Goal: Information Seeking & Learning: Understand process/instructions

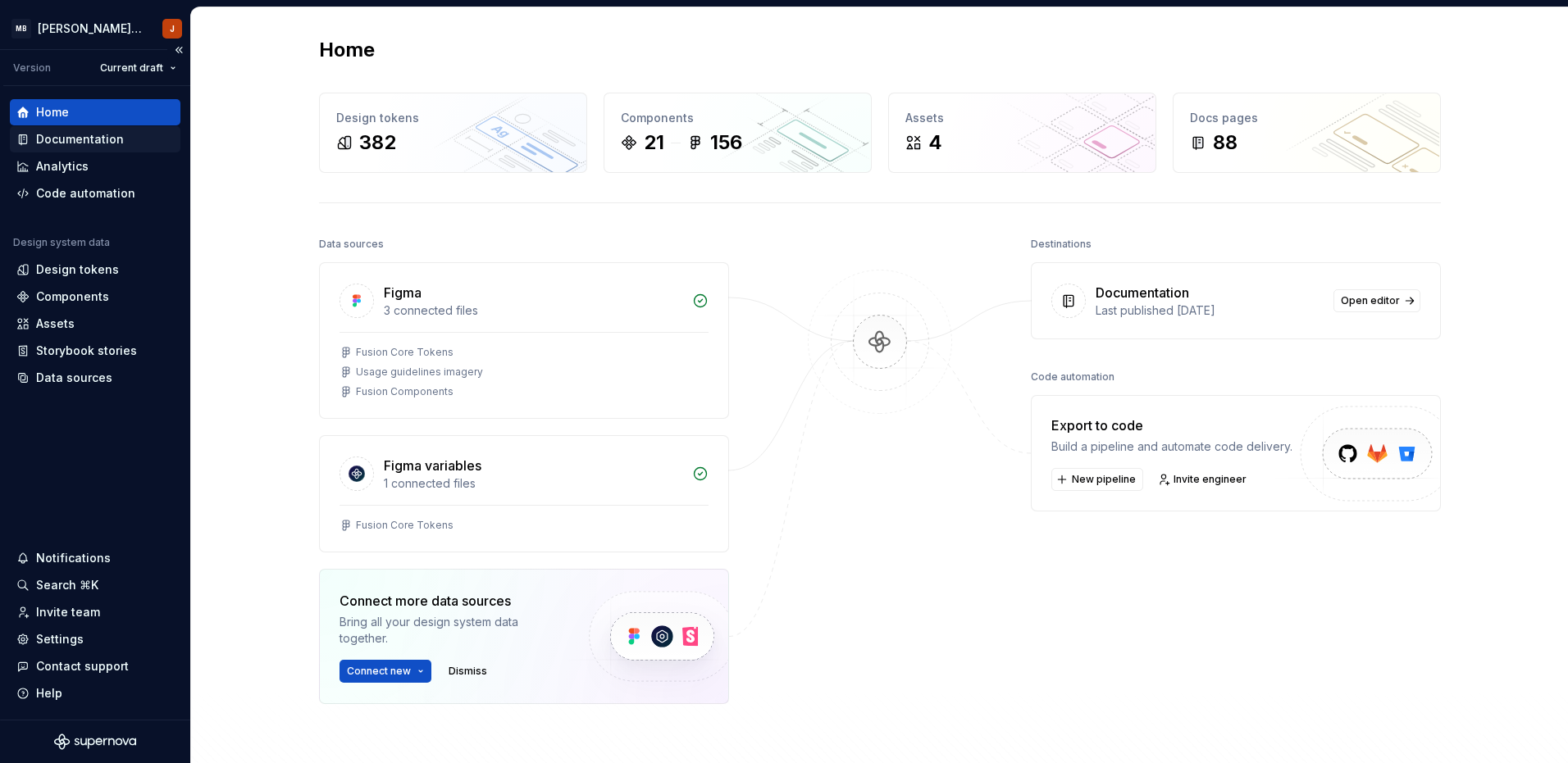
click at [85, 144] on div "Documentation" at bounding box center [80, 139] width 87 height 16
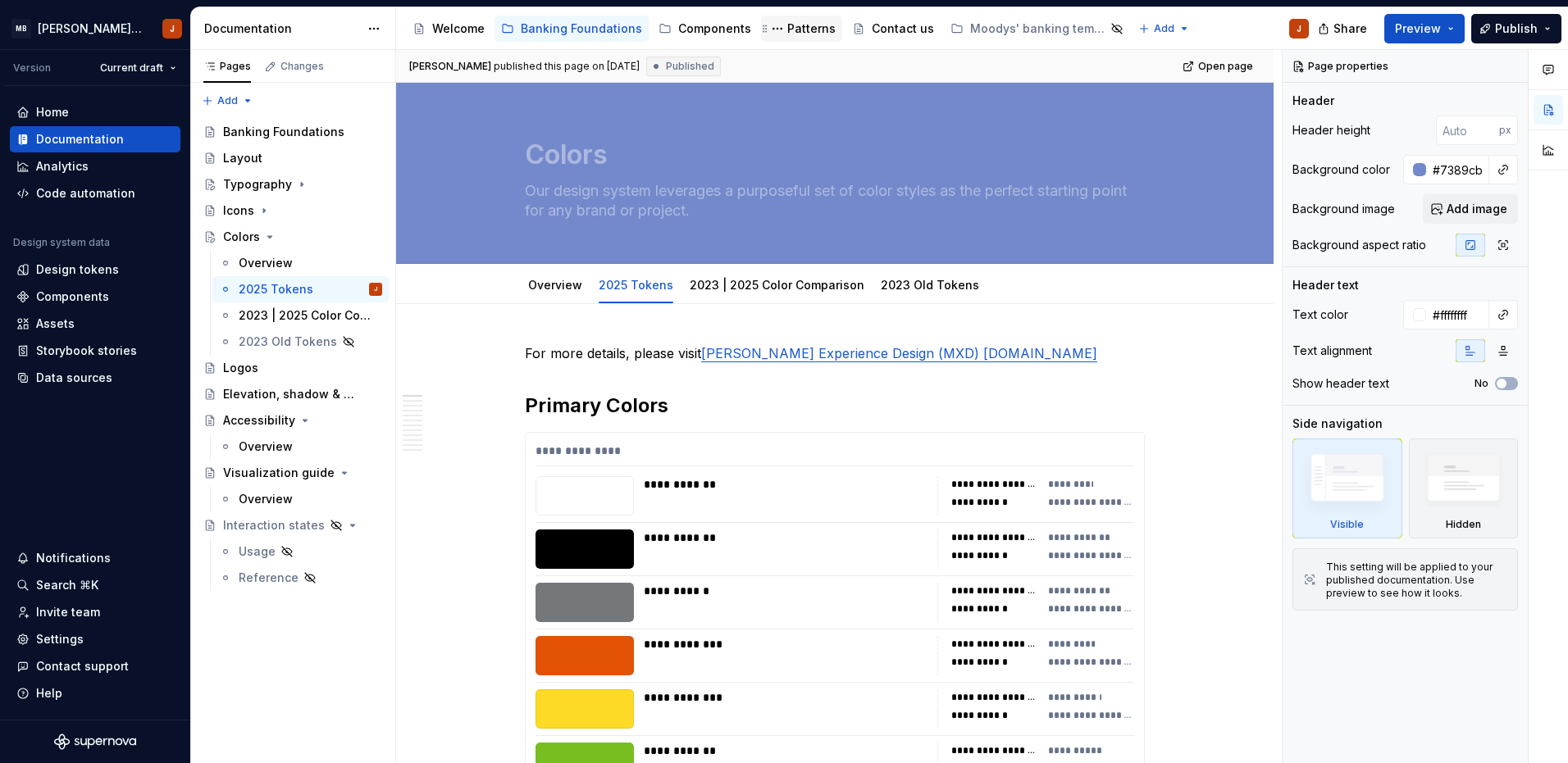
click at [787, 30] on div "Patterns" at bounding box center [810, 29] width 48 height 16
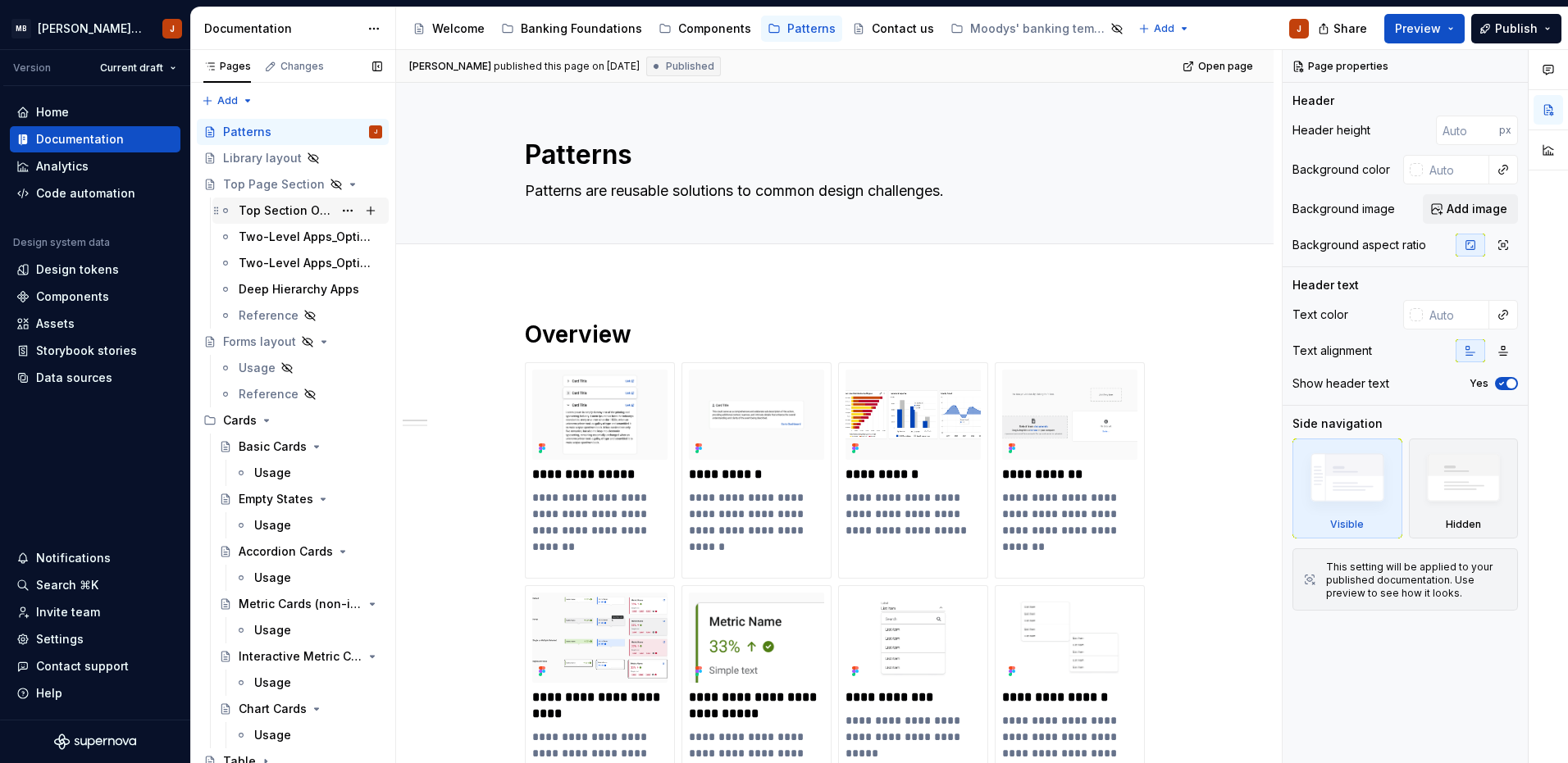
click at [281, 212] on div "Top Section Overview" at bounding box center [286, 211] width 95 height 16
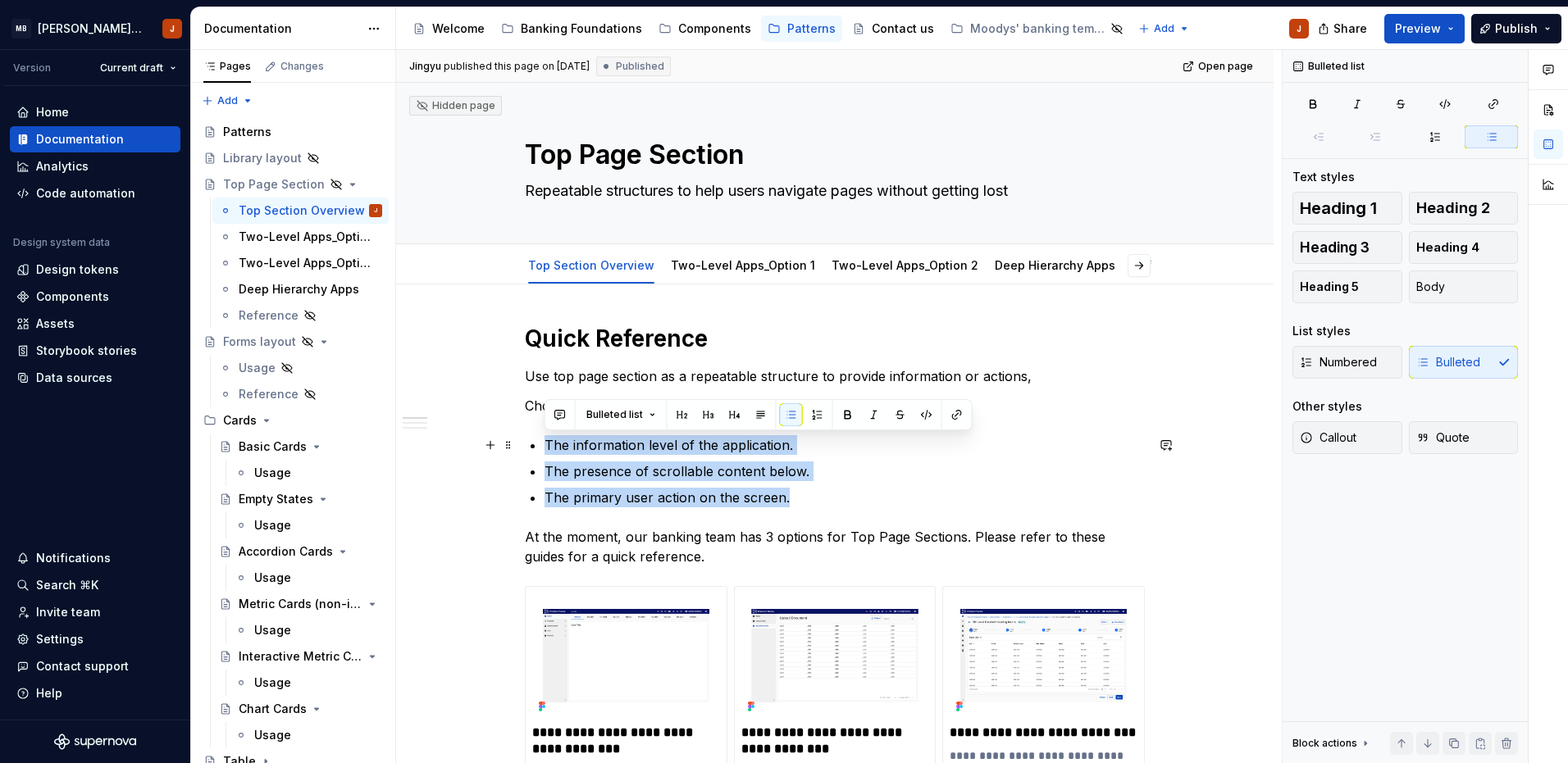
drag, startPoint x: 790, startPoint y: 495, endPoint x: 542, endPoint y: 442, distance: 253.6
click at [1366, 370] on button "Numbered" at bounding box center [1347, 362] width 110 height 33
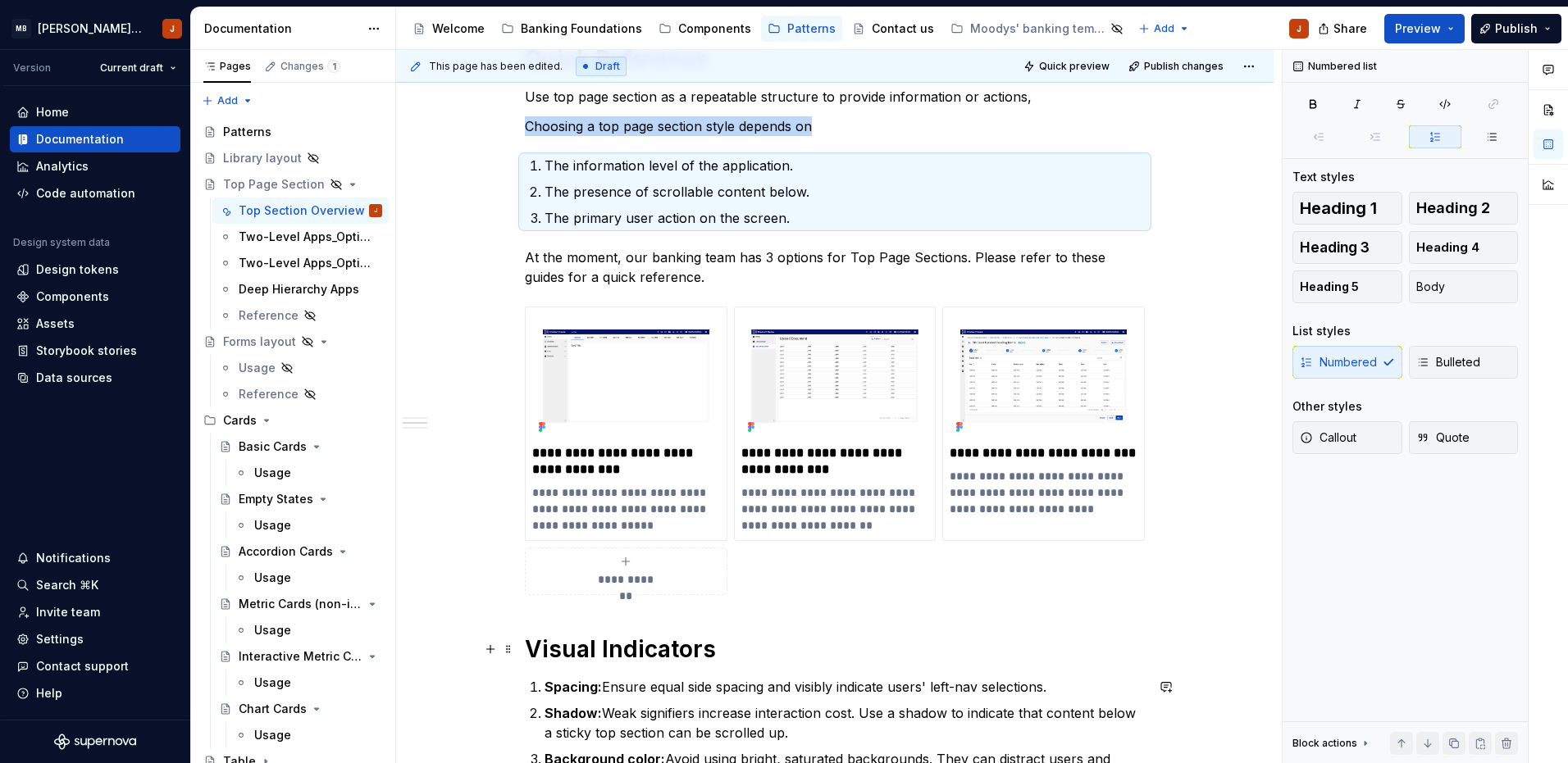
scroll to position [245, 0]
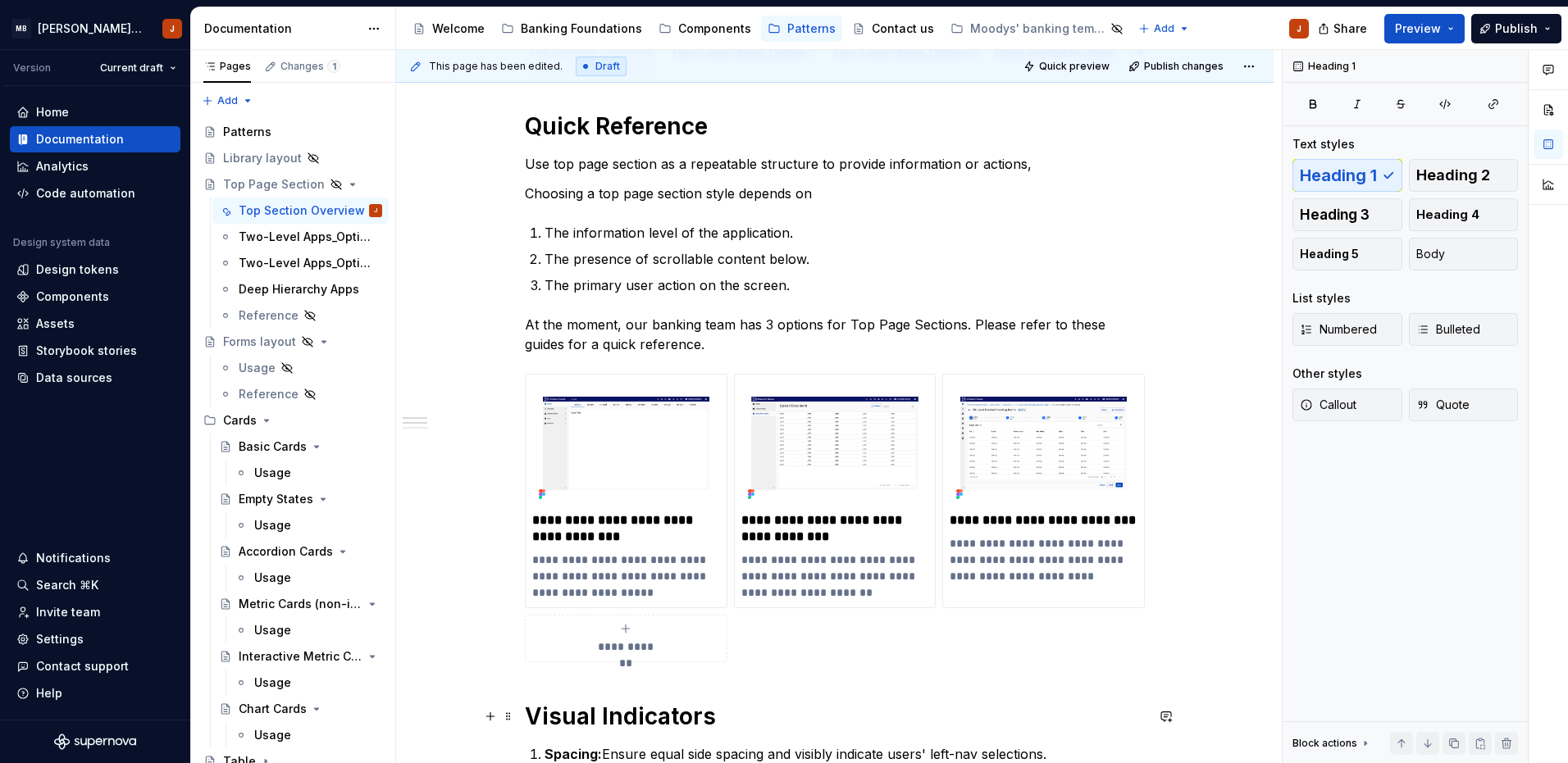
scroll to position [22, 0]
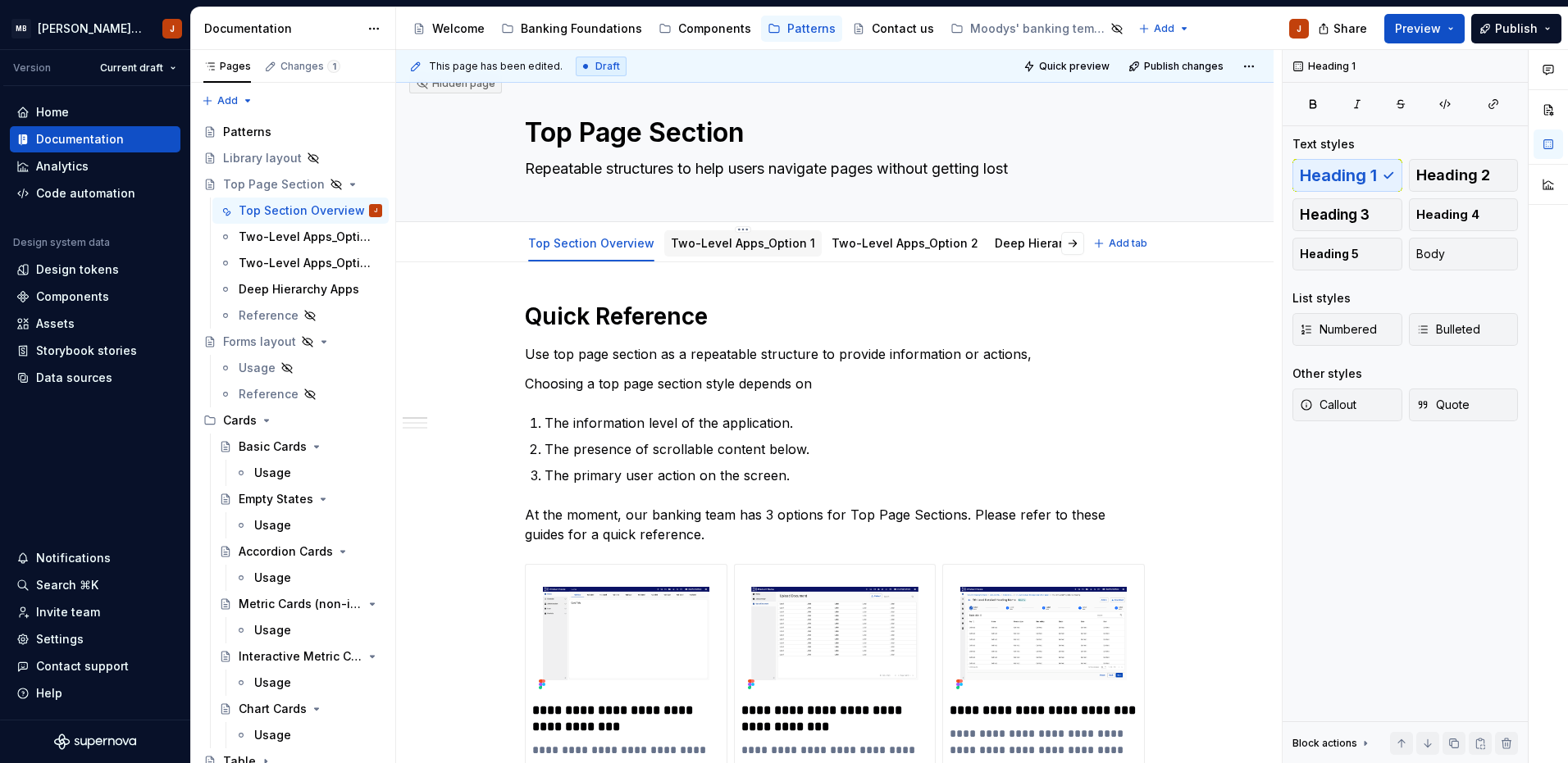
click at [752, 243] on link "Two-Level Apps_Option 1" at bounding box center [742, 243] width 145 height 14
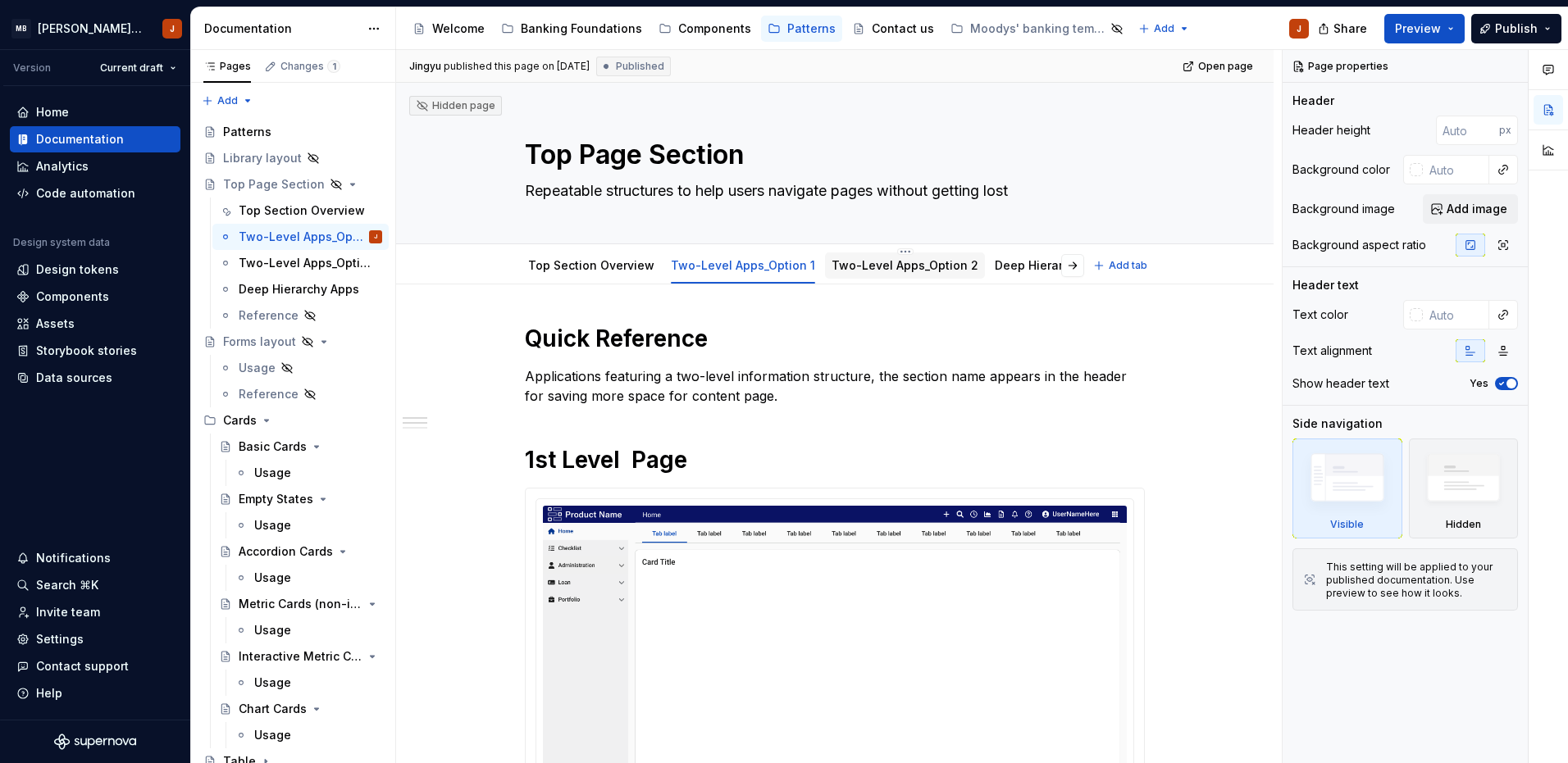
click at [891, 279] on div "Two-Level Apps_Option 2" at bounding box center [905, 266] width 160 height 29
click at [868, 270] on link "Two-Level Apps_Option 2" at bounding box center [904, 265] width 146 height 14
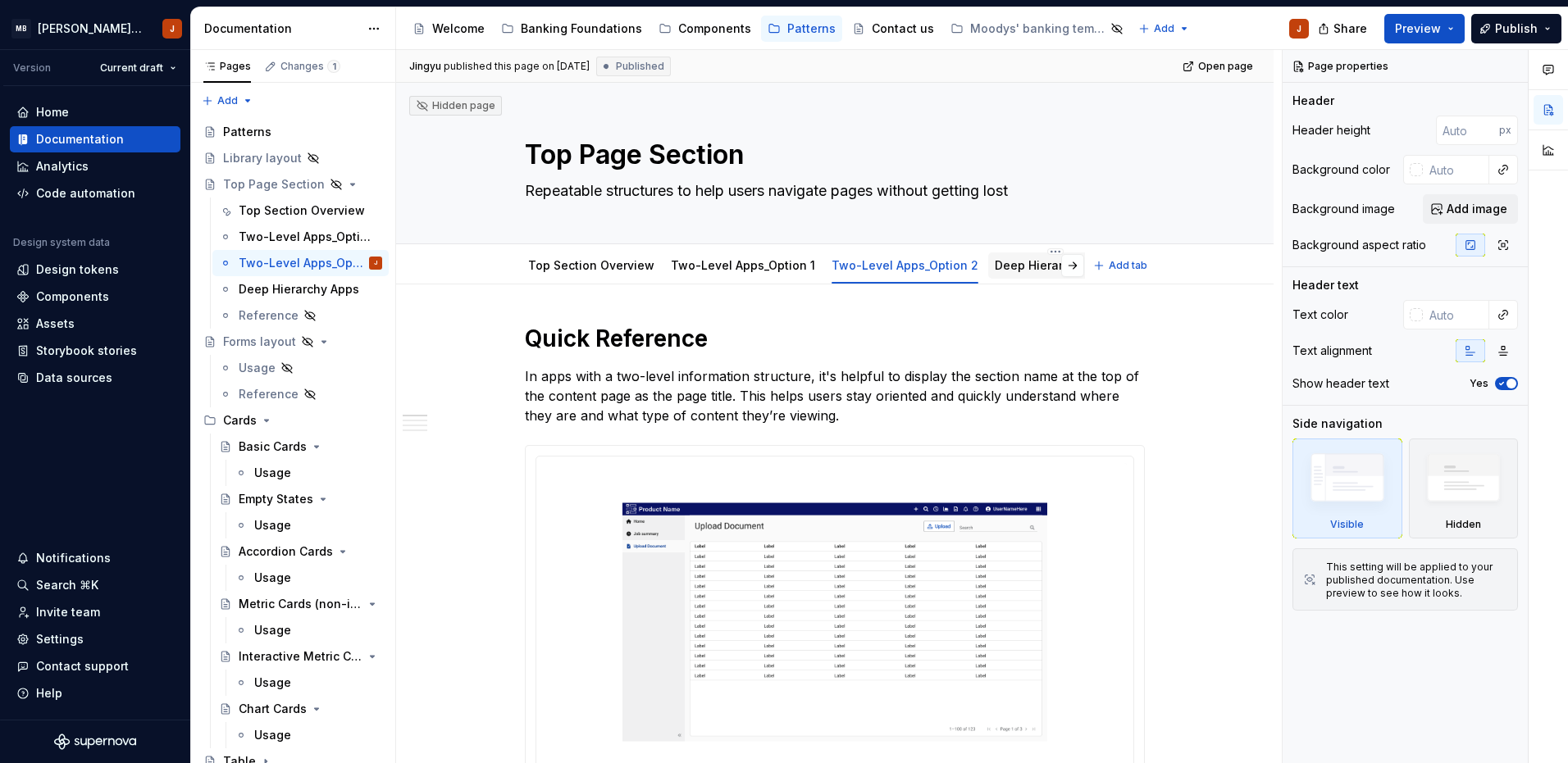
click at [1010, 271] on link "Deep Hierarchy Apps" at bounding box center [1054, 265] width 121 height 14
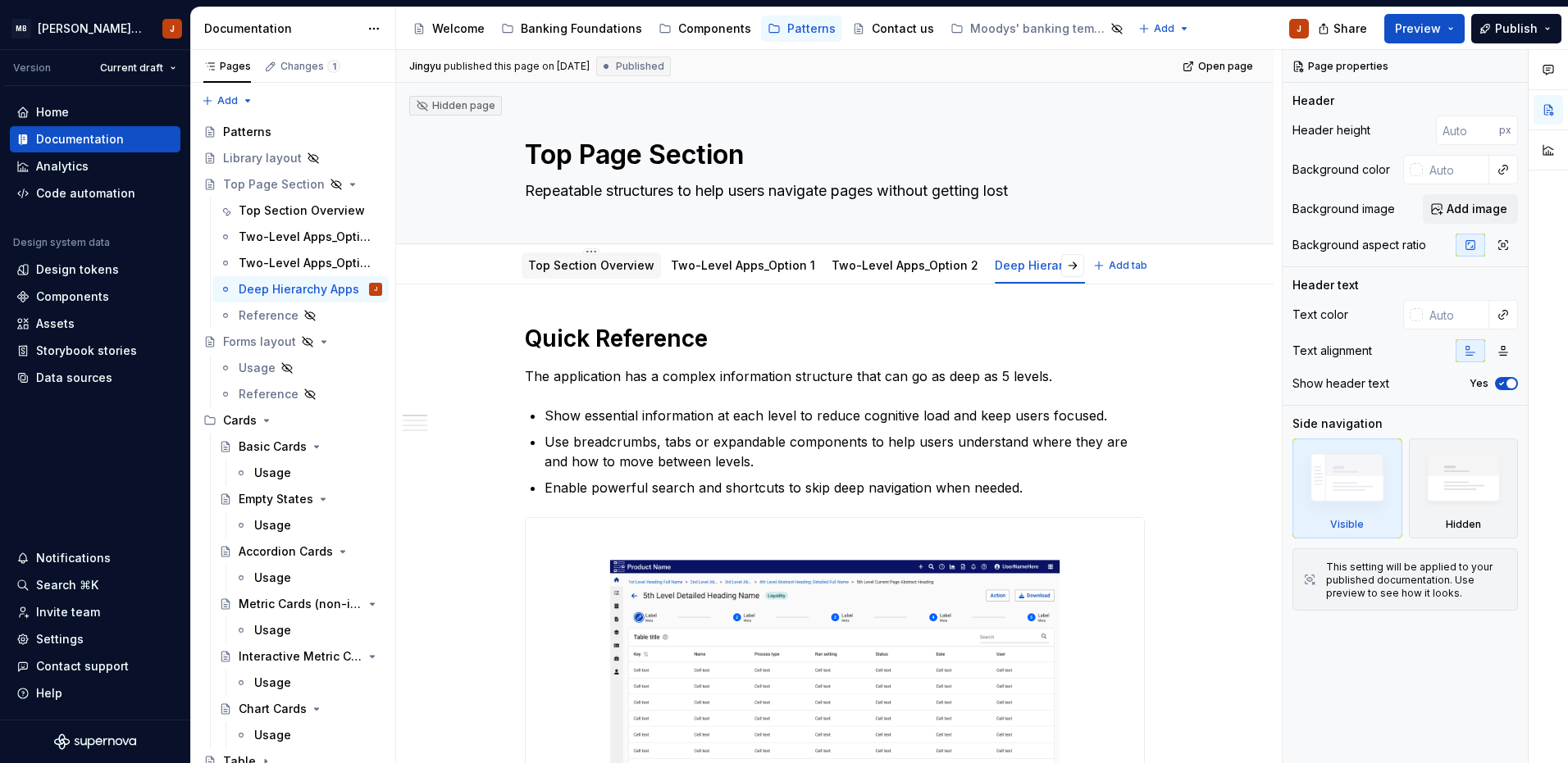
click at [587, 270] on link "Top Section Overview" at bounding box center [591, 265] width 126 height 14
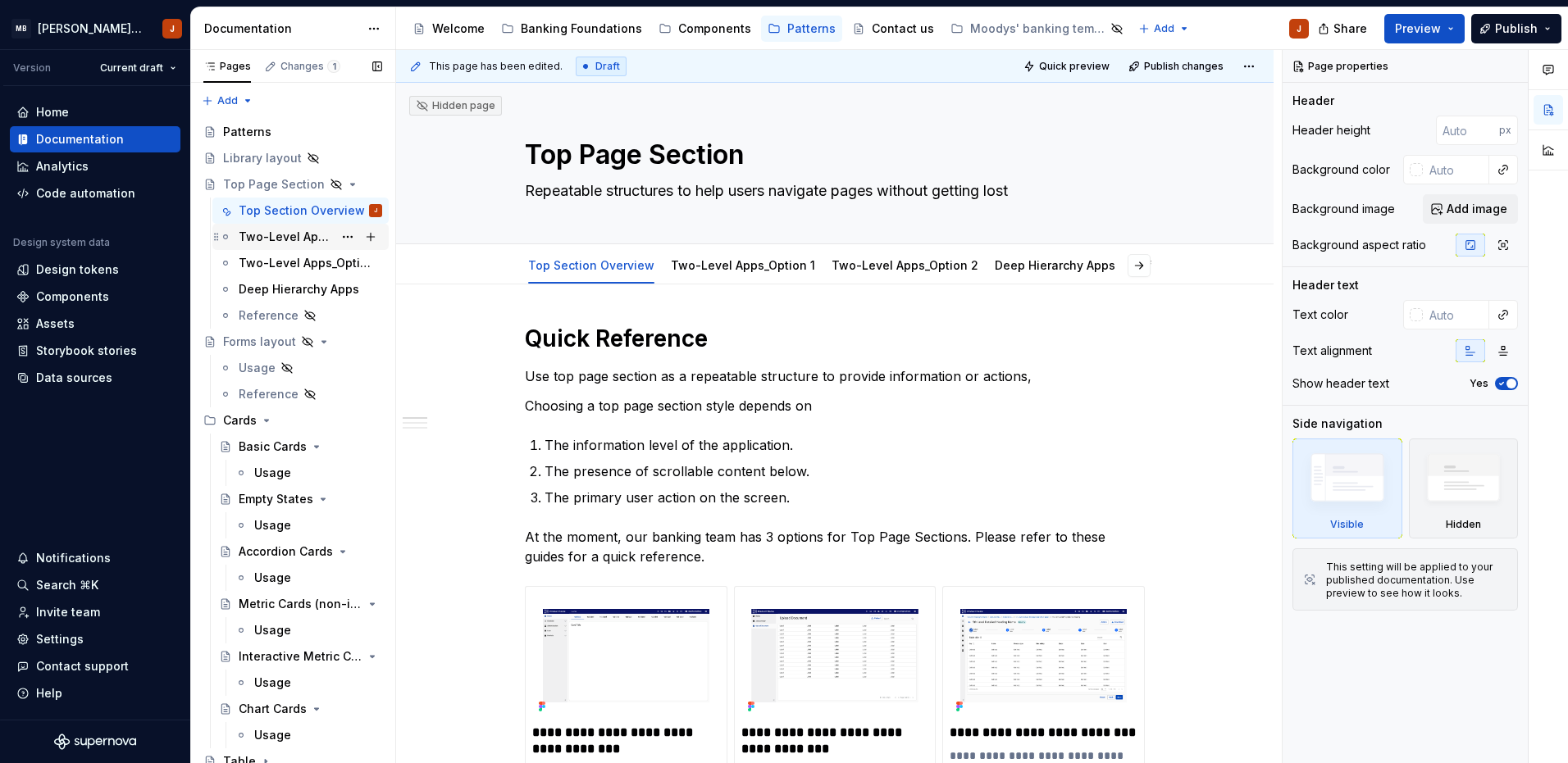
click at [307, 237] on div "Two-Level Apps_Option 1" at bounding box center [286, 236] width 95 height 16
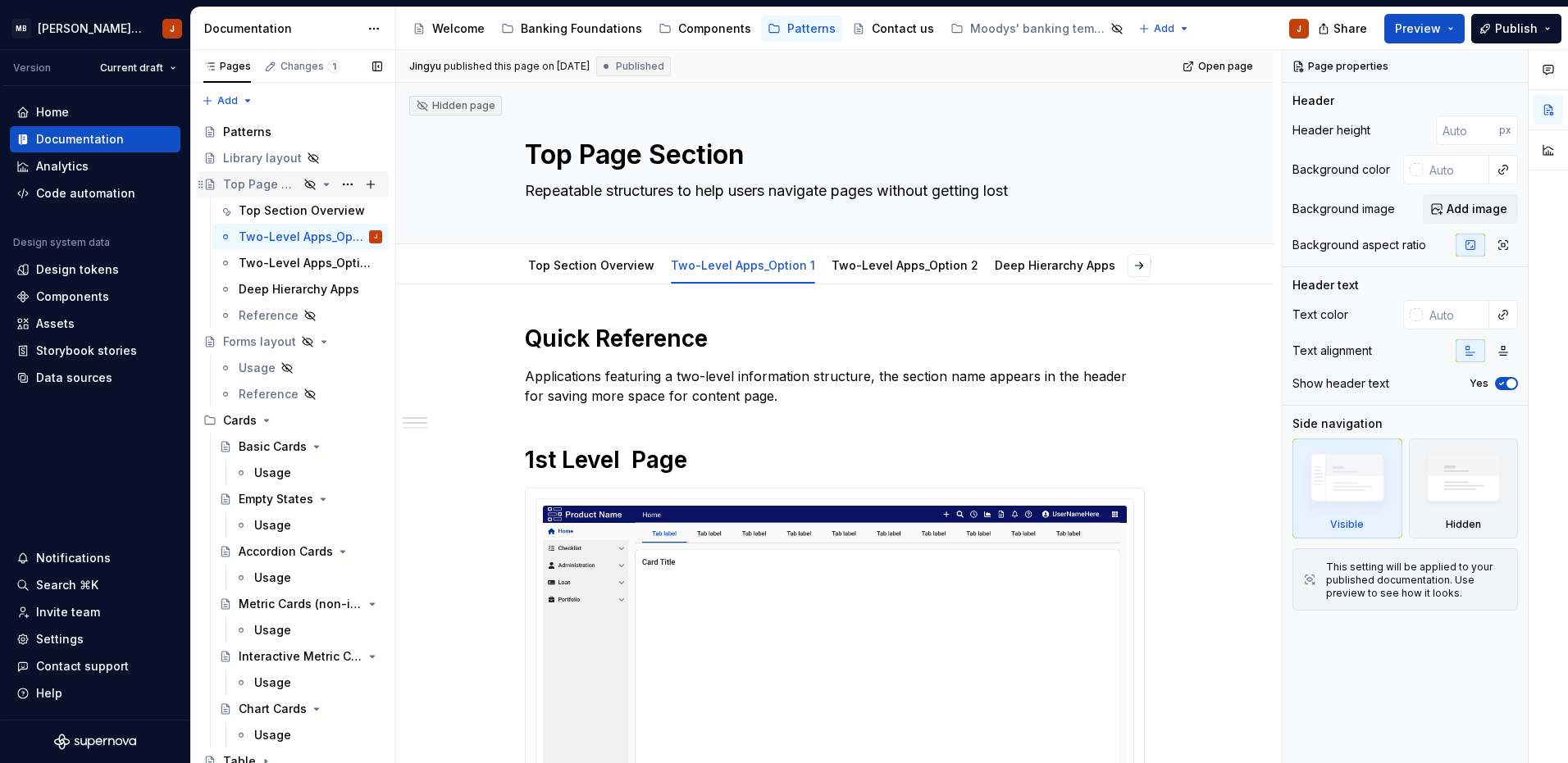
click at [281, 182] on div "Top Page Section" at bounding box center [260, 185] width 75 height 16
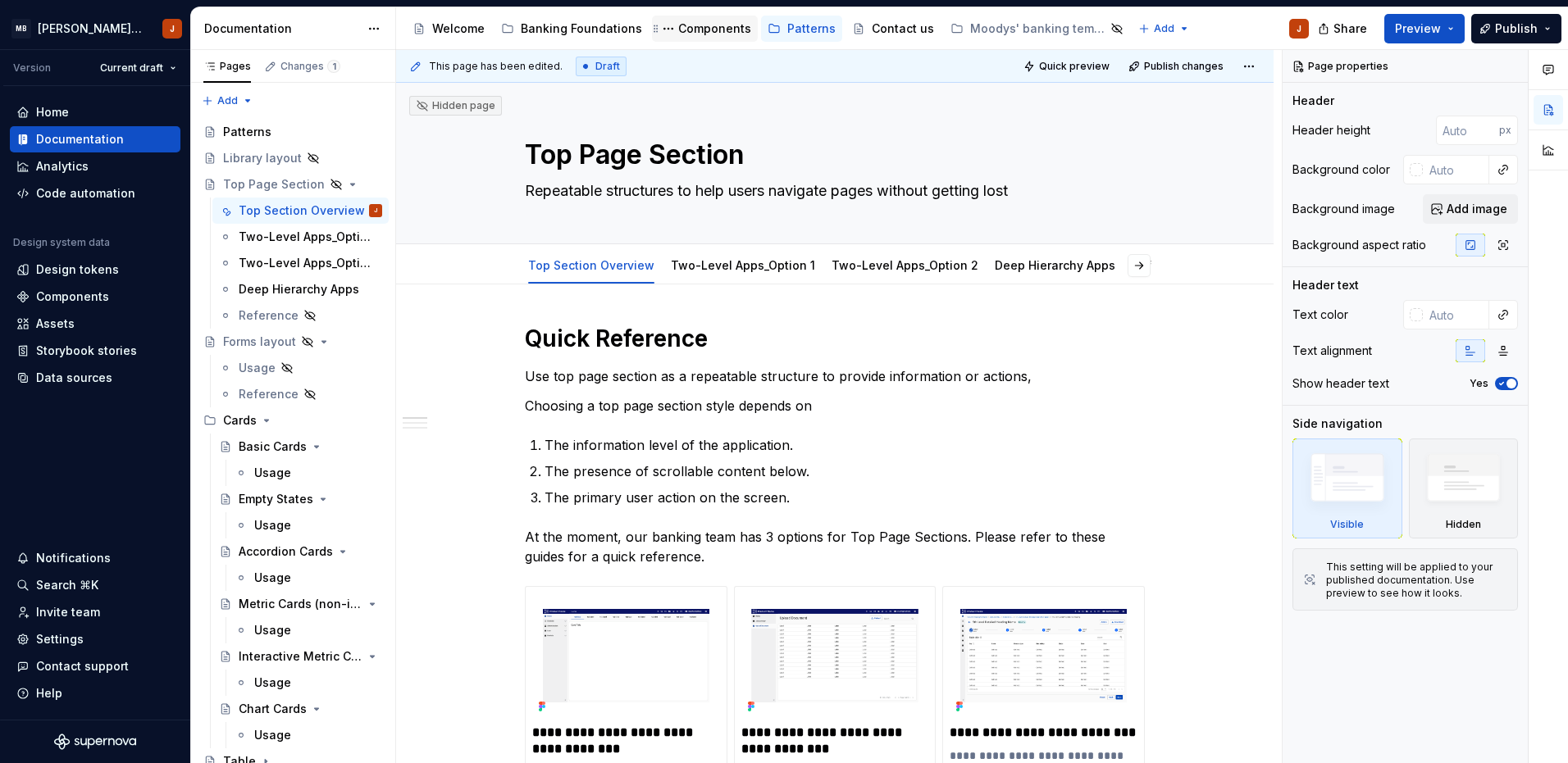
click at [691, 25] on div "Components" at bounding box center [714, 29] width 73 height 16
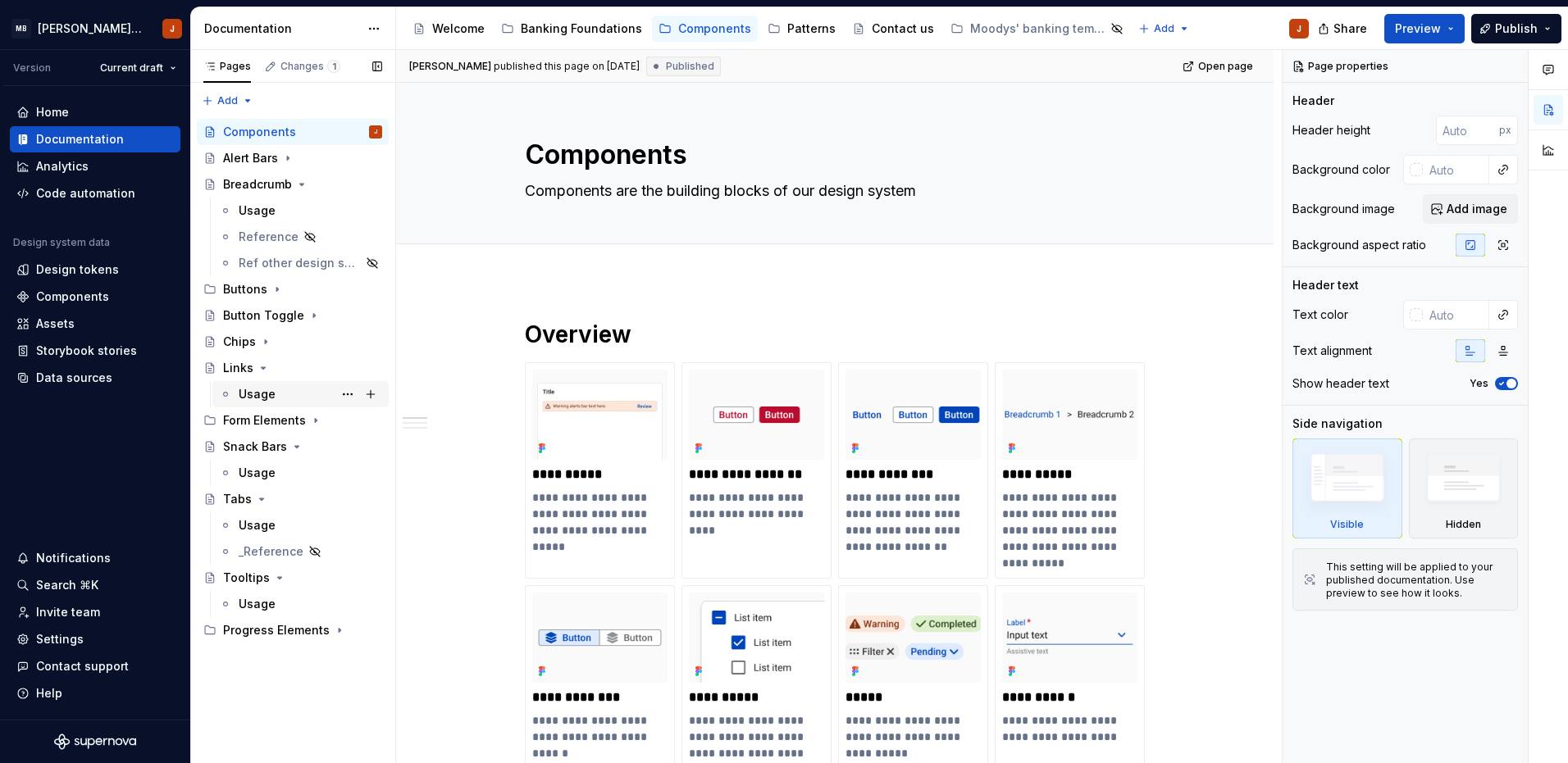
click at [262, 387] on div "Usage" at bounding box center [256, 395] width 37 height 16
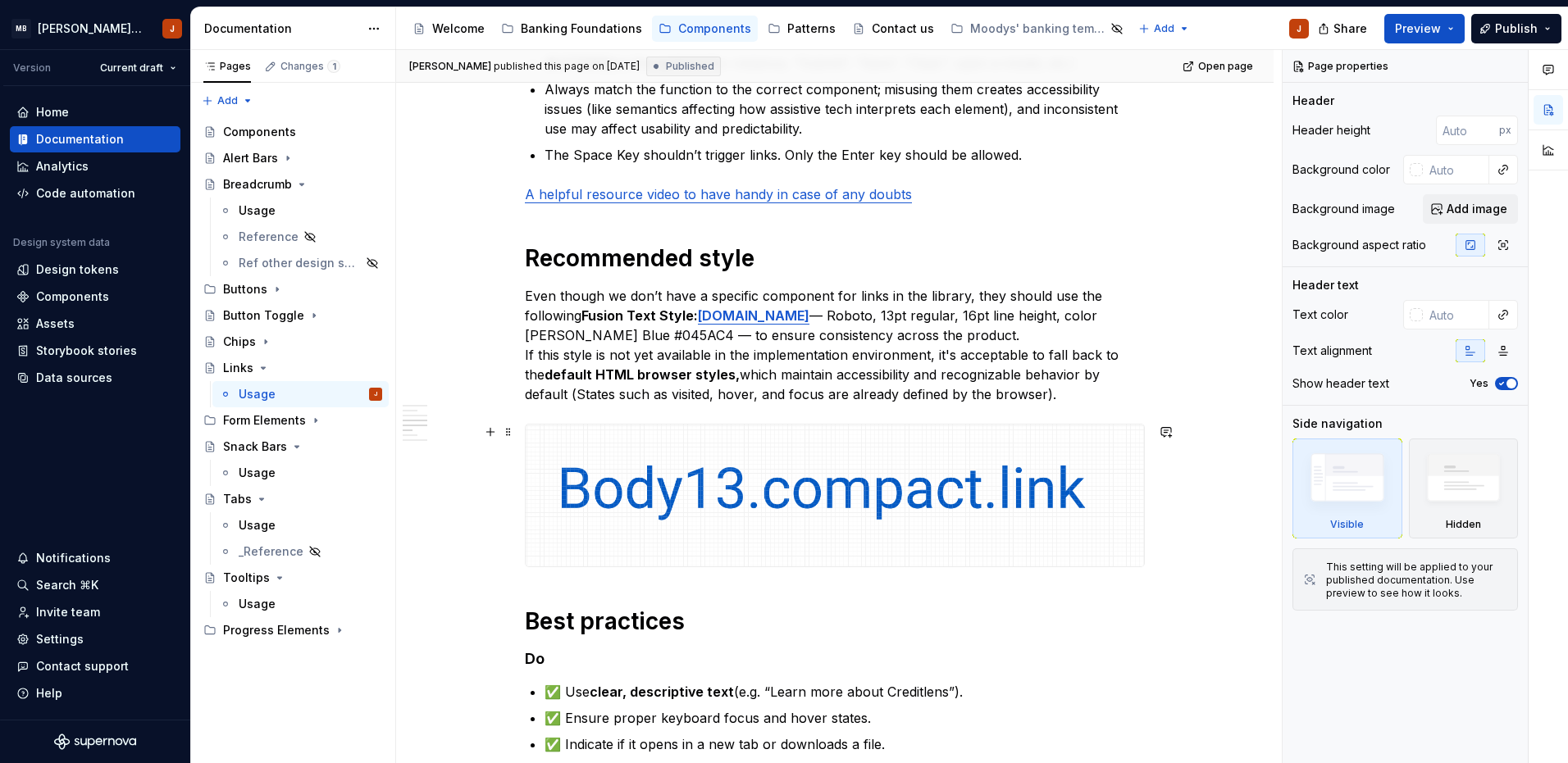
scroll to position [722, 0]
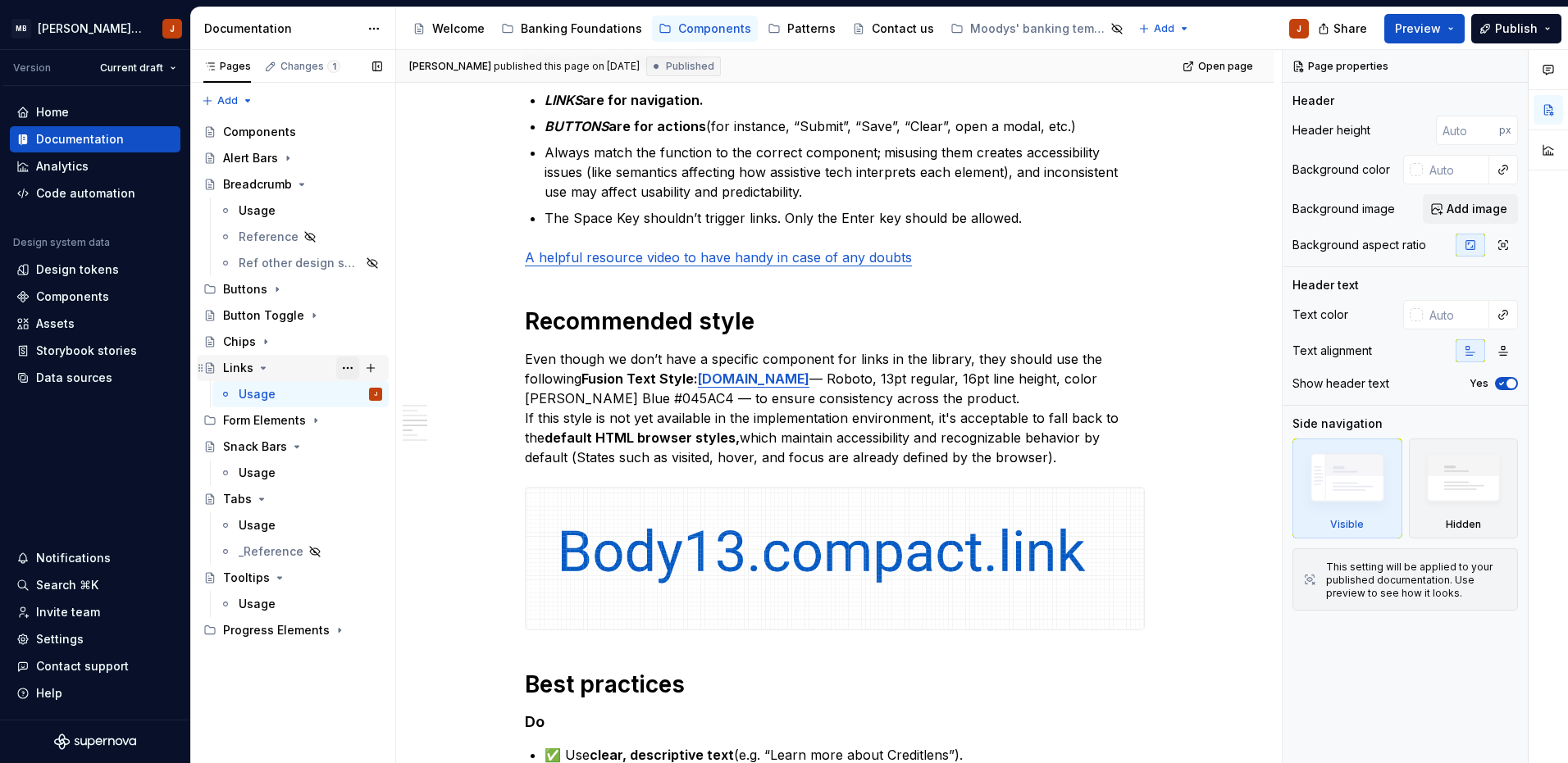
click at [345, 369] on button "Page tree" at bounding box center [347, 367] width 23 height 23
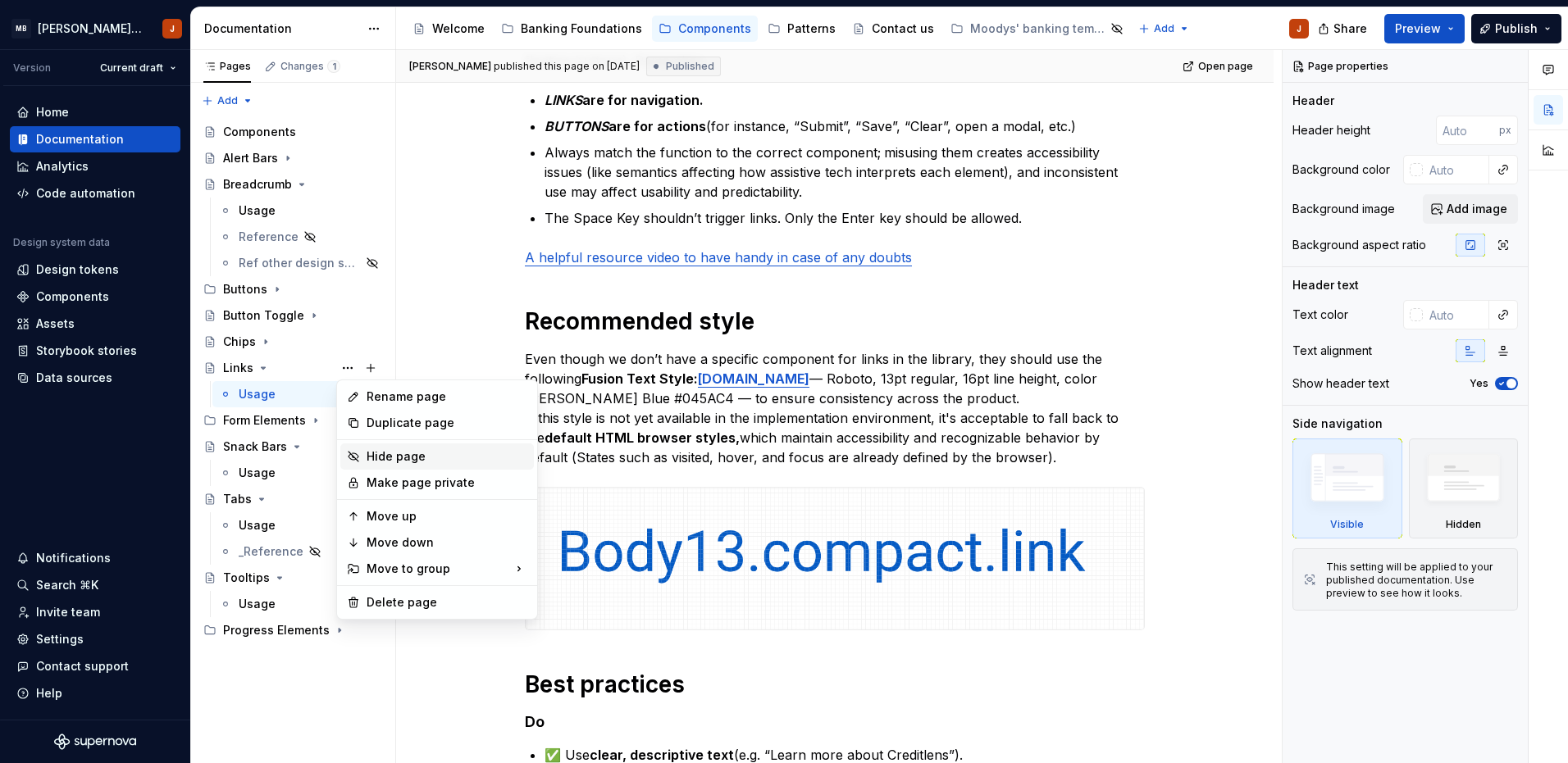
click at [388, 456] on div "Hide page" at bounding box center [447, 457] width 161 height 16
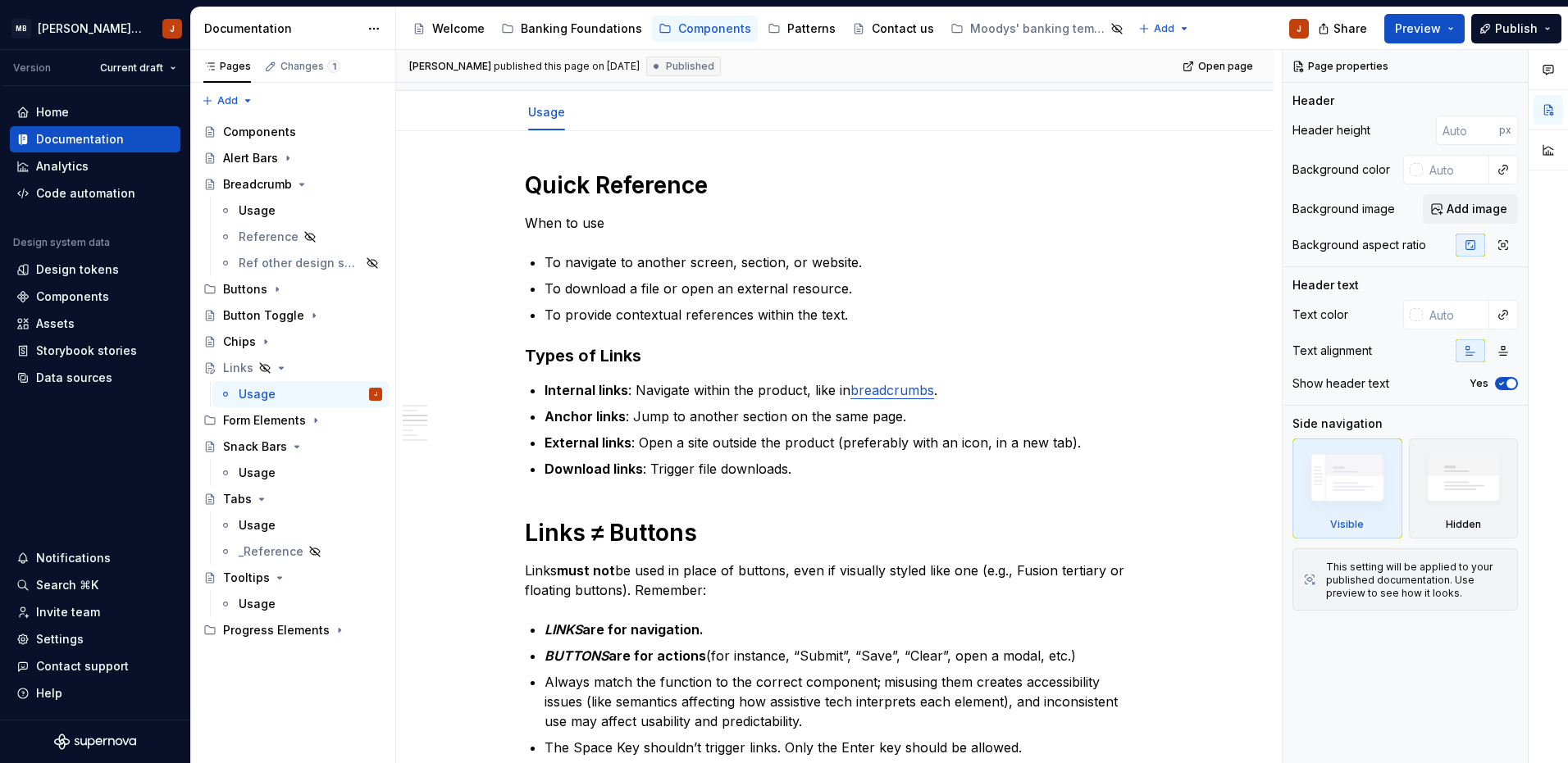
scroll to position [0, 0]
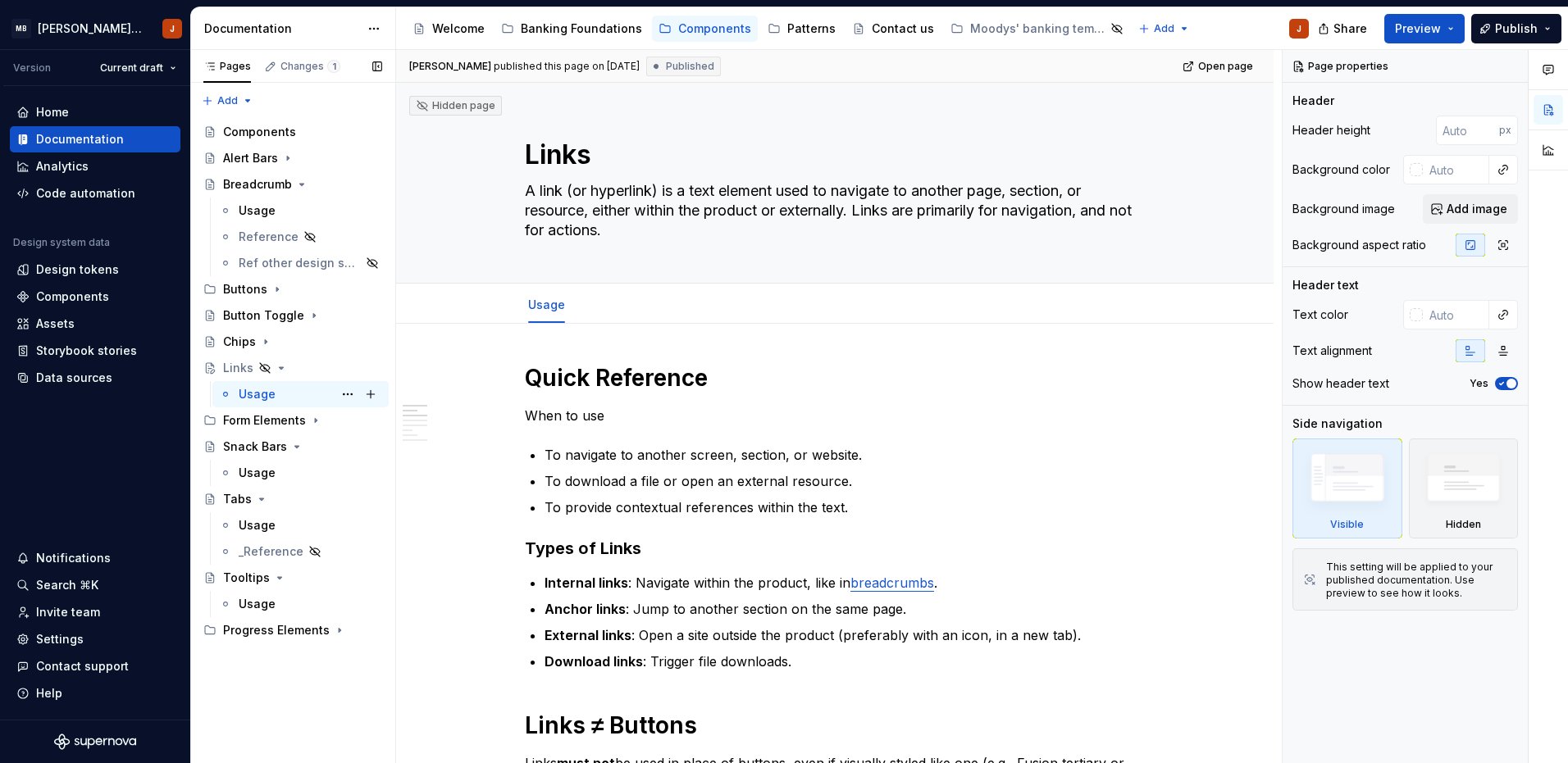
click at [322, 391] on div "Usage J" at bounding box center [310, 394] width 144 height 23
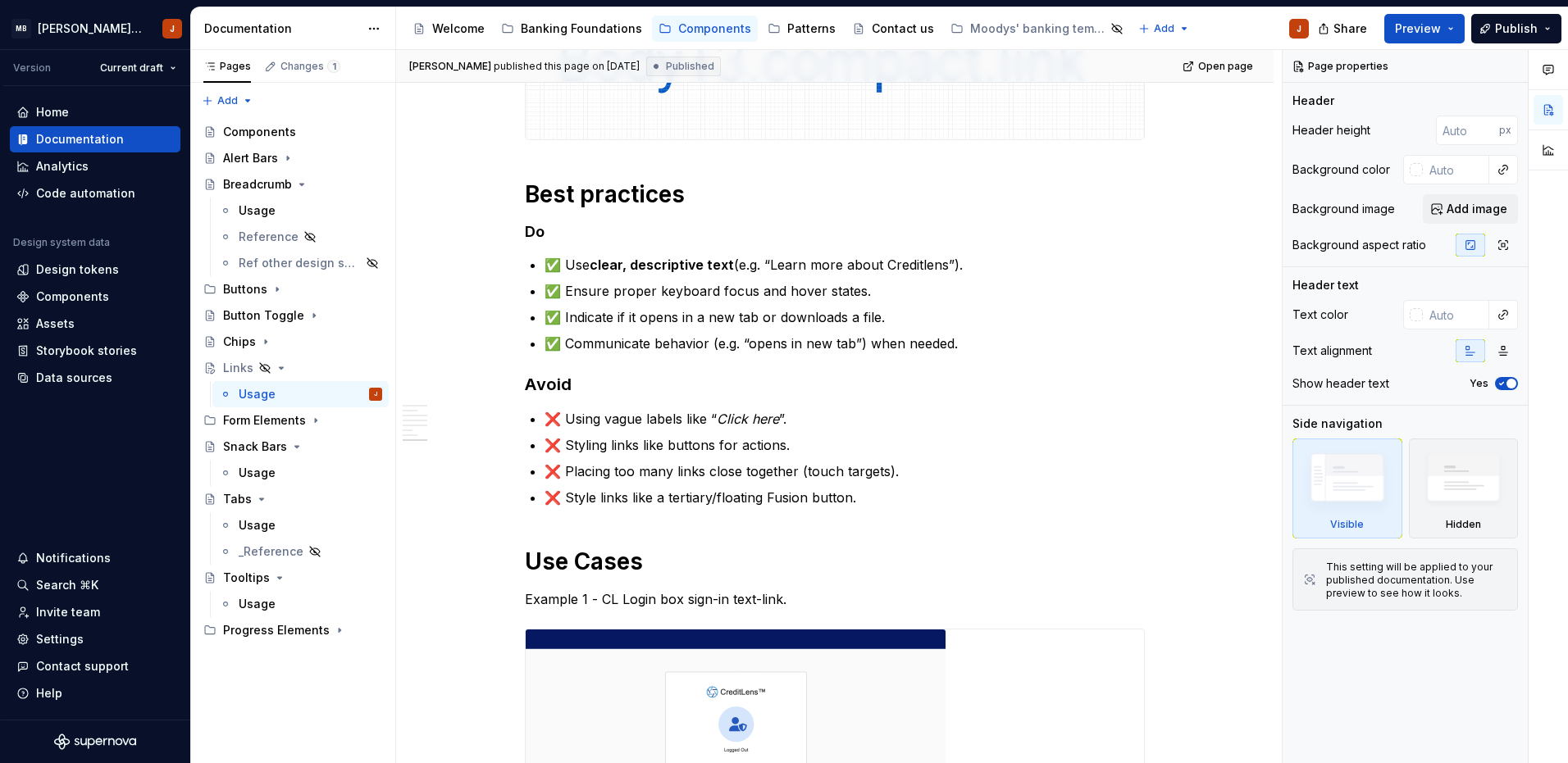
scroll to position [1649, 0]
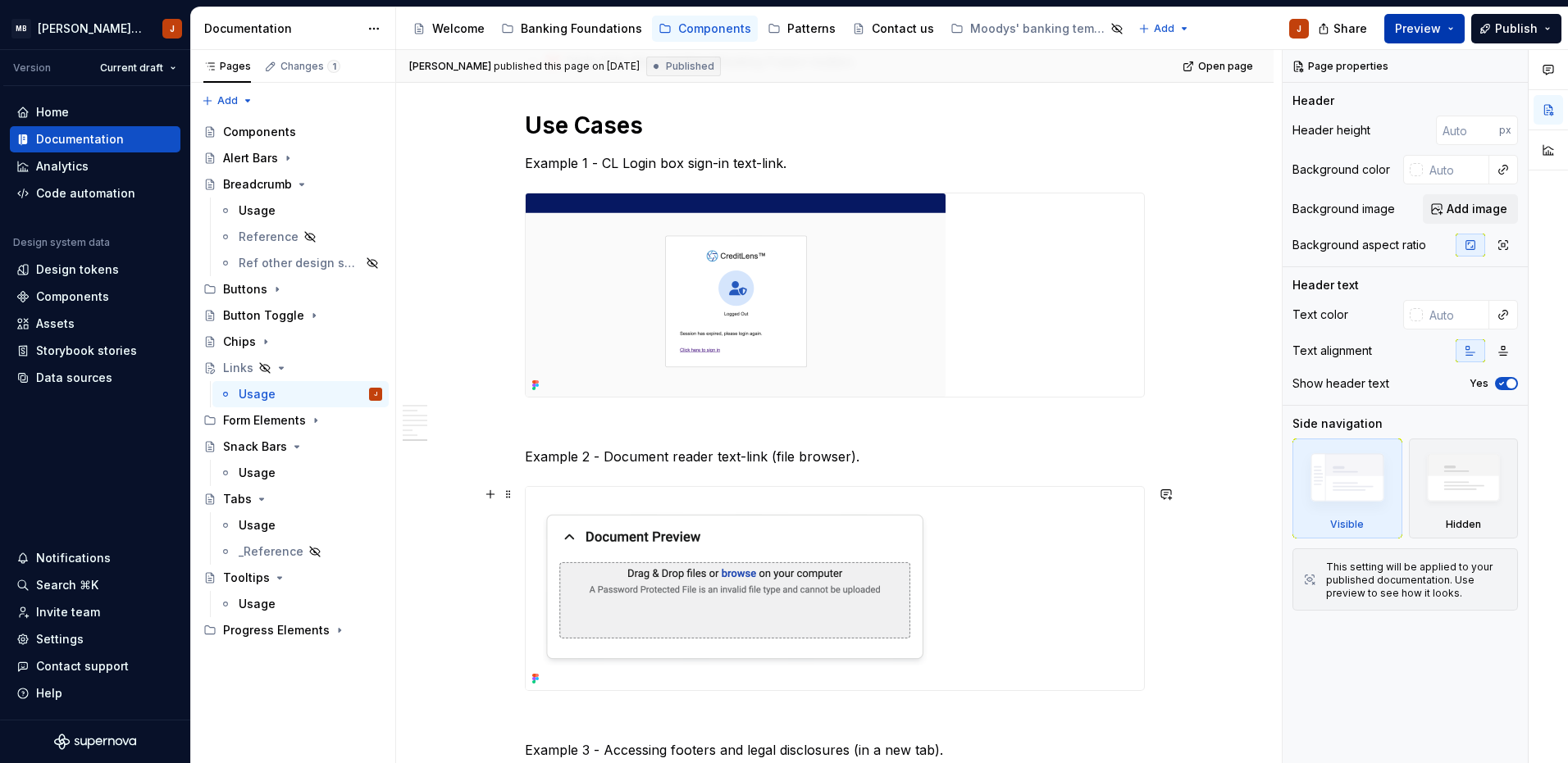
click at [1408, 29] on span "Preview" at bounding box center [1417, 29] width 45 height 16
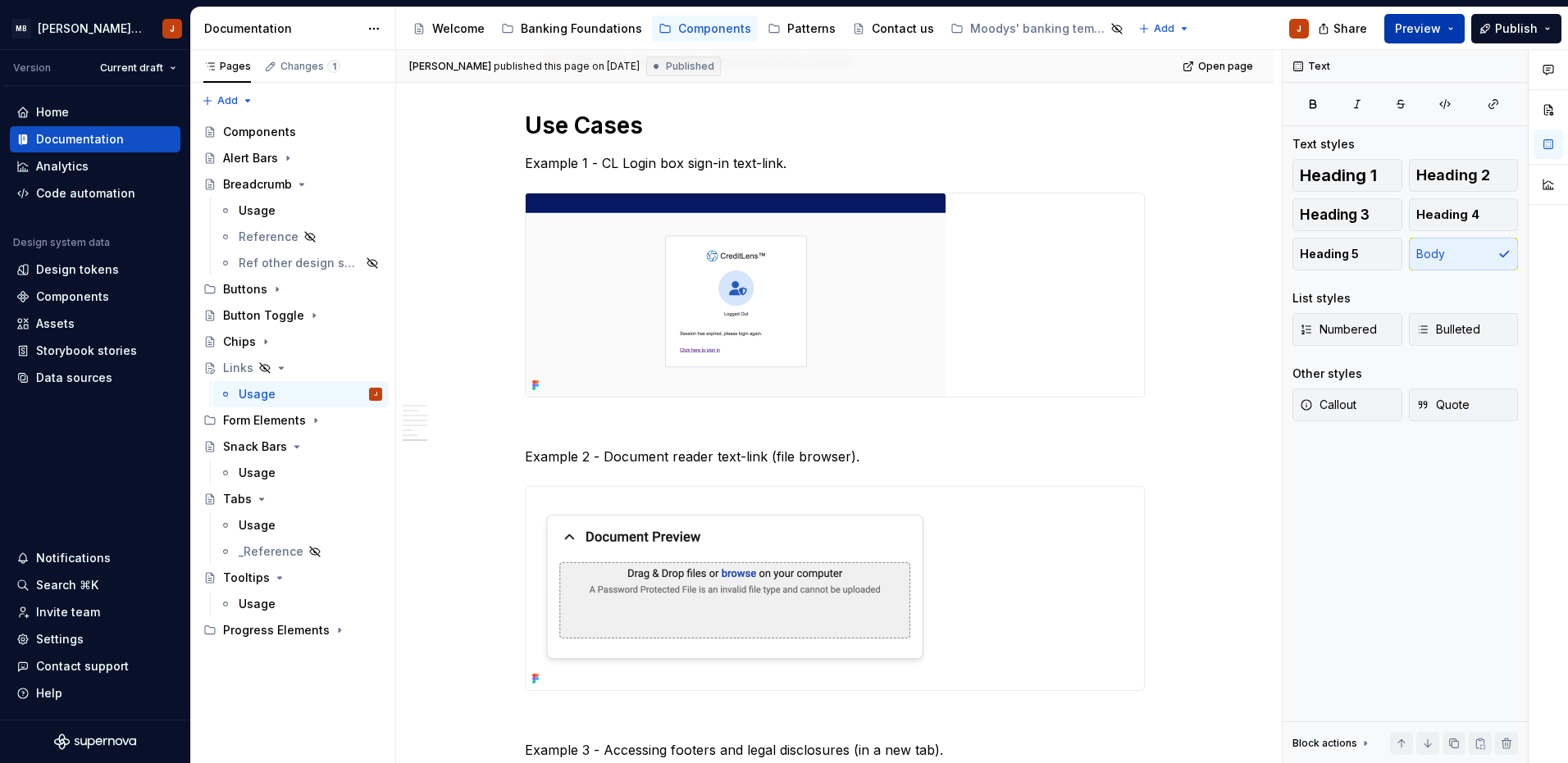
click at [997, 164] on p "Example 1 - CL Login box sign-in text-link." at bounding box center [834, 164] width 619 height 20
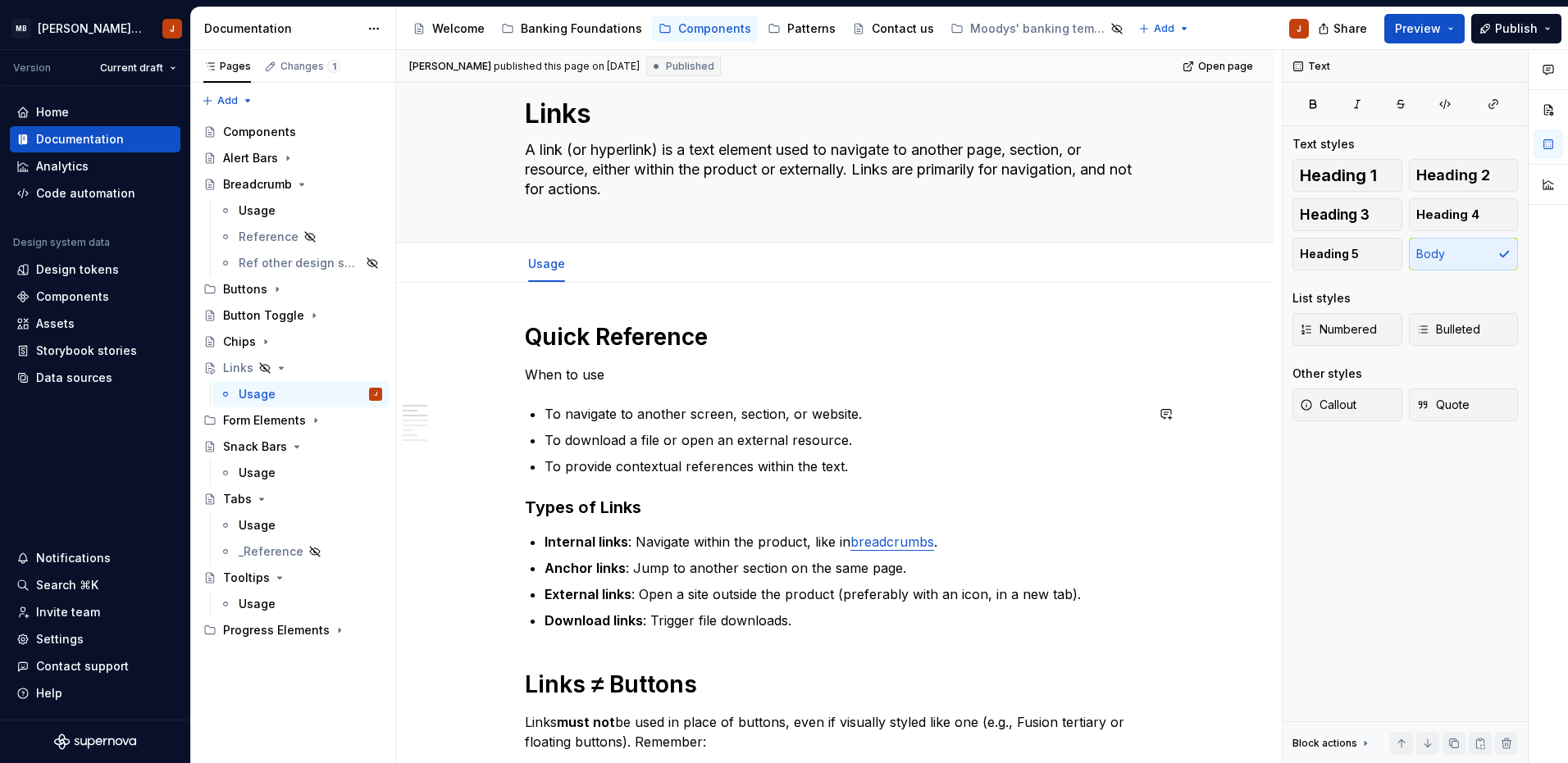
scroll to position [0, 0]
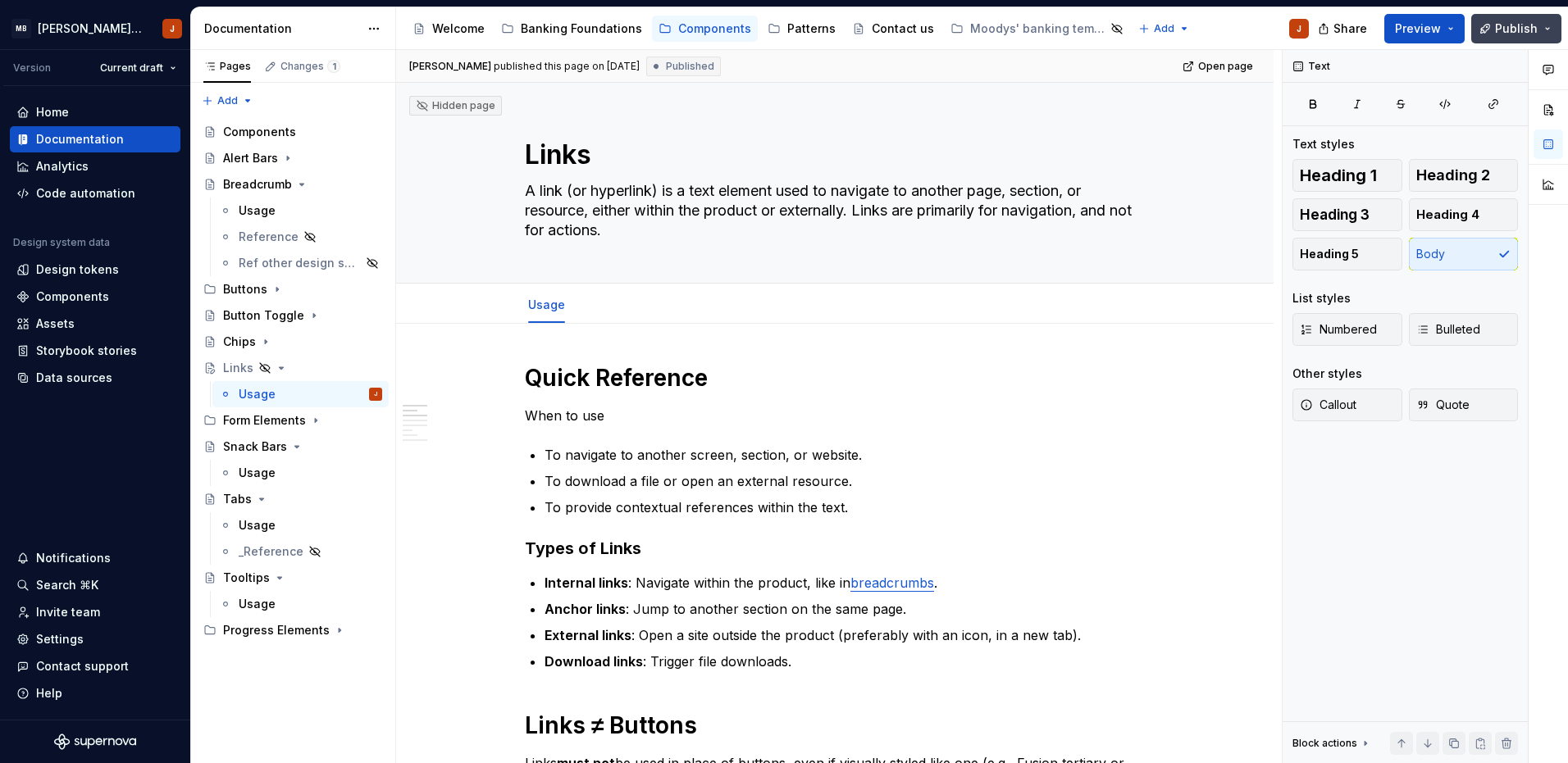
click at [1521, 41] on button "Publish" at bounding box center [1515, 28] width 90 height 29
click at [246, 369] on div "Links" at bounding box center [237, 368] width 30 height 16
click at [583, 150] on textarea "Links" at bounding box center [830, 155] width 619 height 39
click at [619, 157] on textarea "Links" at bounding box center [830, 155] width 619 height 39
click at [666, 65] on span "Published" at bounding box center [689, 66] width 48 height 13
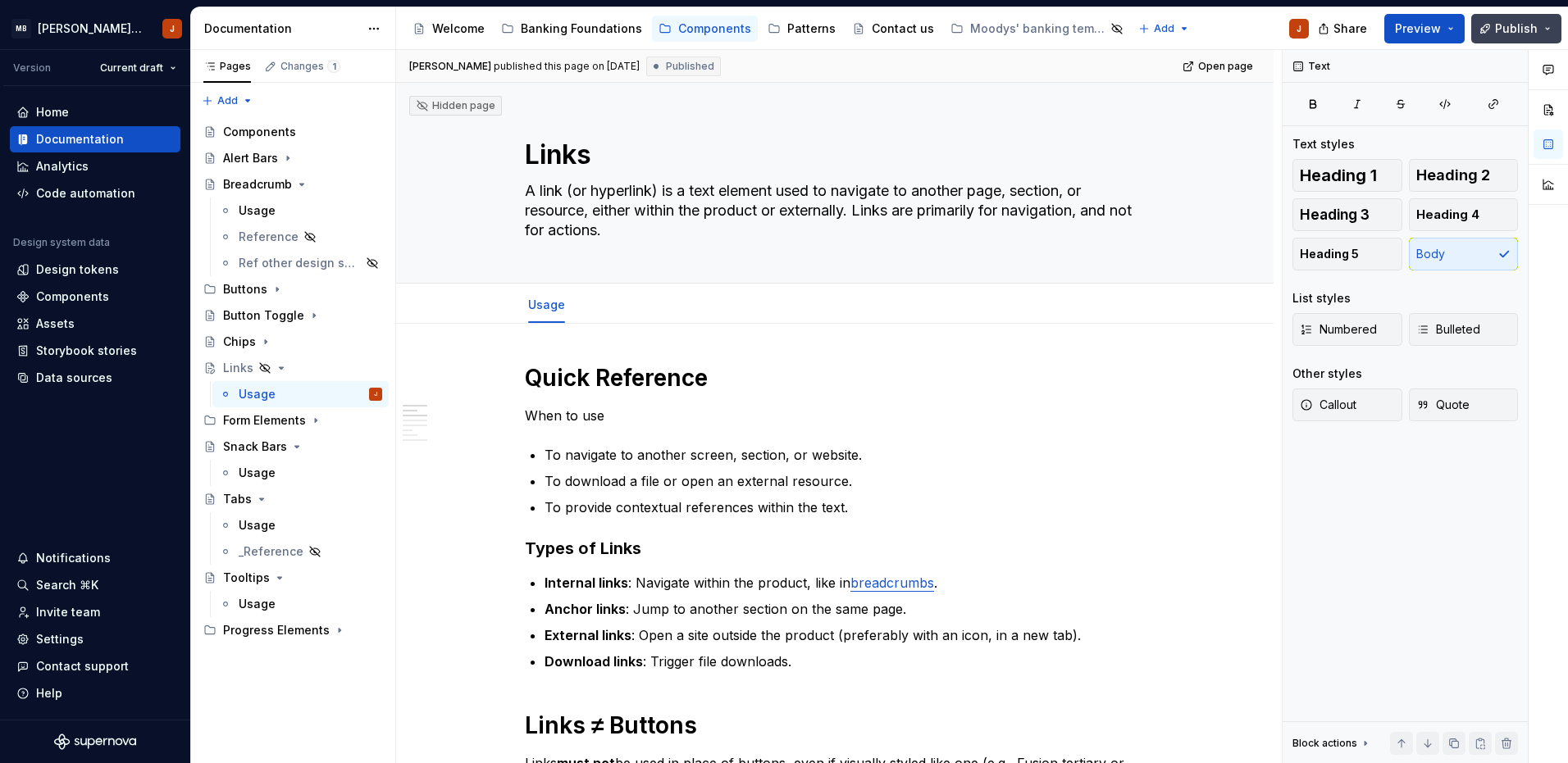
click at [1498, 24] on span "Publish" at bounding box center [1515, 29] width 43 height 16
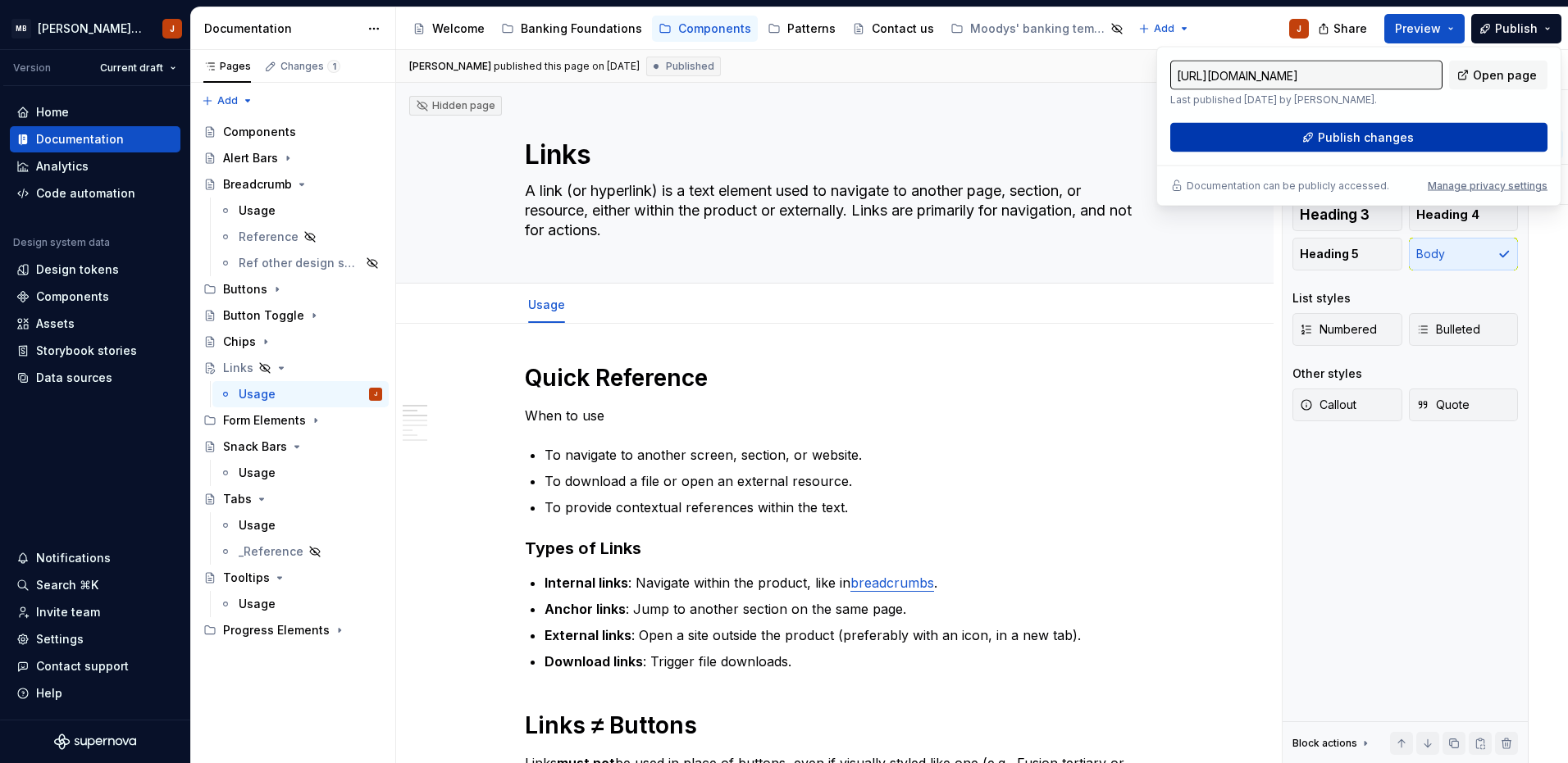
click at [1387, 138] on span "Publish changes" at bounding box center [1365, 137] width 95 height 16
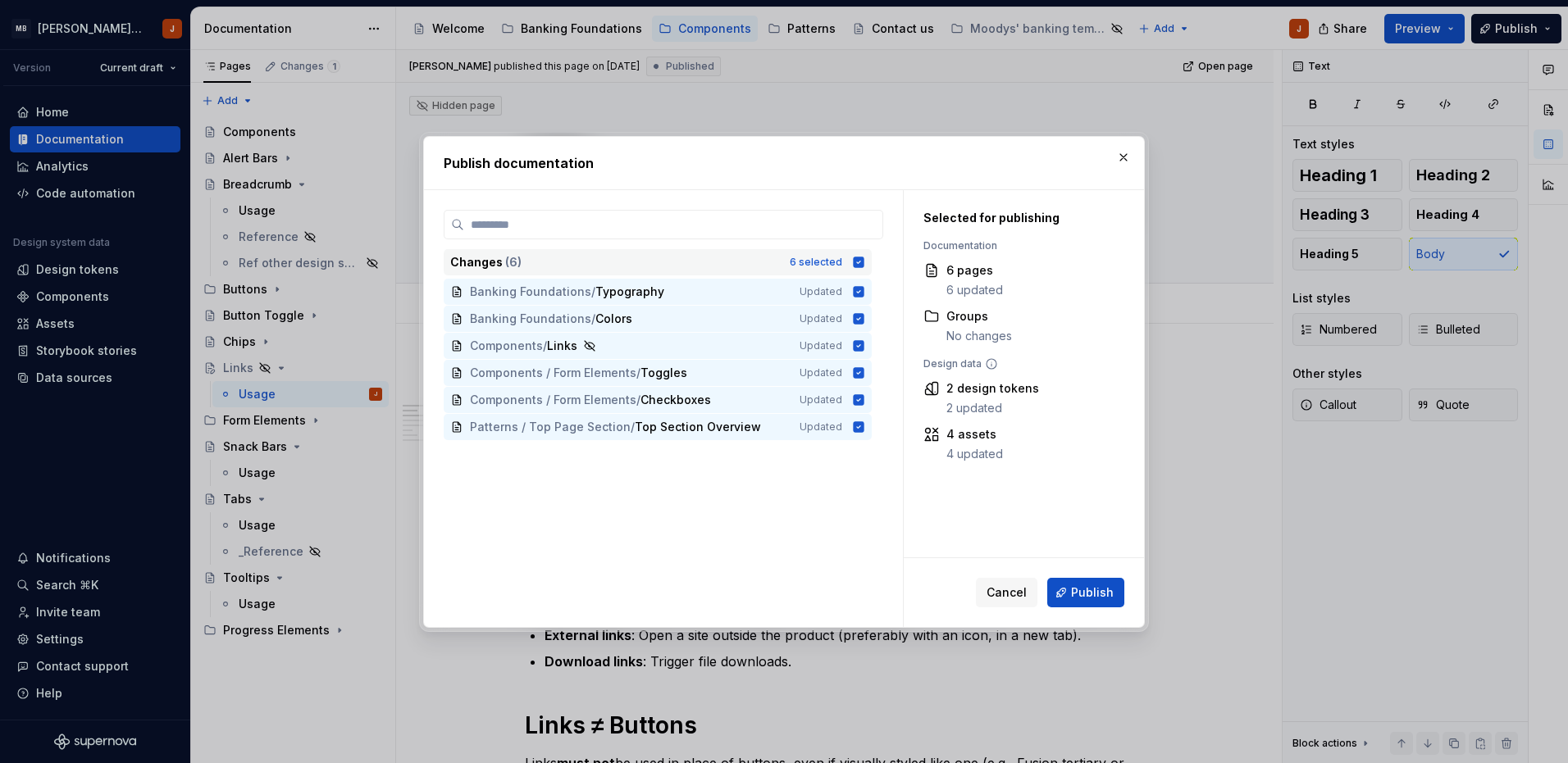
click at [853, 262] on icon at bounding box center [859, 262] width 11 height 11
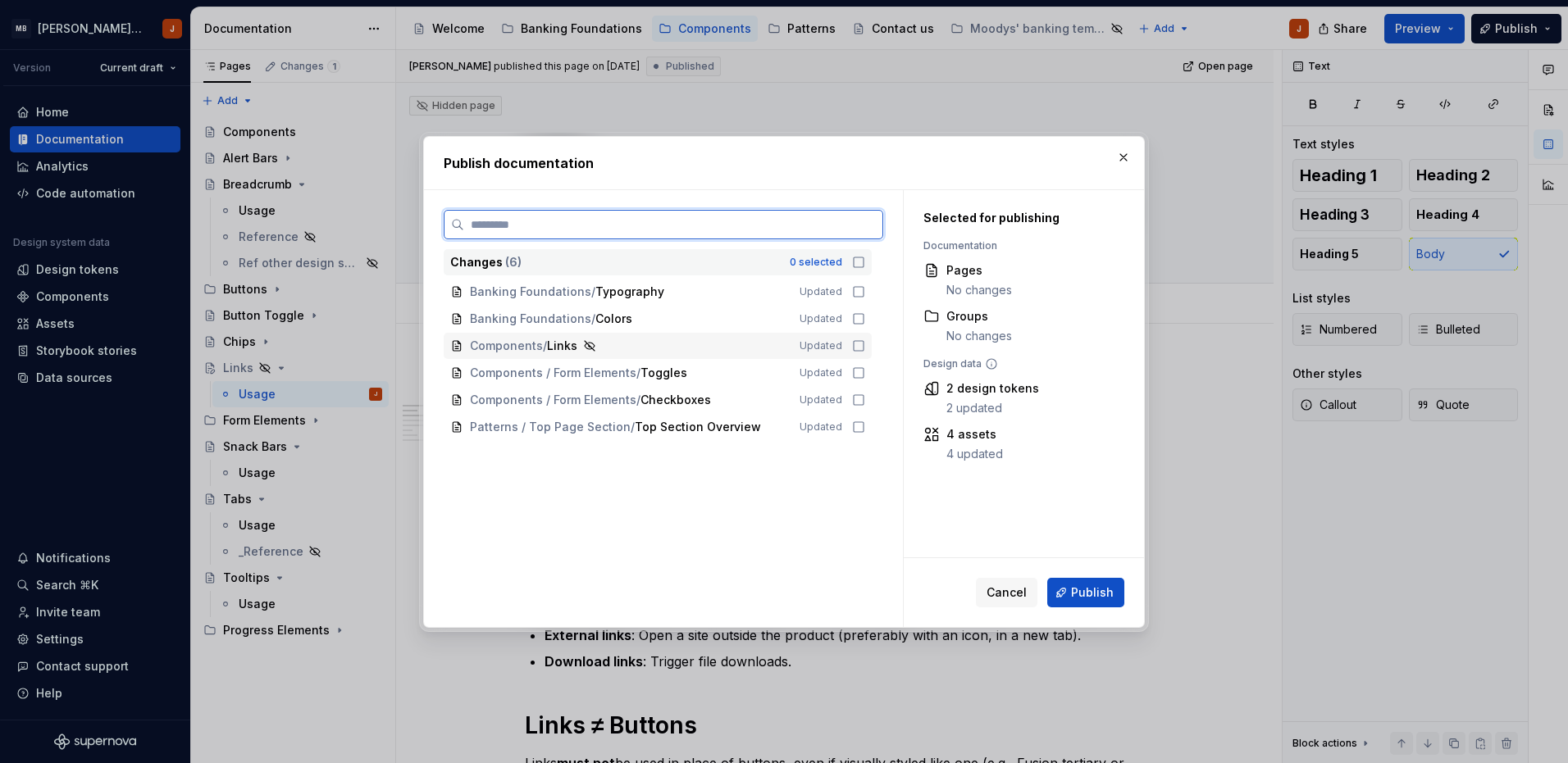
click at [855, 341] on icon at bounding box center [859, 346] width 13 height 13
click at [1072, 590] on span "Publish" at bounding box center [1091, 593] width 43 height 16
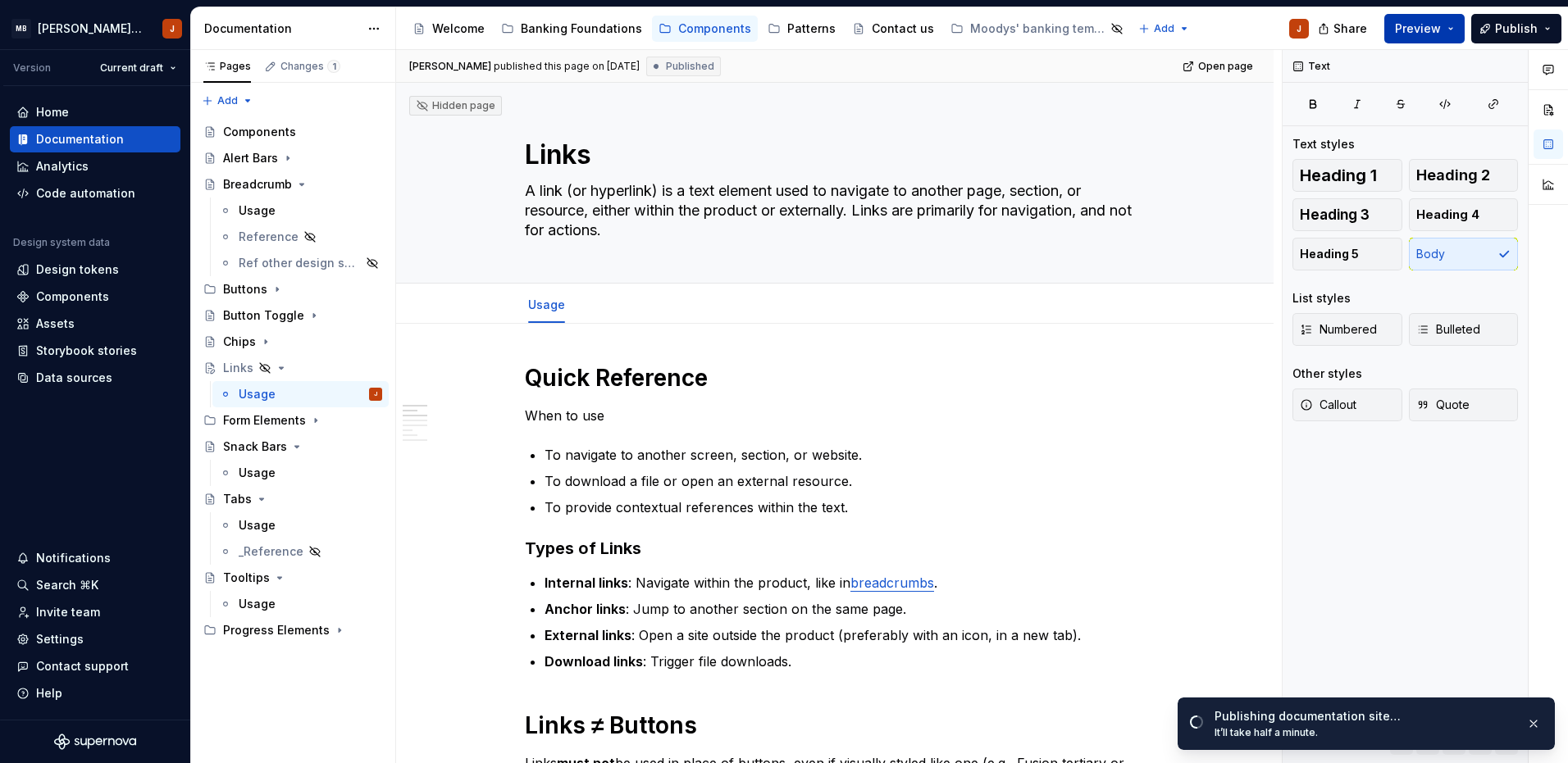
click at [1434, 33] on span "Preview" at bounding box center [1417, 29] width 45 height 16
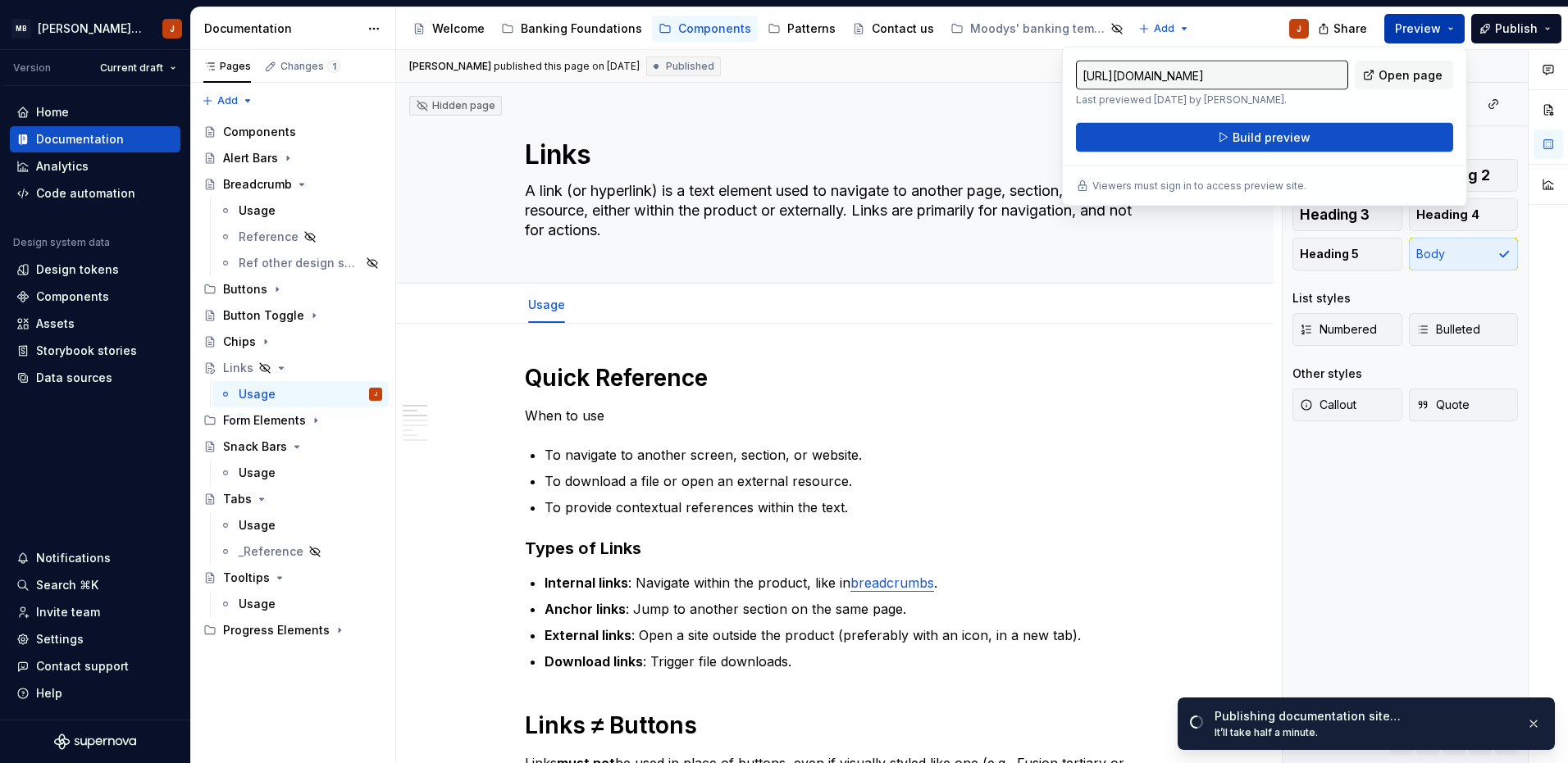
click at [1296, 135] on span "Build preview" at bounding box center [1271, 137] width 78 height 16
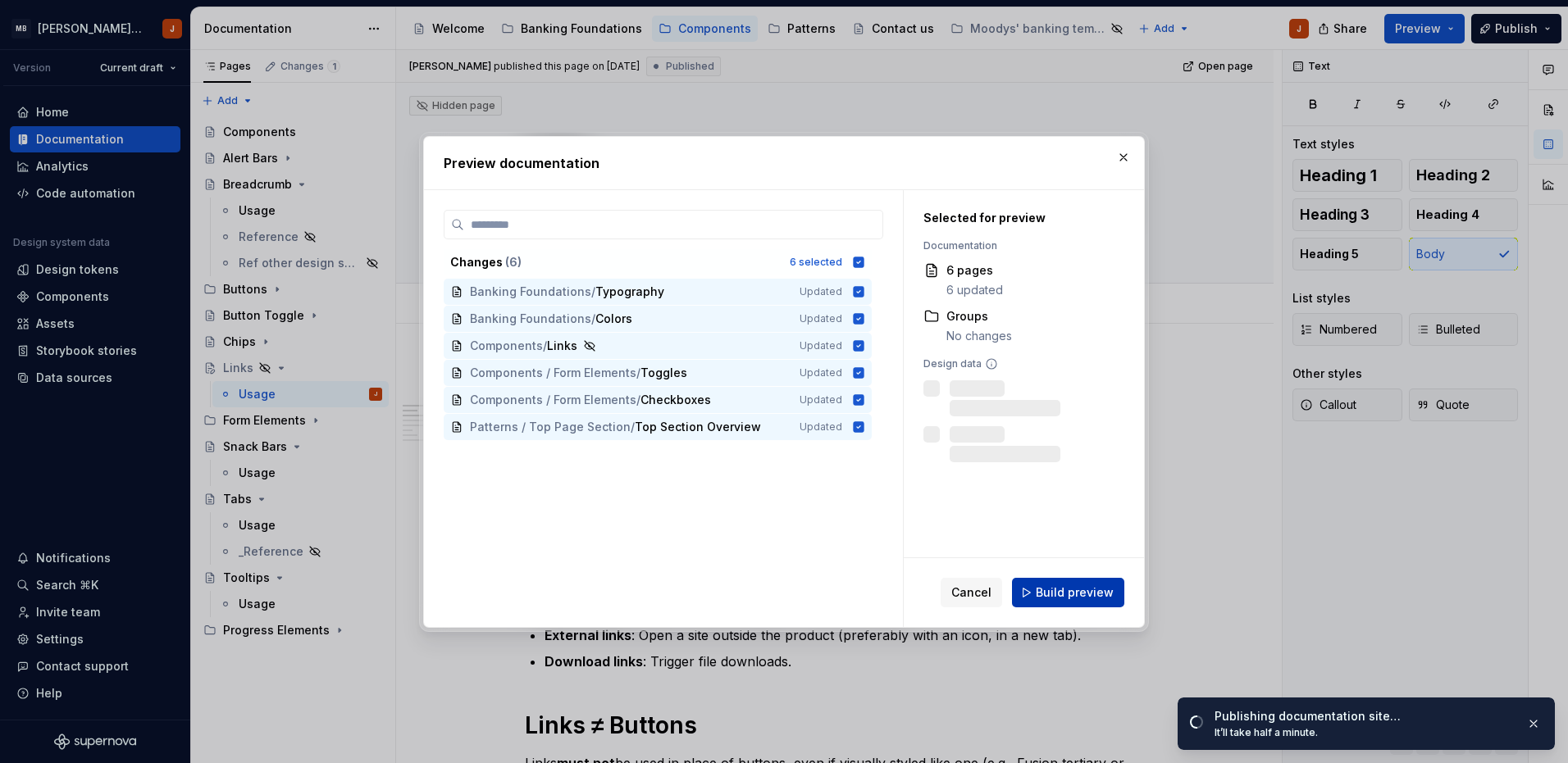
click at [1085, 595] on span "Build preview" at bounding box center [1074, 593] width 78 height 16
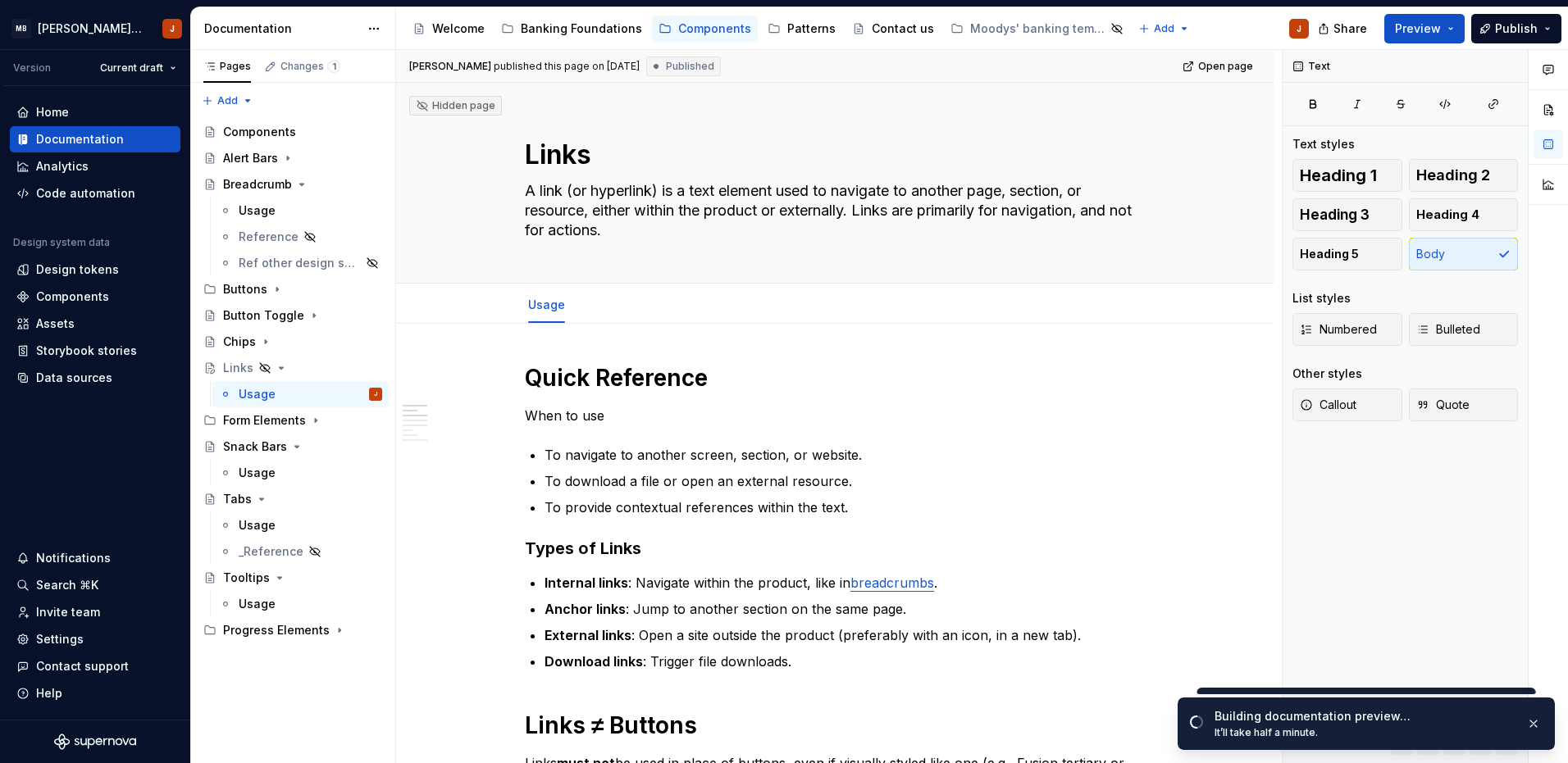
click at [1085, 595] on ul "Internal links : Navigate within the product, like in breadcrumbs . Anchor link…" at bounding box center [845, 622] width 600 height 98
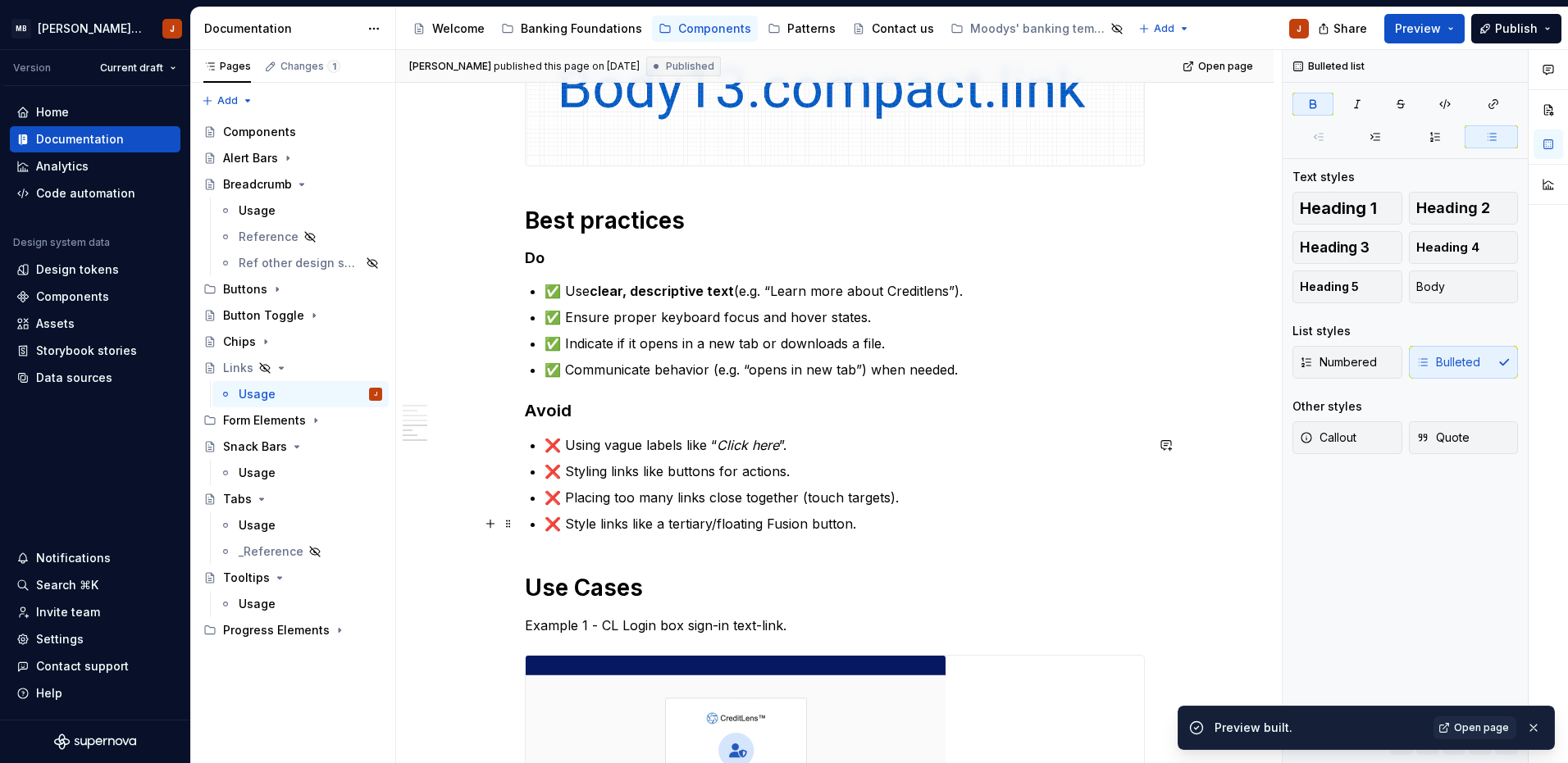
scroll to position [1016, 0]
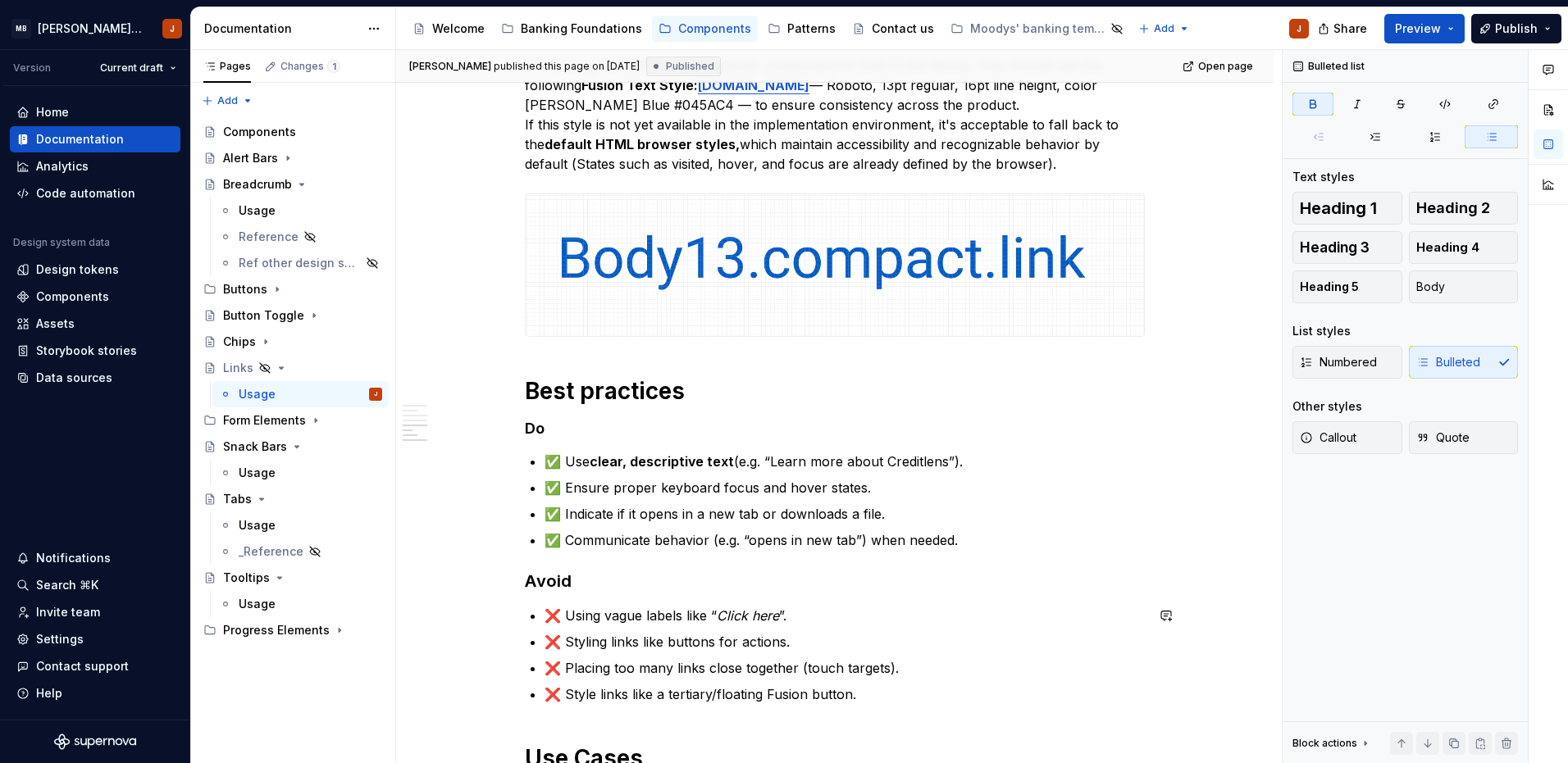
type textarea "*"
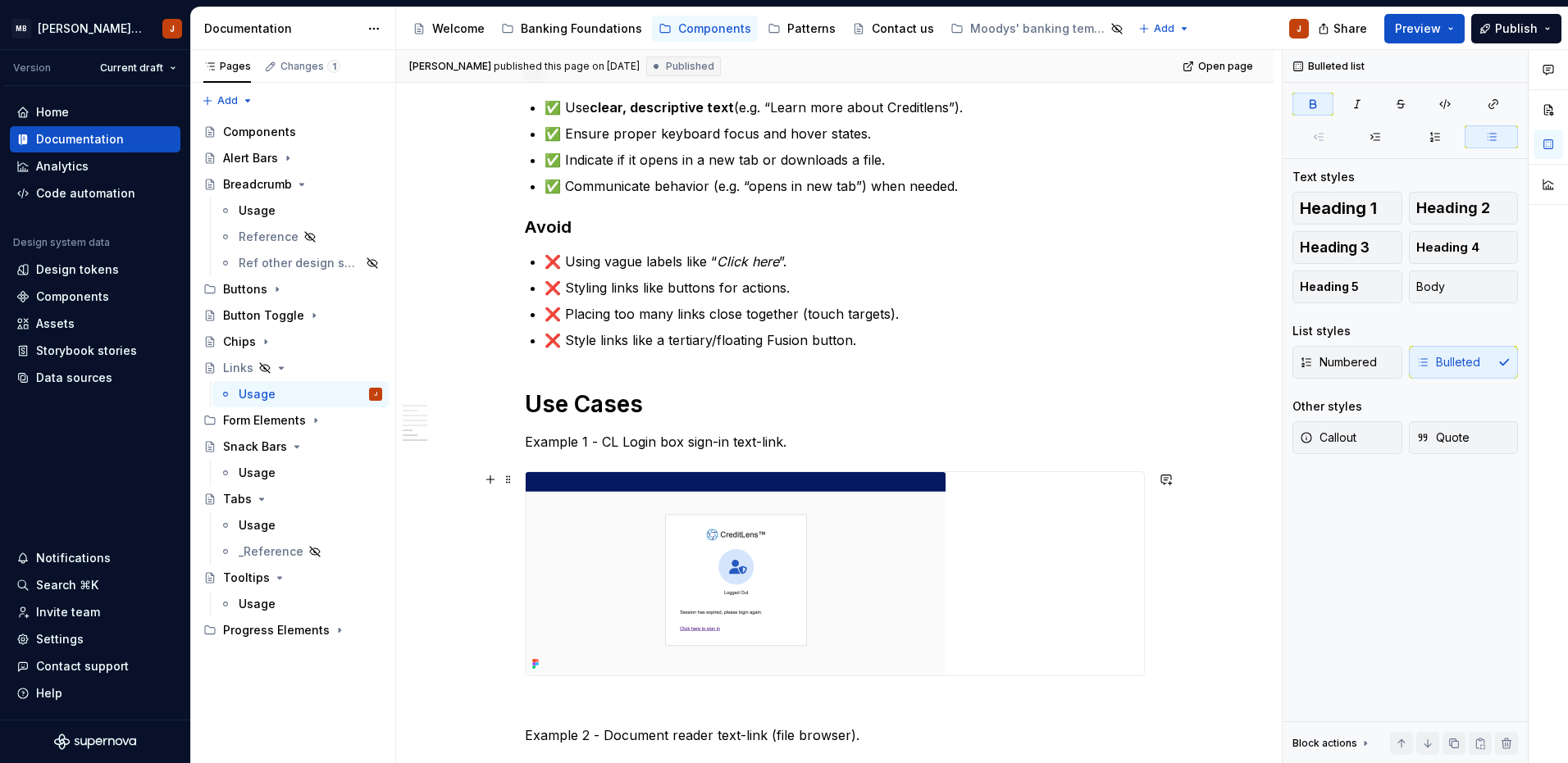
scroll to position [1385, 0]
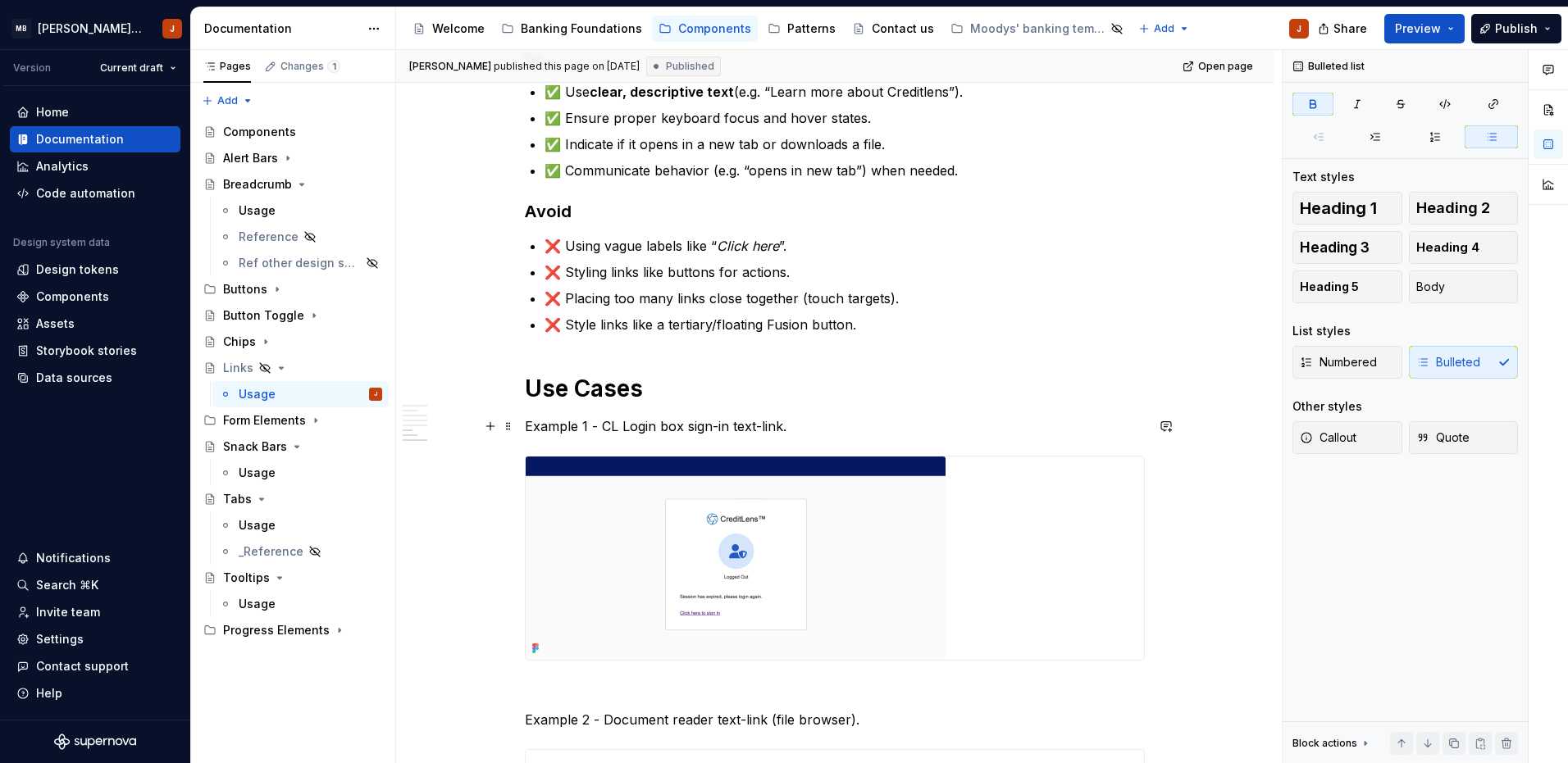
click at [914, 397] on h1 "Use Cases" at bounding box center [834, 388] width 619 height 29
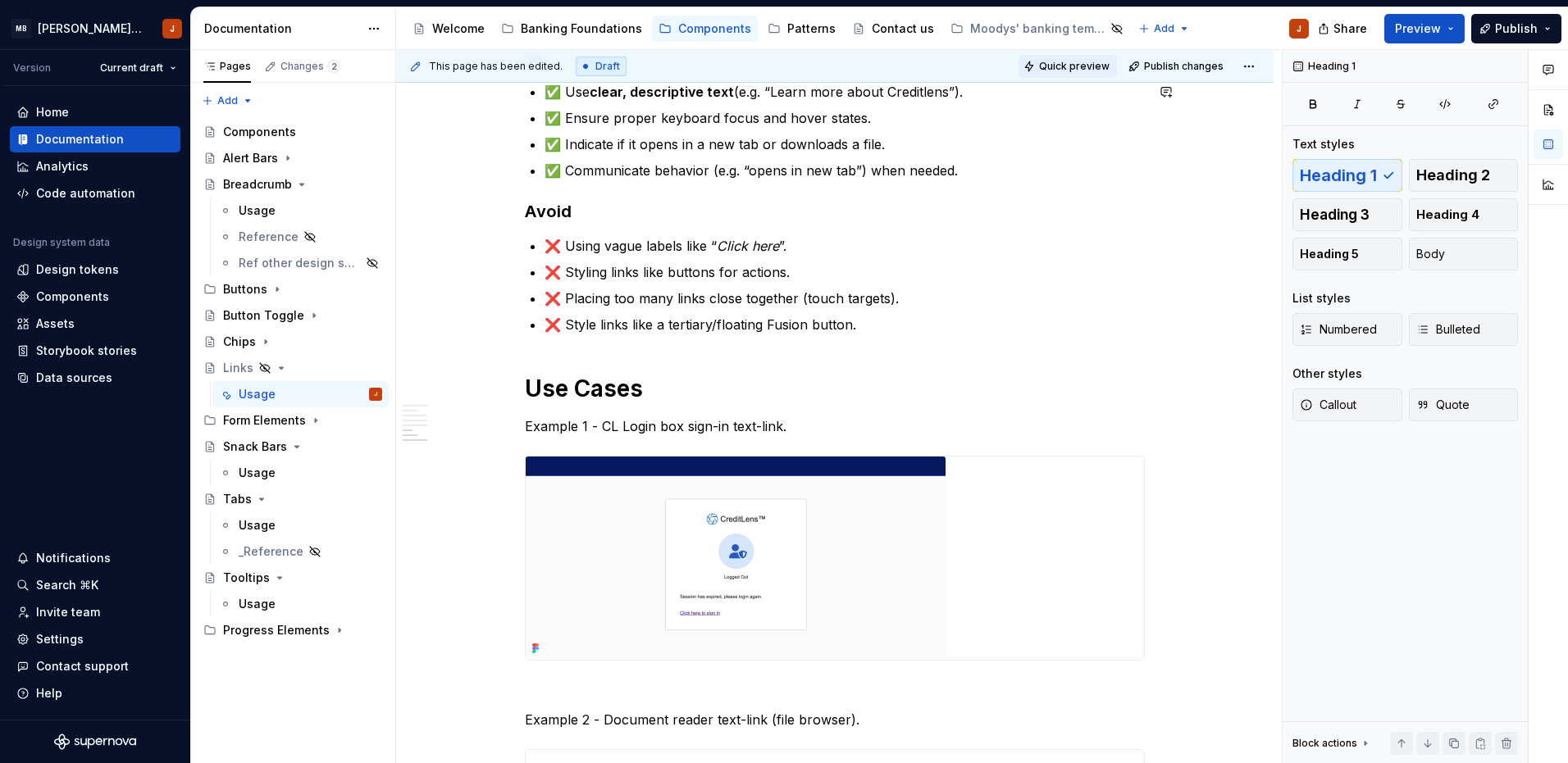
click at [1084, 62] on span "Quick preview" at bounding box center [1074, 66] width 71 height 13
click at [1094, 65] on span "Quick preview" at bounding box center [1074, 66] width 71 height 13
click at [1249, 63] on html "MB [PERSON_NAME] Banking Fusion Design System J Version Current draft Home Docu…" at bounding box center [784, 381] width 1568 height 763
click at [1194, 95] on div "Open preview" at bounding box center [1195, 98] width 106 height 16
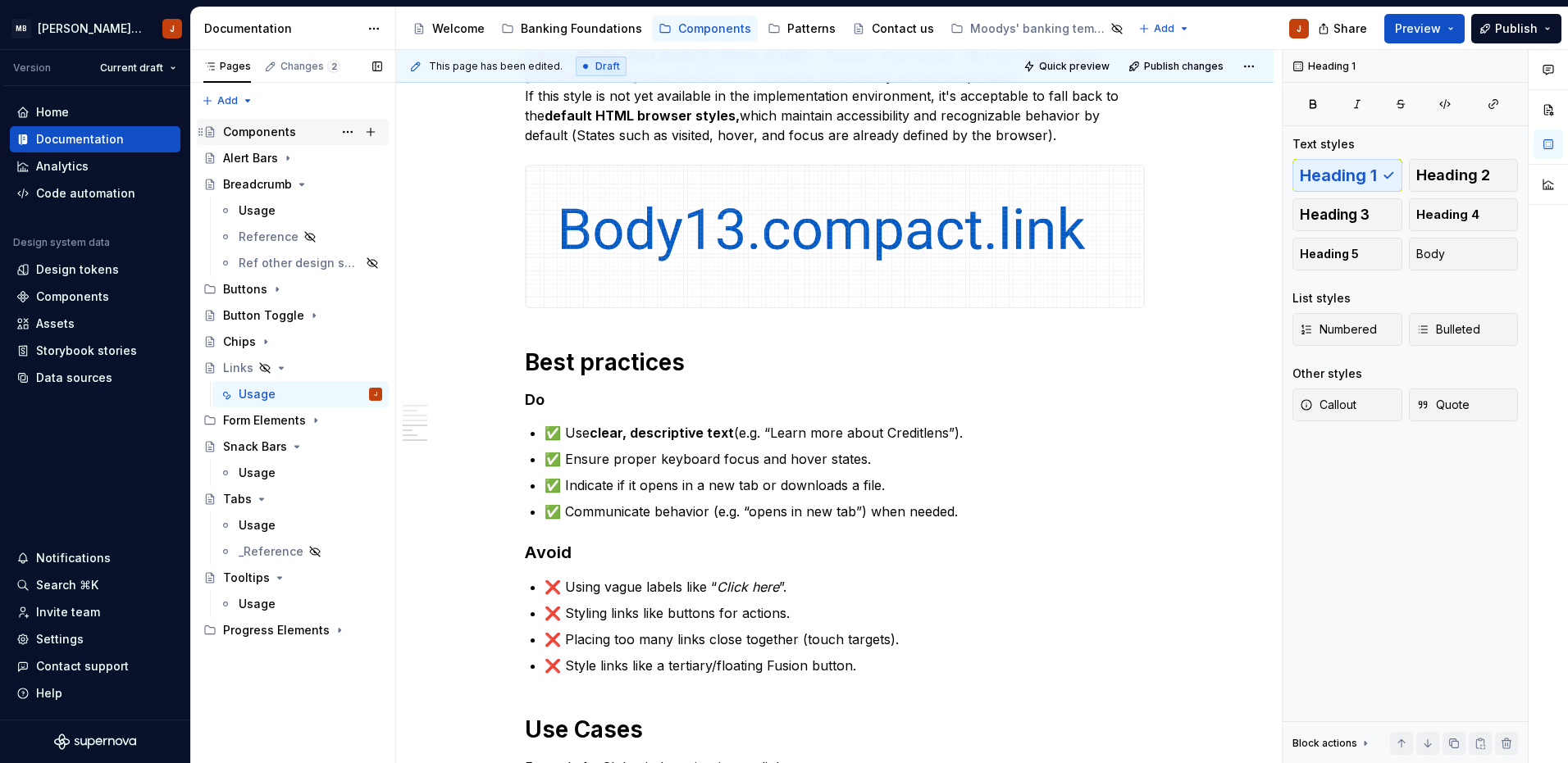
click at [288, 129] on div "Components" at bounding box center [259, 132] width 73 height 16
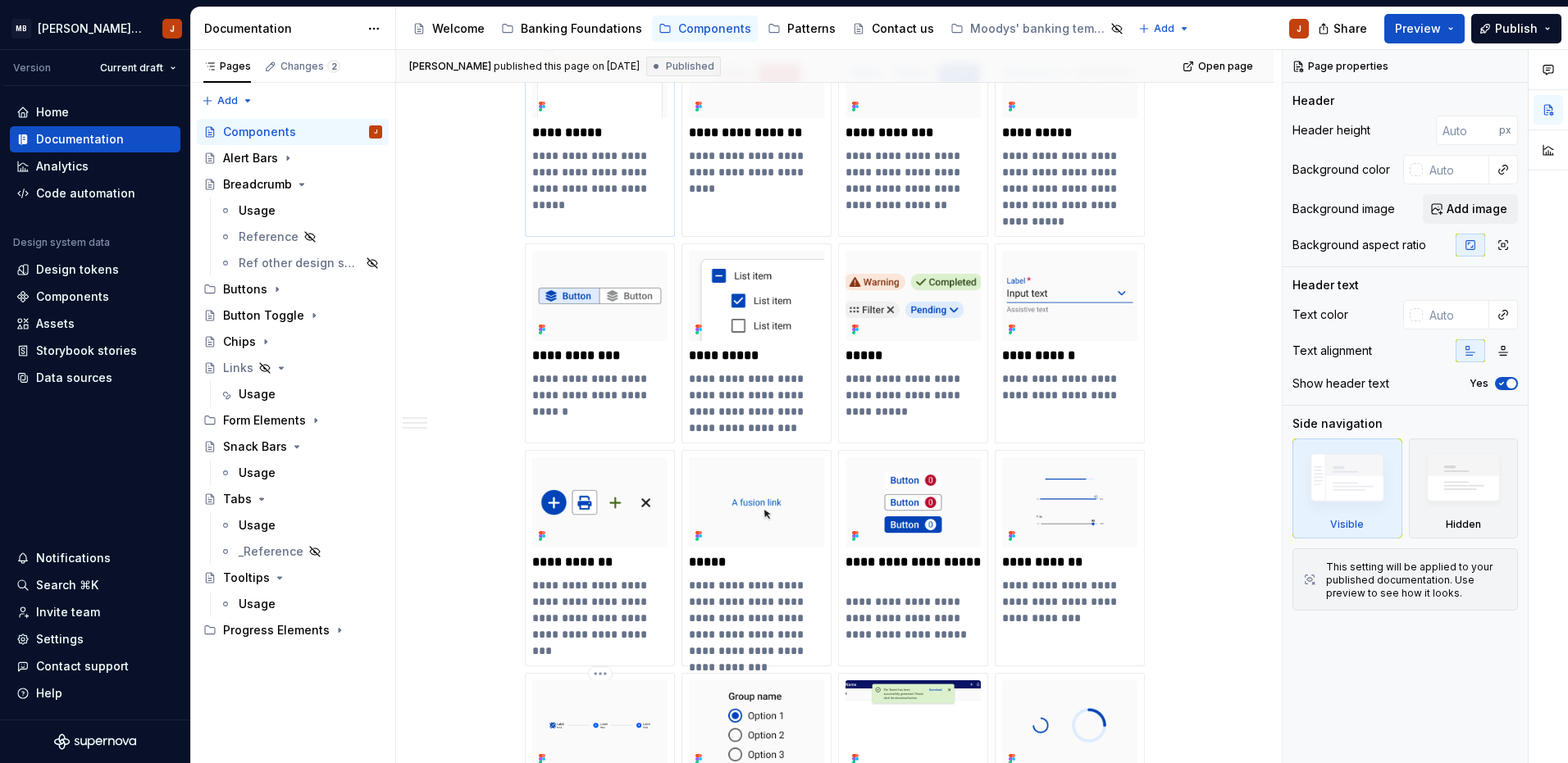
scroll to position [326, 0]
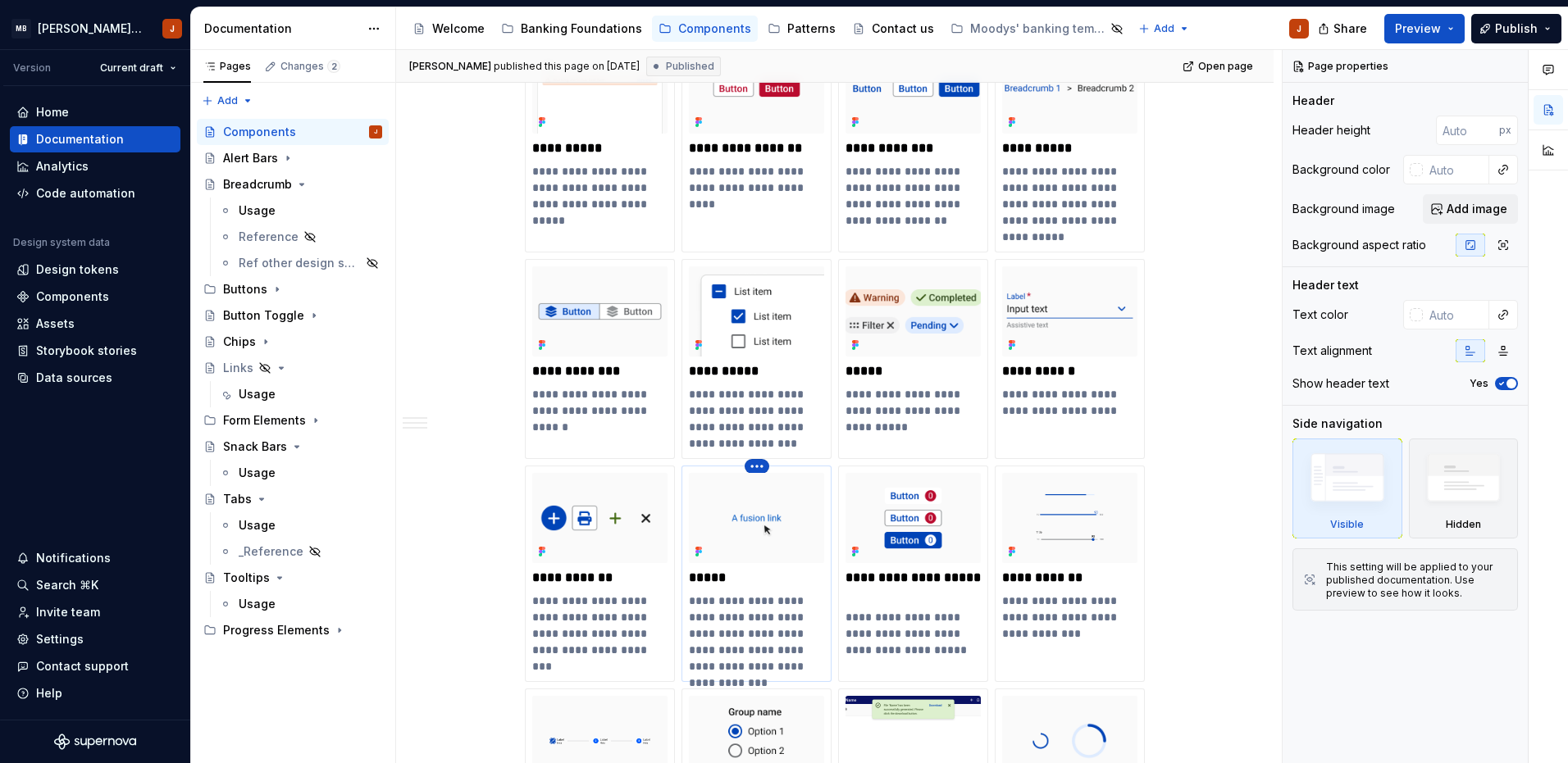
click at [757, 467] on html "MB [PERSON_NAME] Banking Fusion Design System J Version Current draft Home Docu…" at bounding box center [784, 381] width 1568 height 763
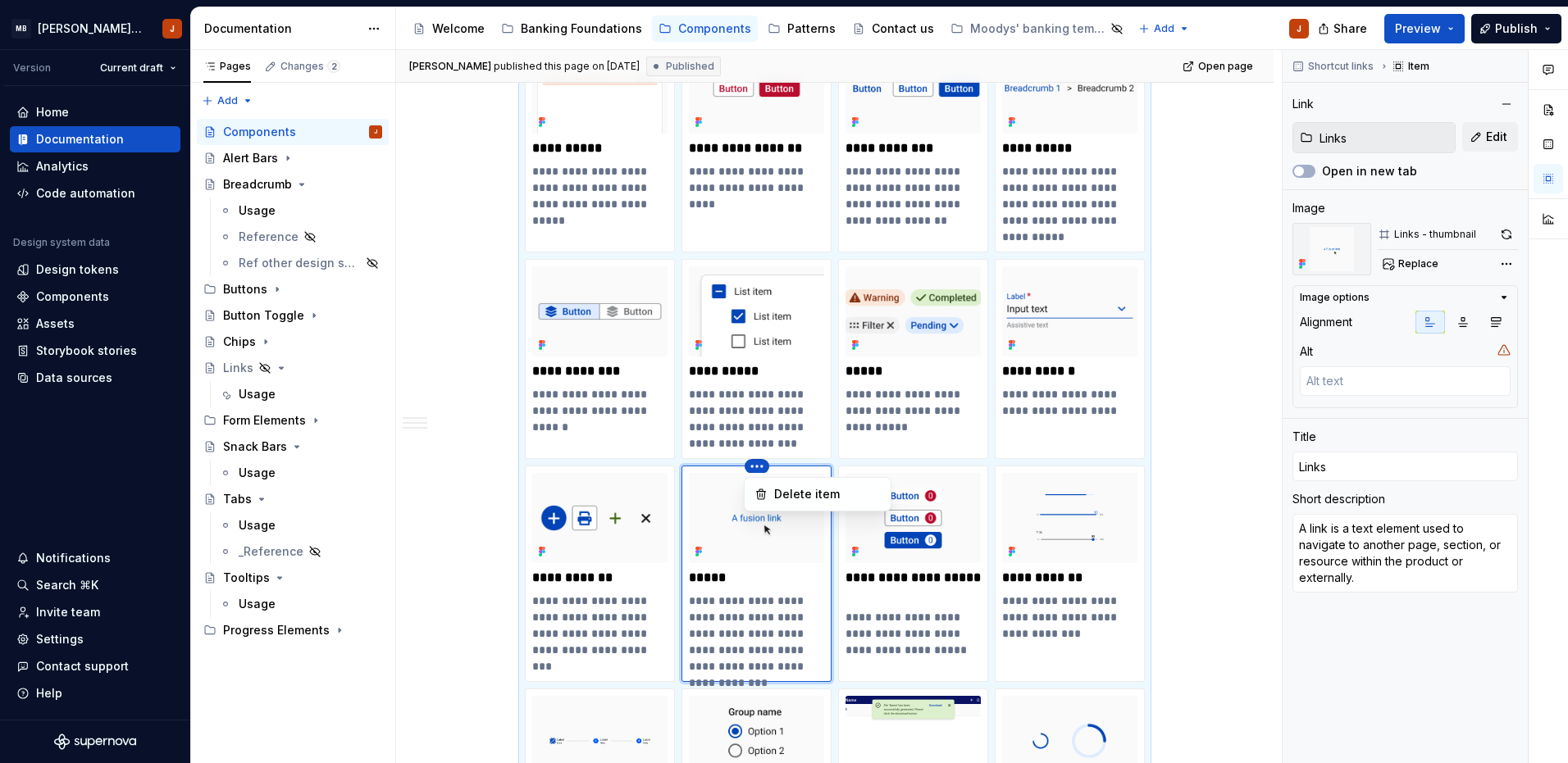
click at [716, 577] on html "MB [PERSON_NAME] Banking Fusion Design System J Version Current draft Home Docu…" at bounding box center [784, 381] width 1568 height 763
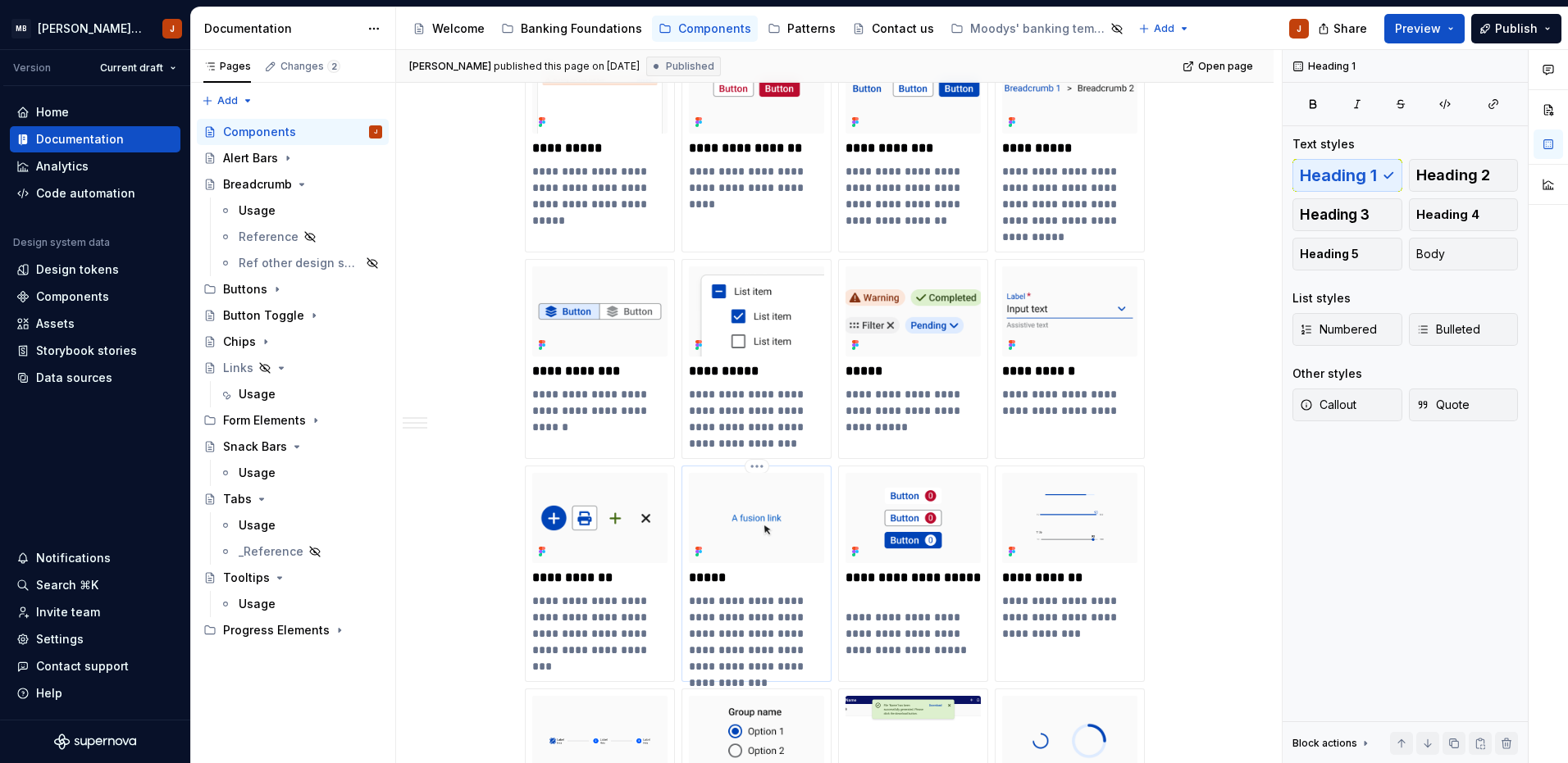
click at [715, 577] on p "*****" at bounding box center [756, 577] width 136 height 16
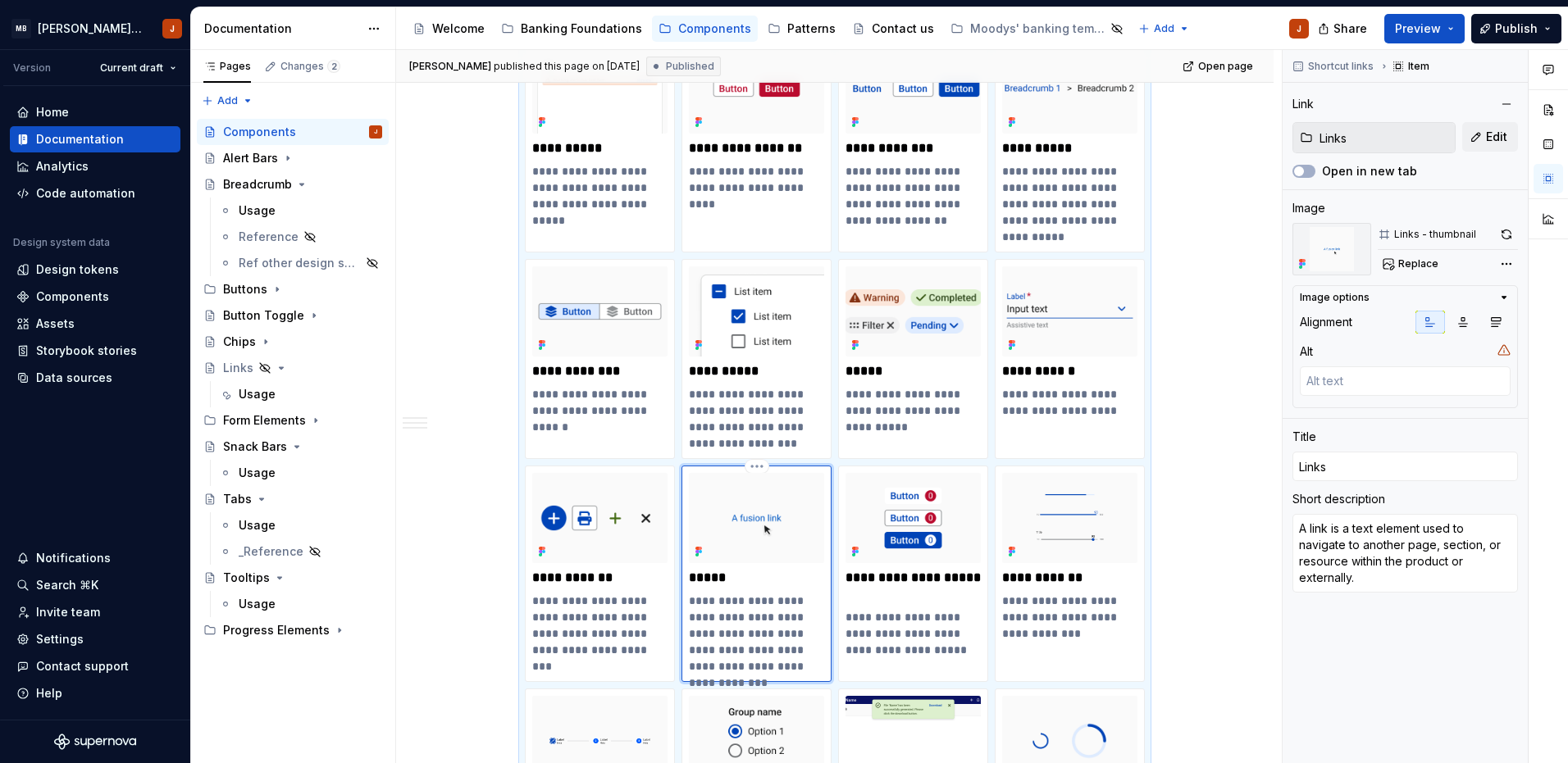
click at [739, 577] on p "*****" at bounding box center [756, 577] width 136 height 16
type textarea "*"
type input "Links"
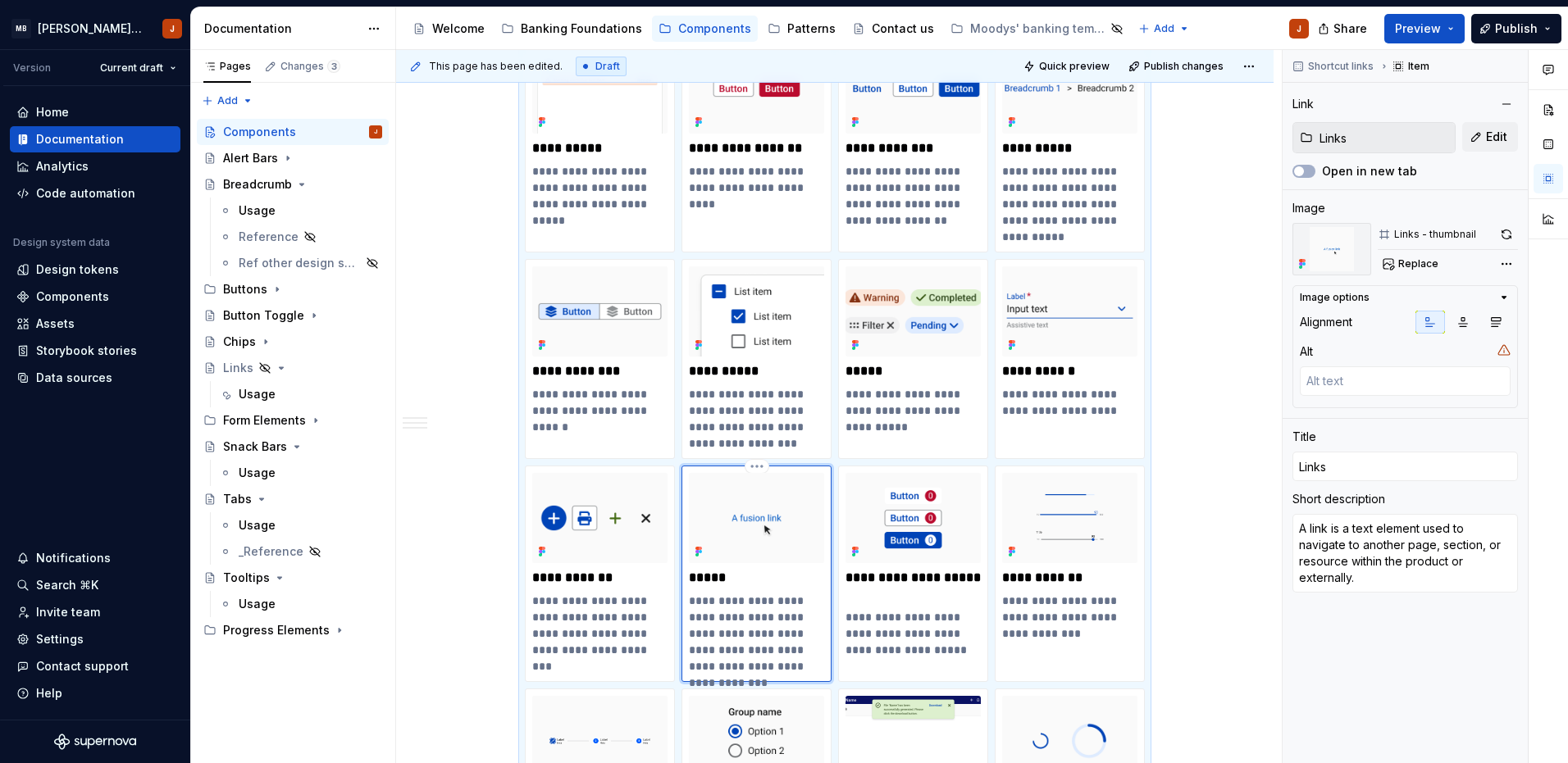
type textarea "*"
type input "Links ("
type textarea "*"
type input "Links ()"
type textarea "*"
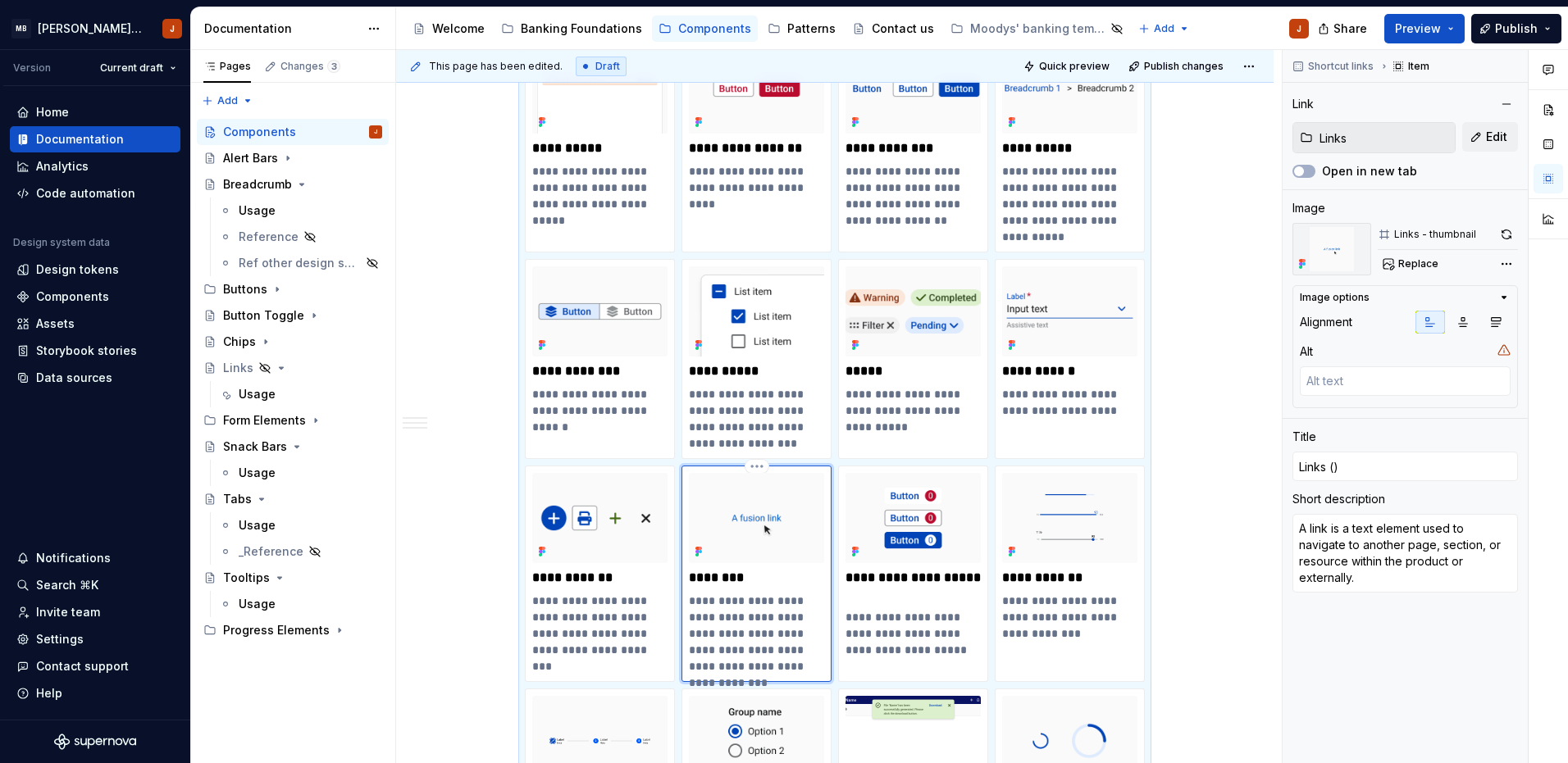
type input "Links (B)"
type textarea "*"
type input "Links (Be)"
type textarea "*"
type input "Links (Bet)"
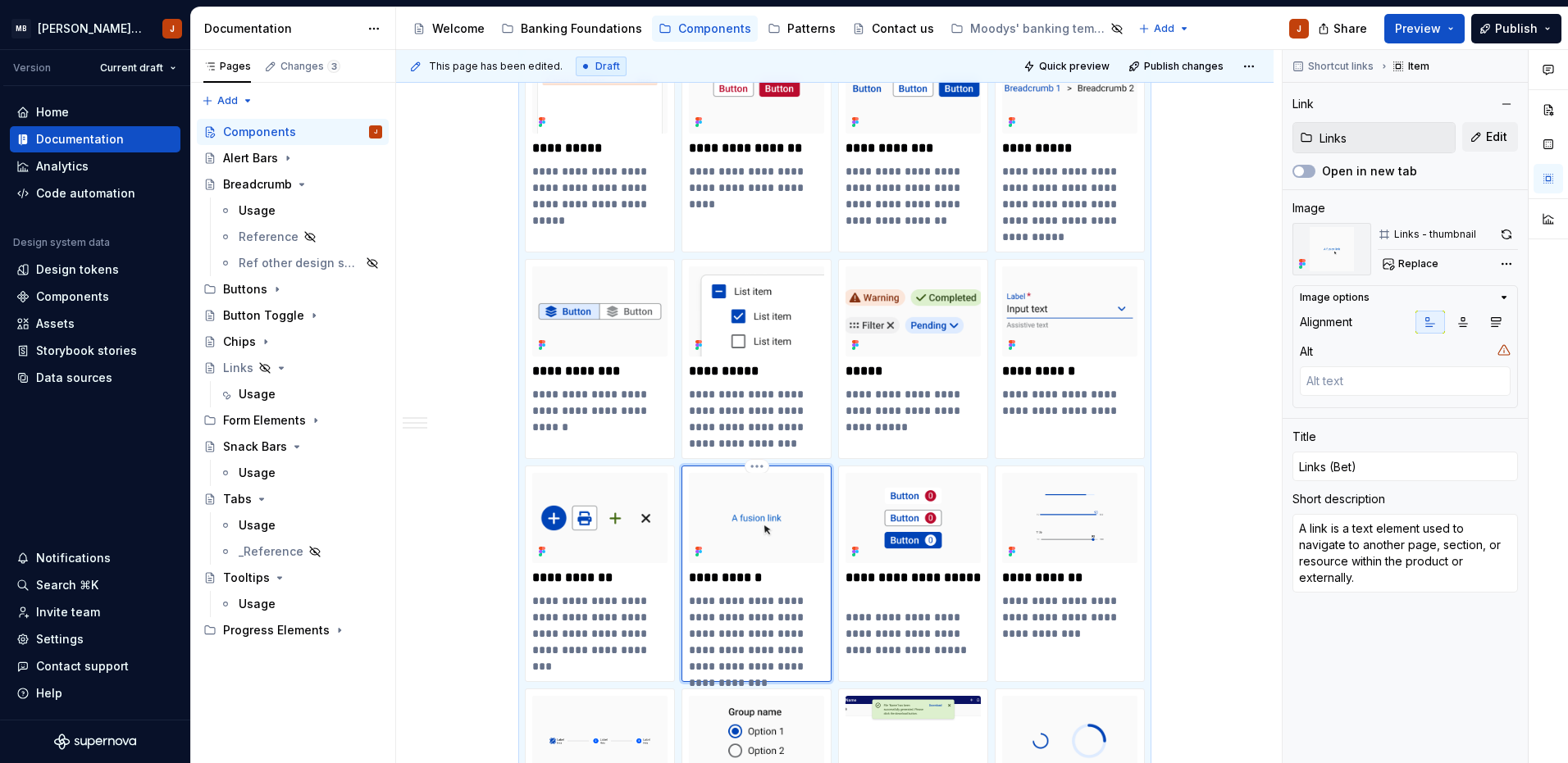
type textarea "*"
type input "Links (Beta)"
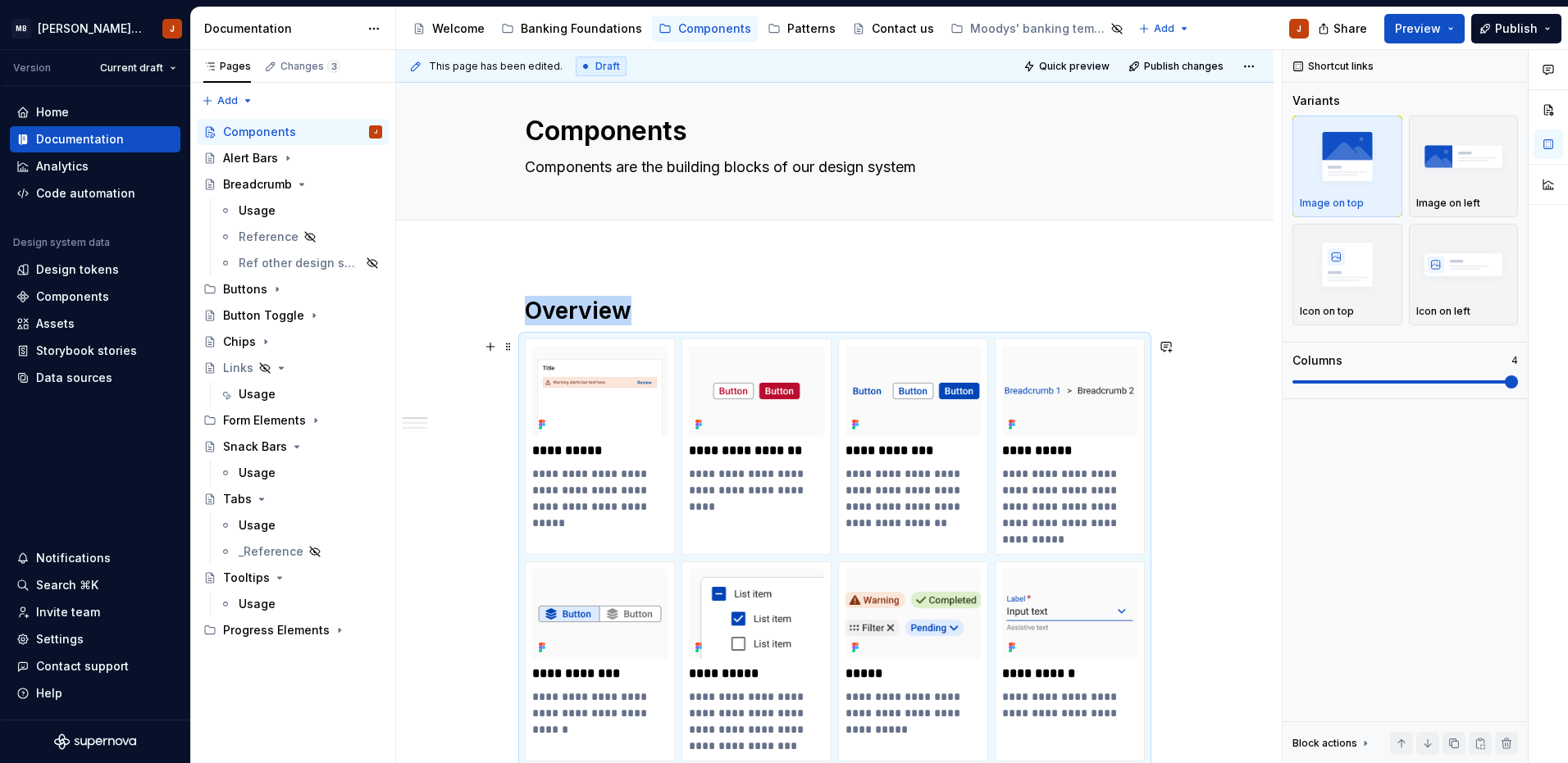
scroll to position [0, 0]
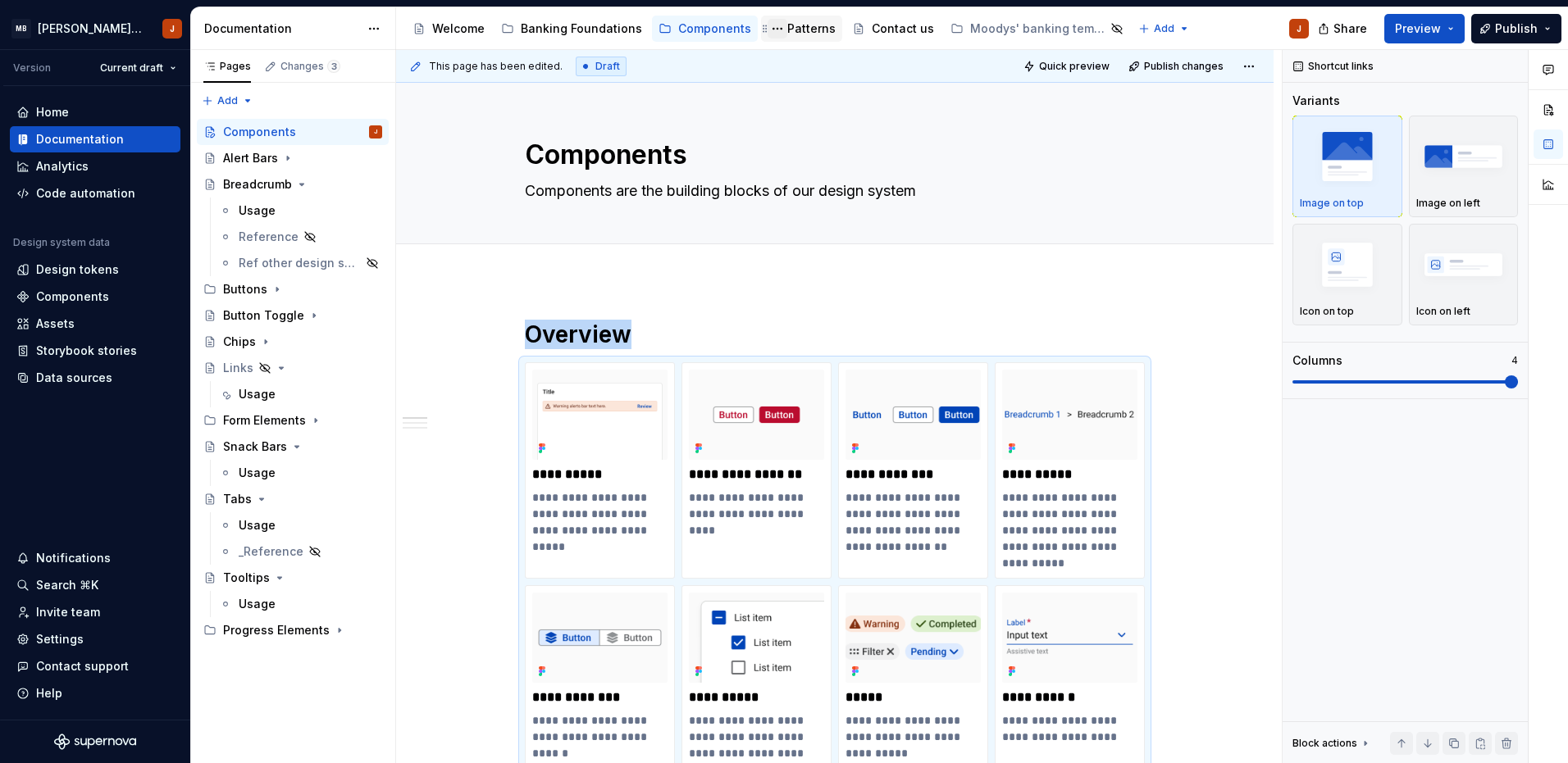
click at [774, 25] on button "Page tree" at bounding box center [778, 29] width 20 height 20
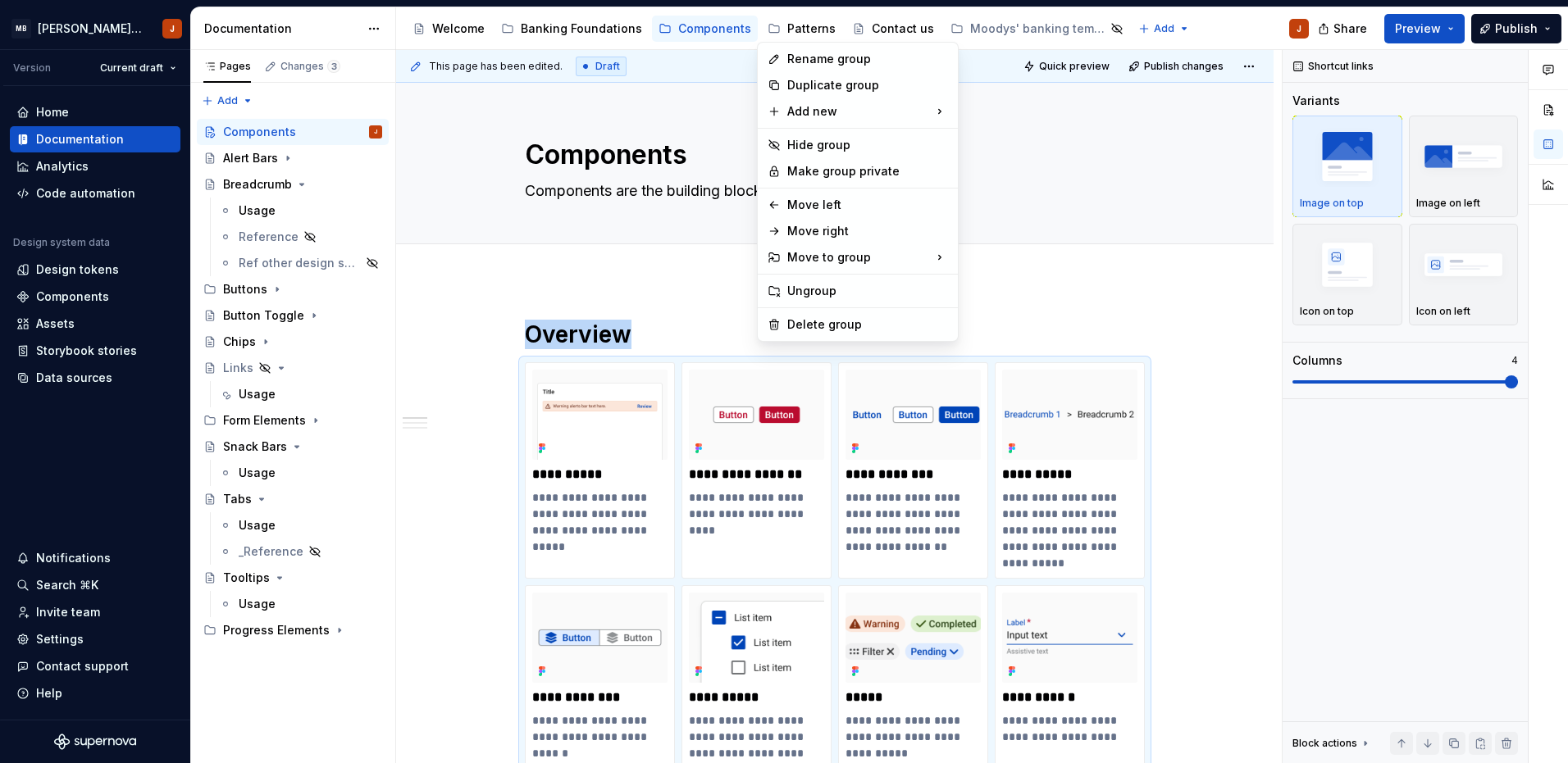
click at [790, 29] on html "MB [PERSON_NAME] Banking Fusion Design System J Version Current draft Home Docu…" at bounding box center [784, 381] width 1568 height 763
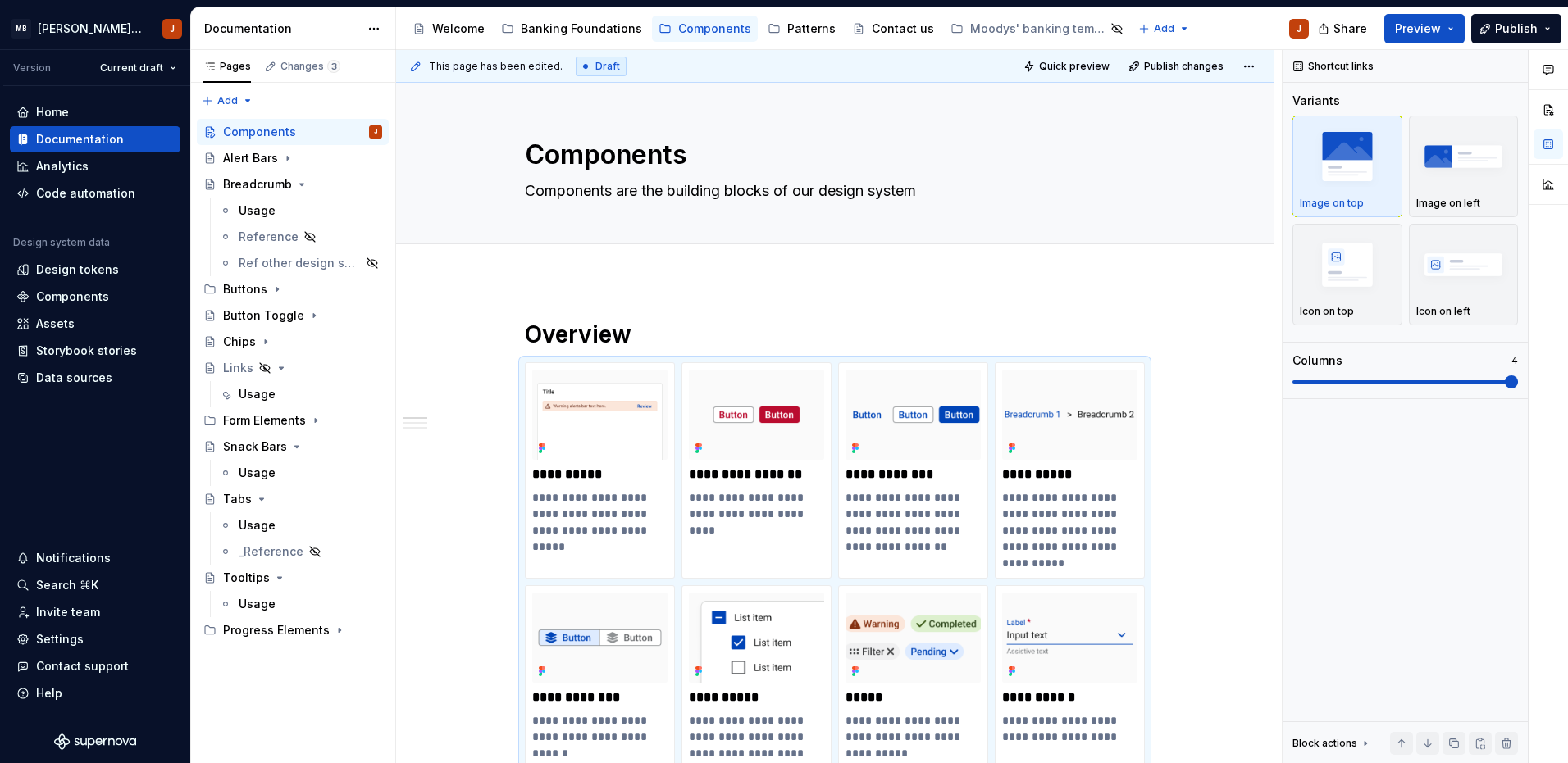
click at [790, 29] on div "Patterns" at bounding box center [810, 29] width 48 height 16
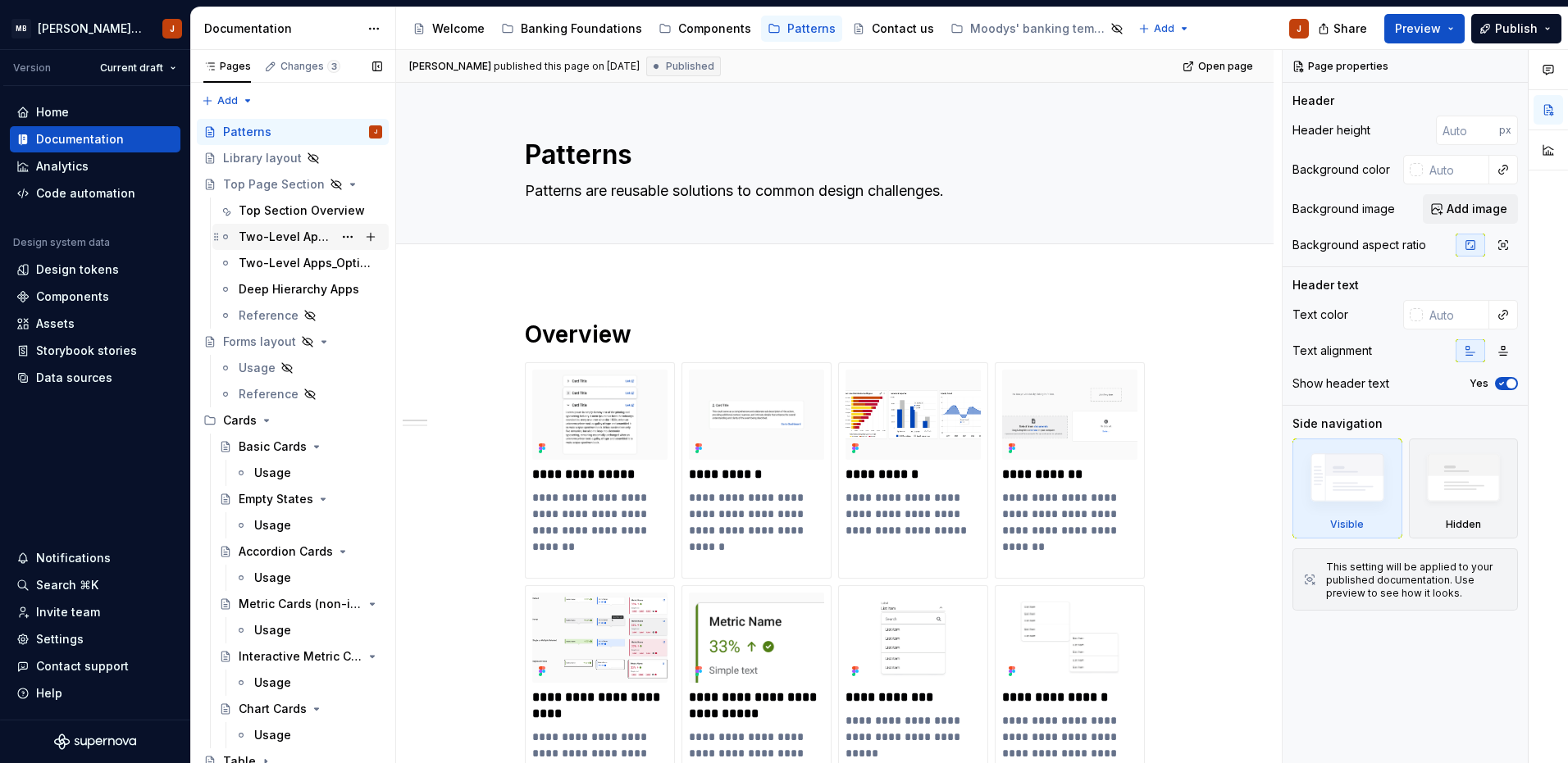
click at [276, 237] on div "Two-Level Apps_Option 1" at bounding box center [286, 236] width 95 height 16
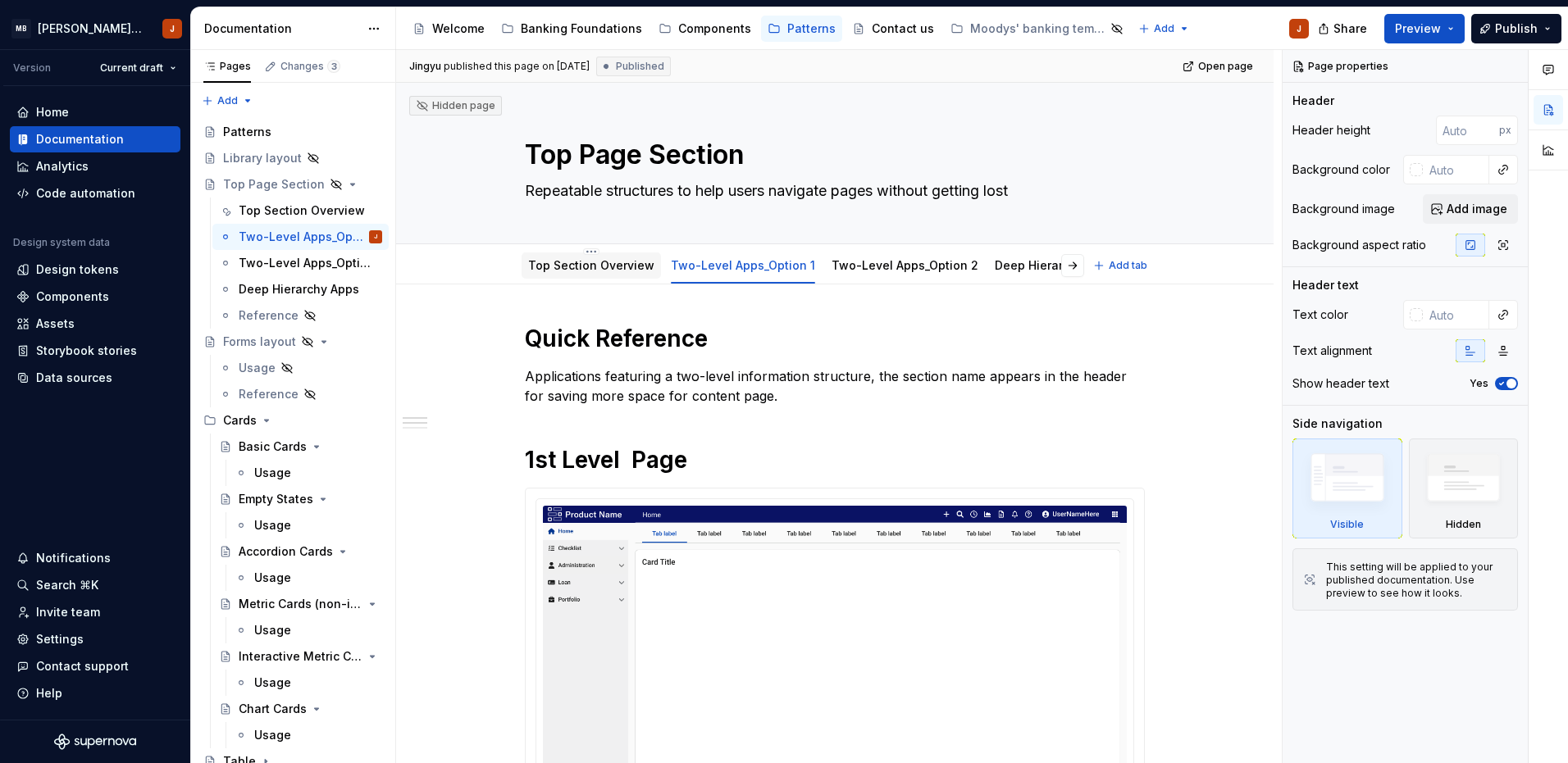
click at [569, 270] on link "Top Section Overview" at bounding box center [591, 265] width 126 height 14
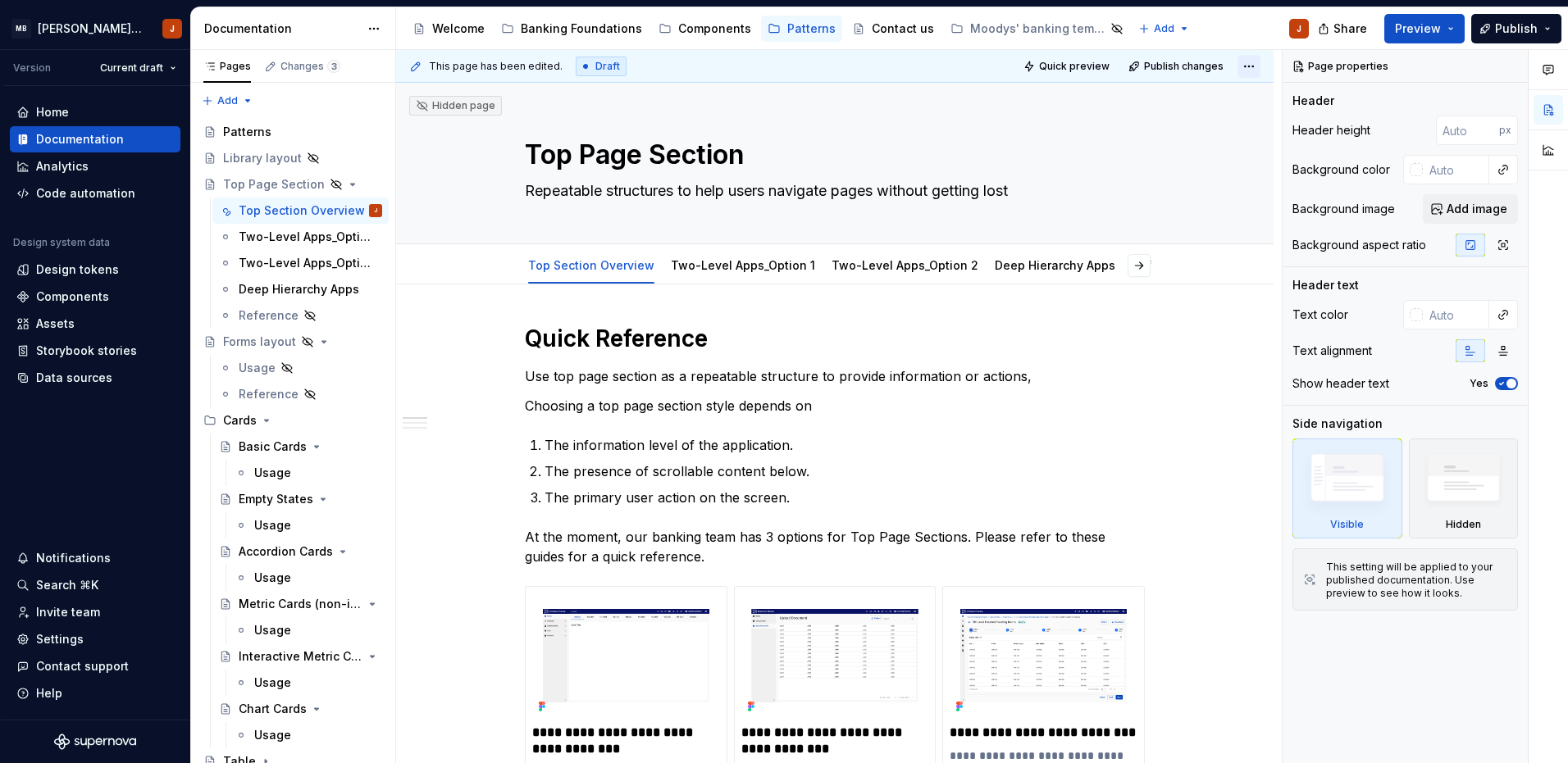
click at [1247, 70] on html "MB [PERSON_NAME] Banking Fusion Design System J Version Current draft Home Docu…" at bounding box center [784, 381] width 1568 height 763
click at [1215, 103] on div "Open preview" at bounding box center [1195, 98] width 106 height 16
click at [282, 240] on div "Two-Level Apps_Option 1" at bounding box center [286, 236] width 95 height 16
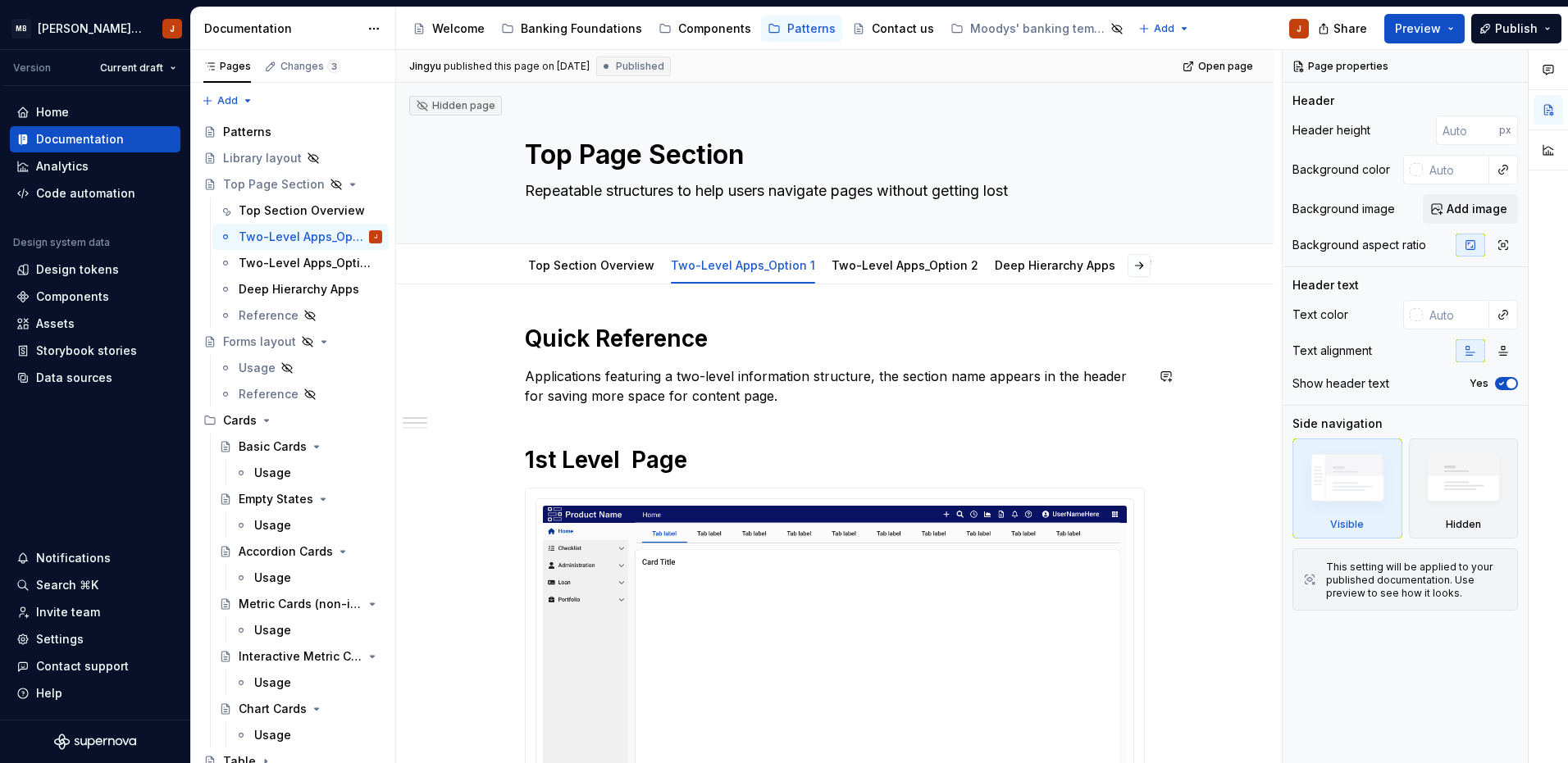
click at [733, 460] on h1 "1st Level Page" at bounding box center [834, 459] width 619 height 29
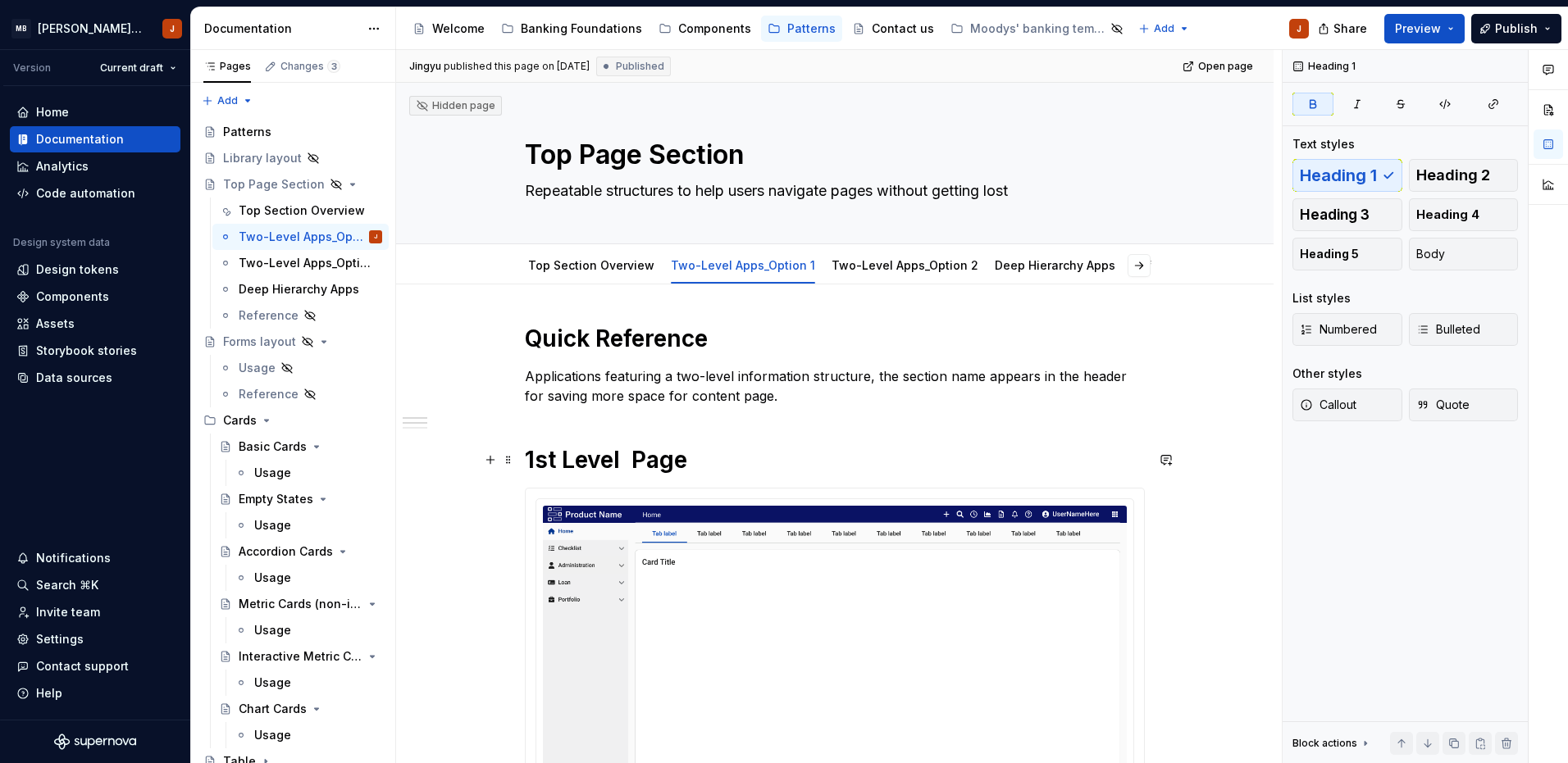
type textarea "*"
click at [1252, 64] on link "Open page" at bounding box center [1218, 65] width 83 height 23
click at [858, 276] on div "Two-Level Apps_Option 2" at bounding box center [905, 266] width 160 height 26
click at [854, 270] on link "Two-Level Apps_Option 2" at bounding box center [904, 265] width 146 height 14
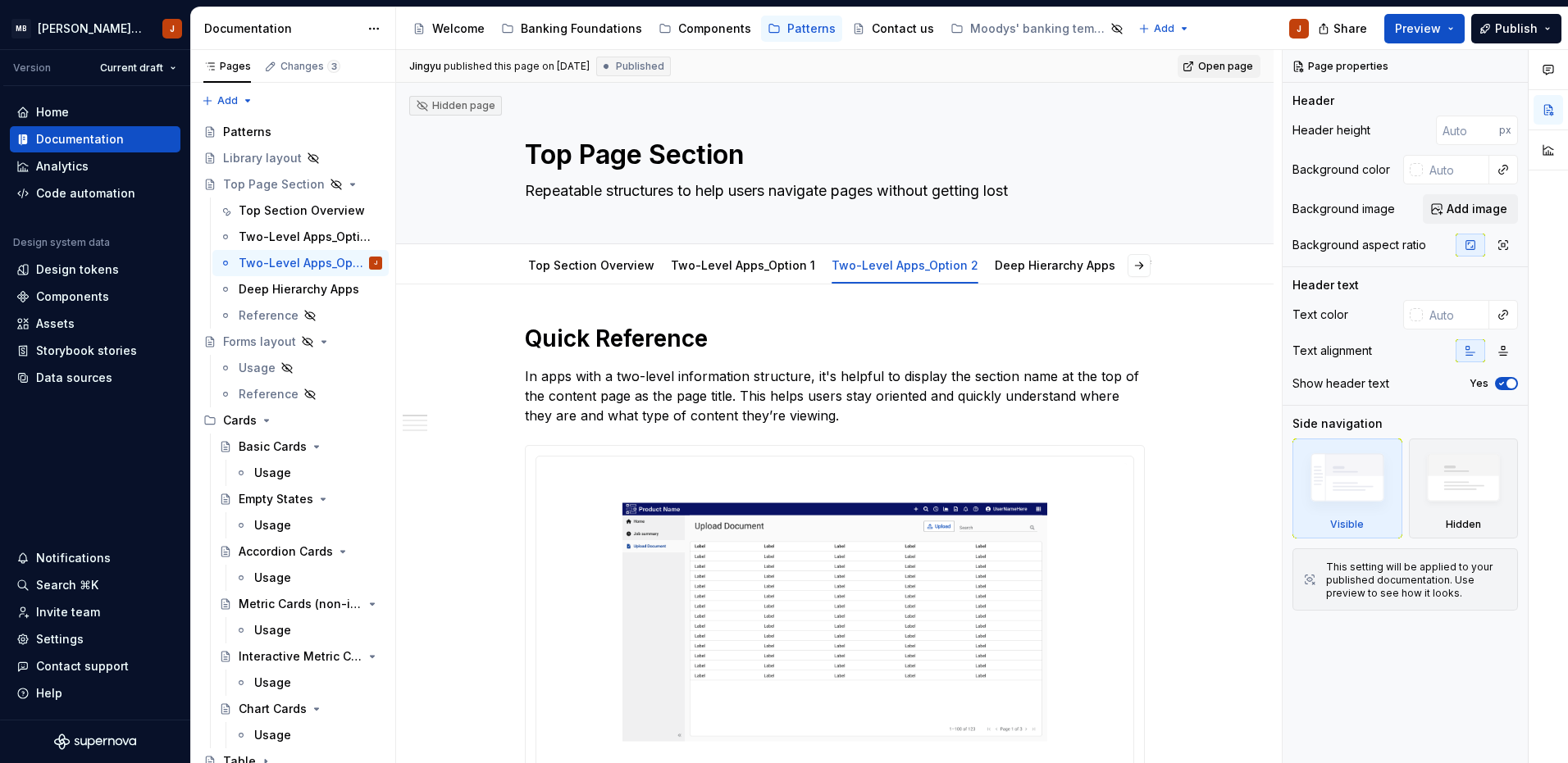
click at [1229, 70] on span "Open page" at bounding box center [1225, 66] width 55 height 13
click at [1005, 265] on link "Deep Hierarchy Apps" at bounding box center [1054, 265] width 121 height 14
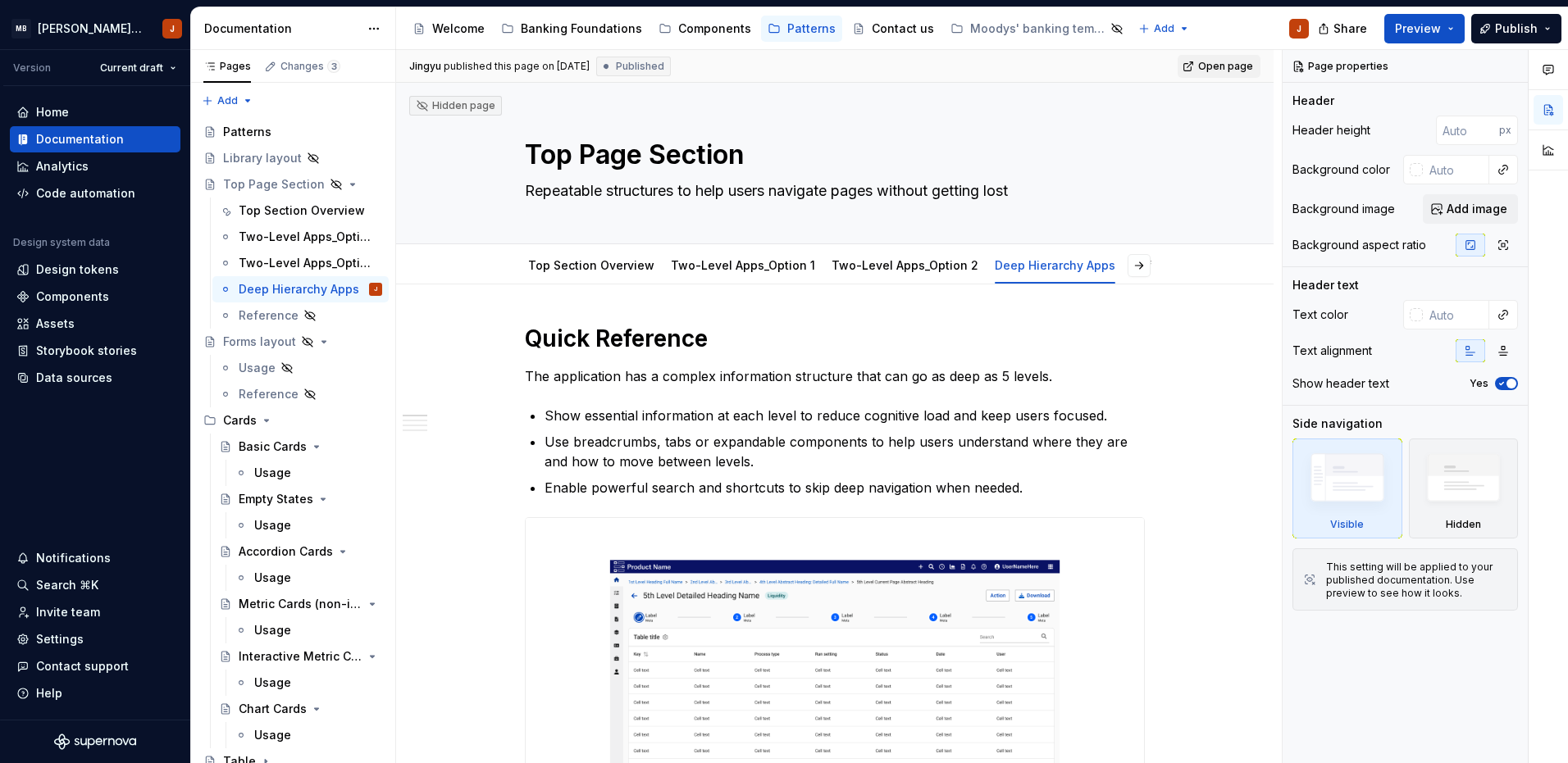
click at [1208, 63] on span "Open page" at bounding box center [1225, 66] width 55 height 13
click at [729, 276] on div "Two-Level Apps_Option 1" at bounding box center [742, 266] width 157 height 26
click at [709, 263] on link "Two-Level Apps_Option 1" at bounding box center [742, 265] width 145 height 14
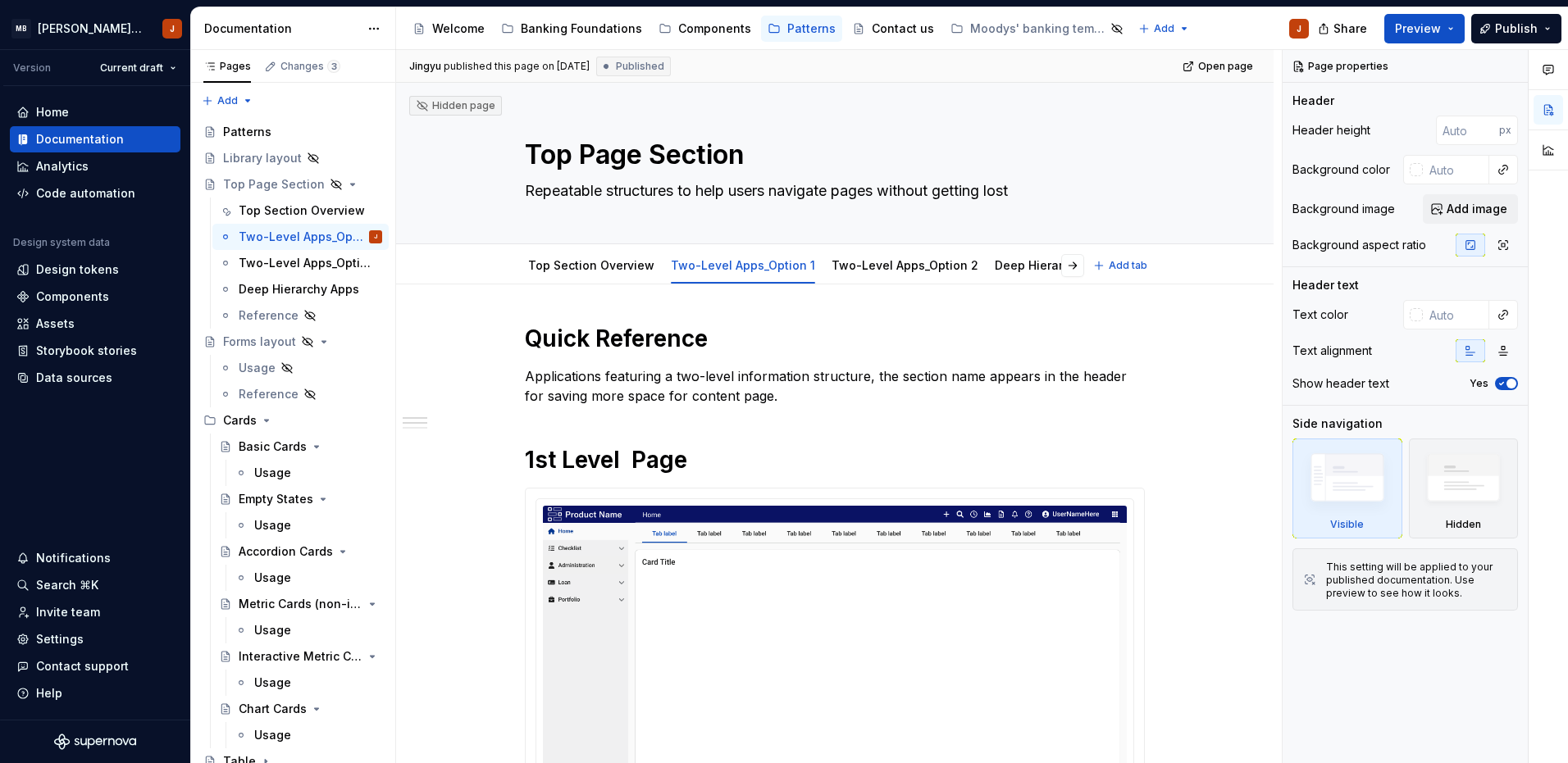
click at [709, 263] on link "Two-Level Apps_Option 1" at bounding box center [742, 265] width 145 height 14
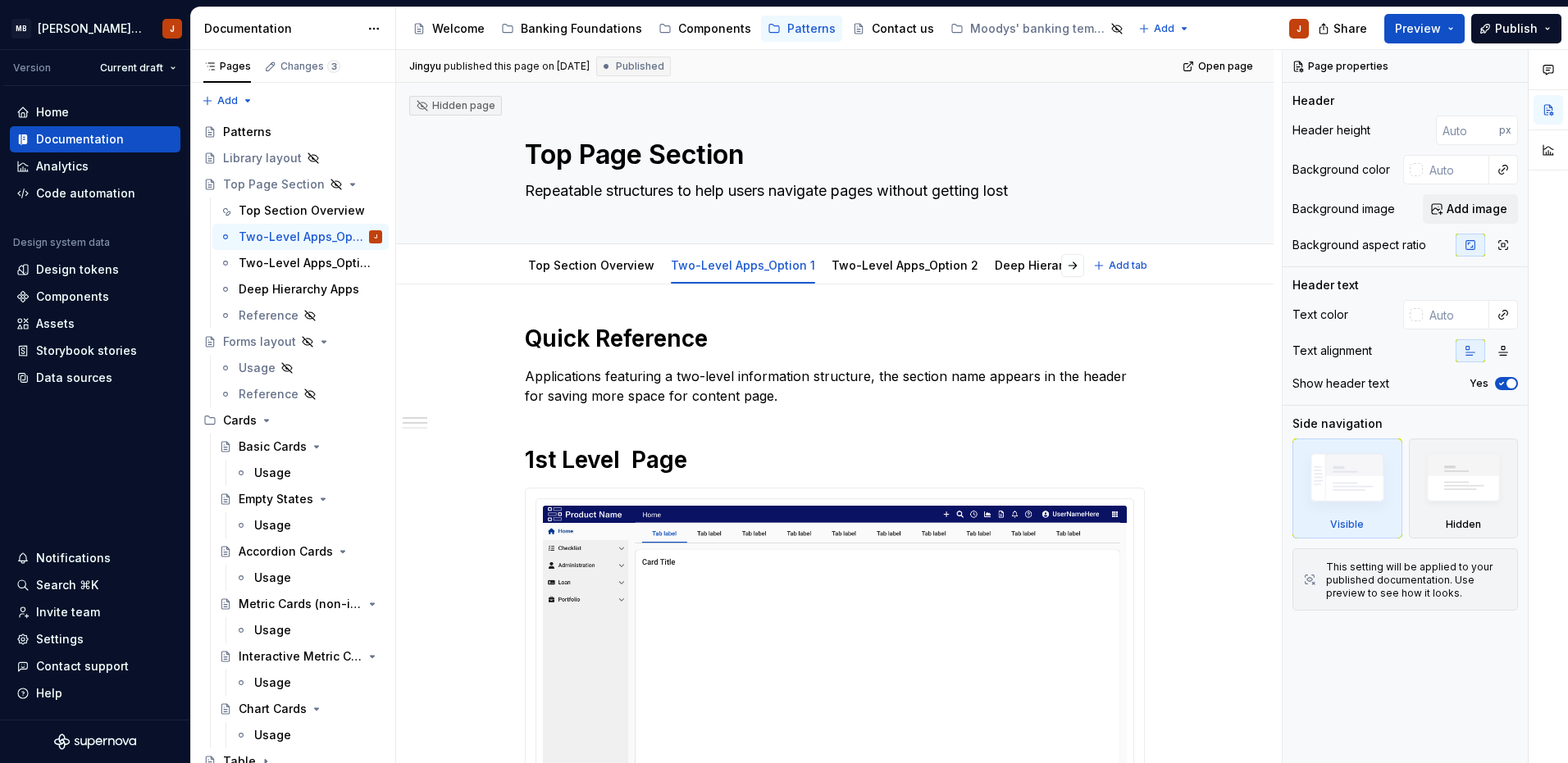
click at [709, 263] on link "Two-Level Apps_Option 1" at bounding box center [742, 265] width 145 height 14
click at [738, 247] on html "MB [PERSON_NAME] Banking Fusion Design System J Version Current draft Home Docu…" at bounding box center [784, 381] width 1568 height 763
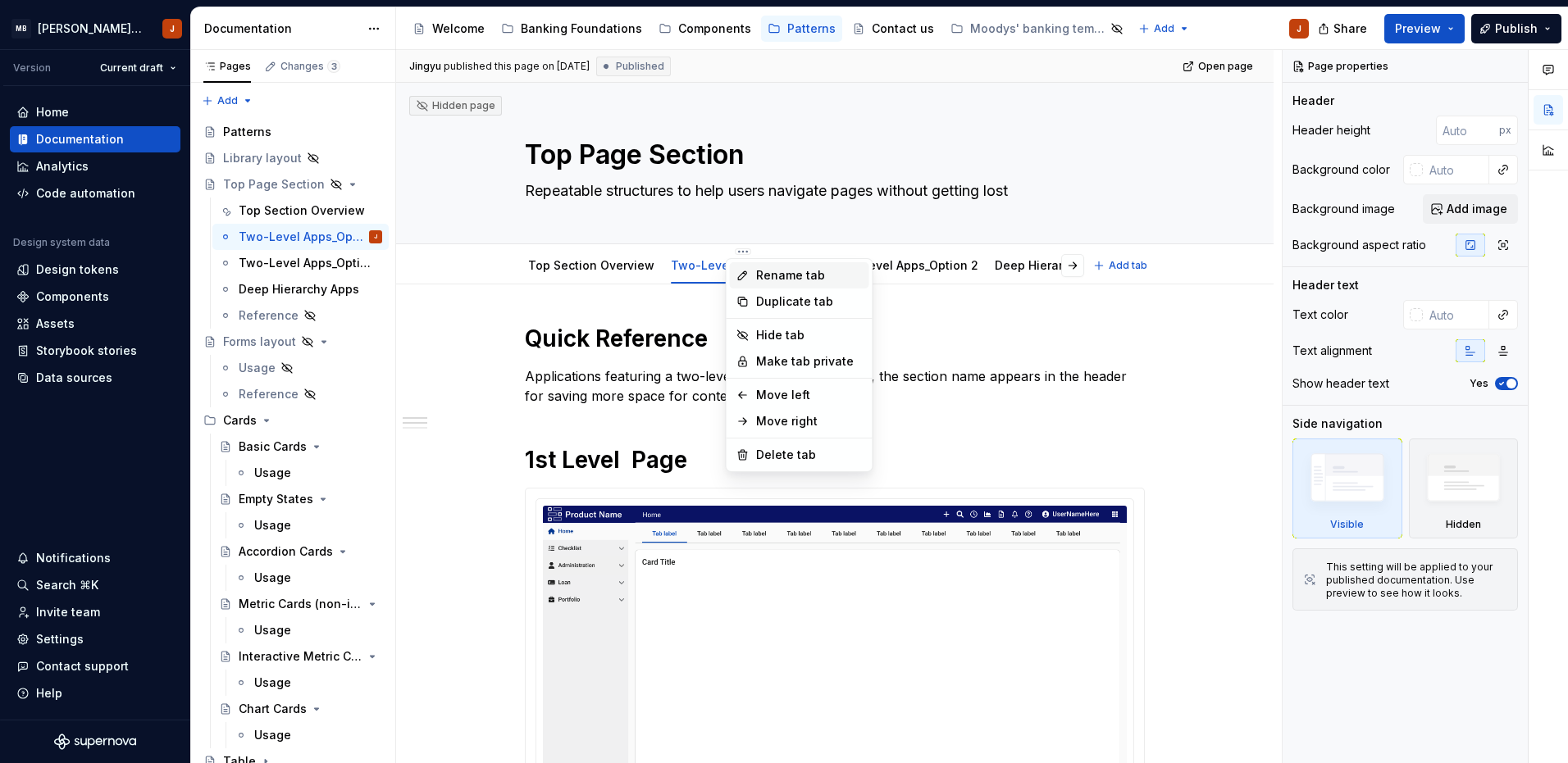
click at [780, 278] on div "Rename tab" at bounding box center [809, 276] width 106 height 16
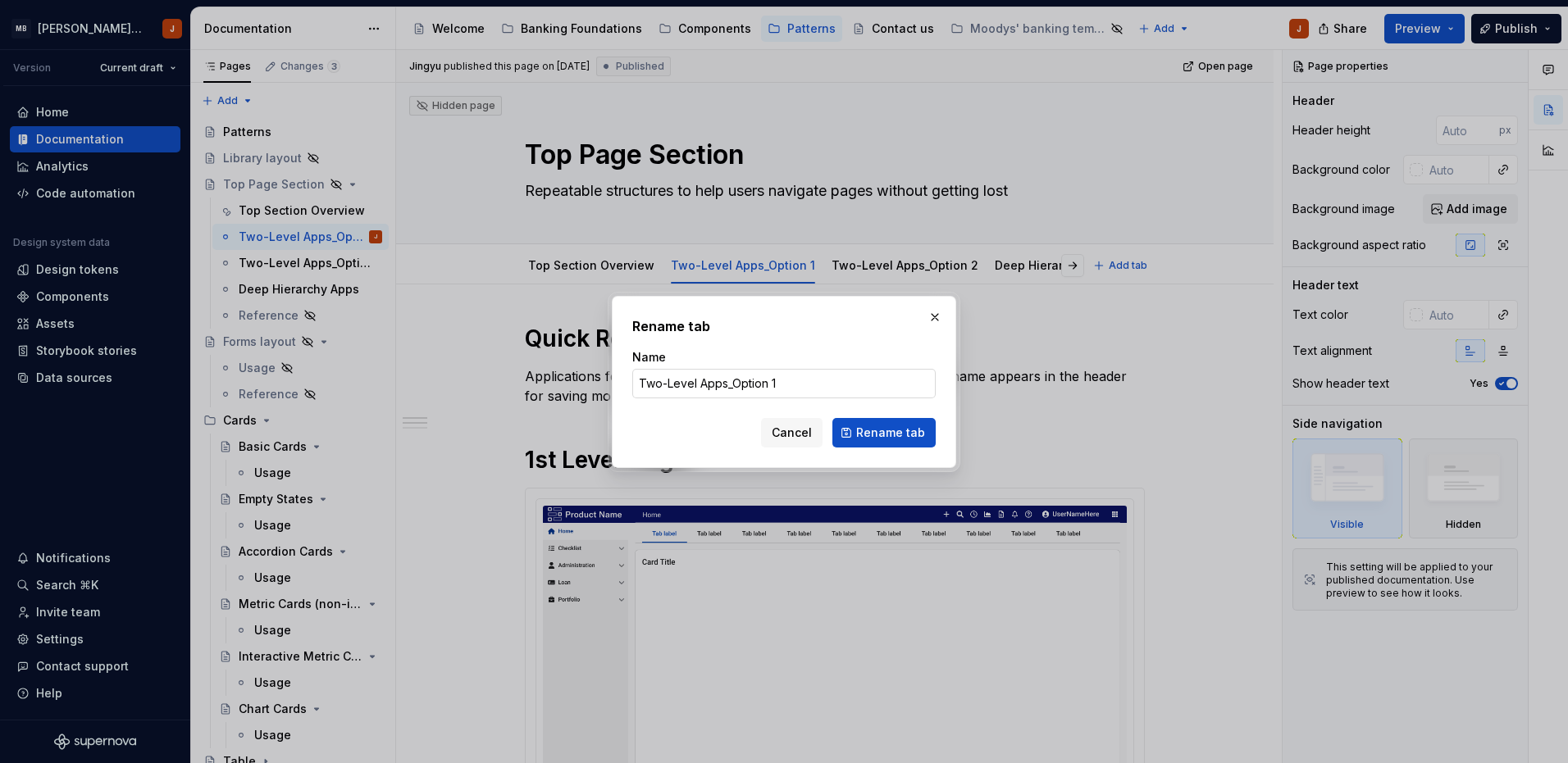
click at [787, 375] on input "Two-Level Apps_Option 1" at bounding box center [784, 384] width 304 height 29
click at [935, 316] on button "button" at bounding box center [934, 316] width 23 height 23
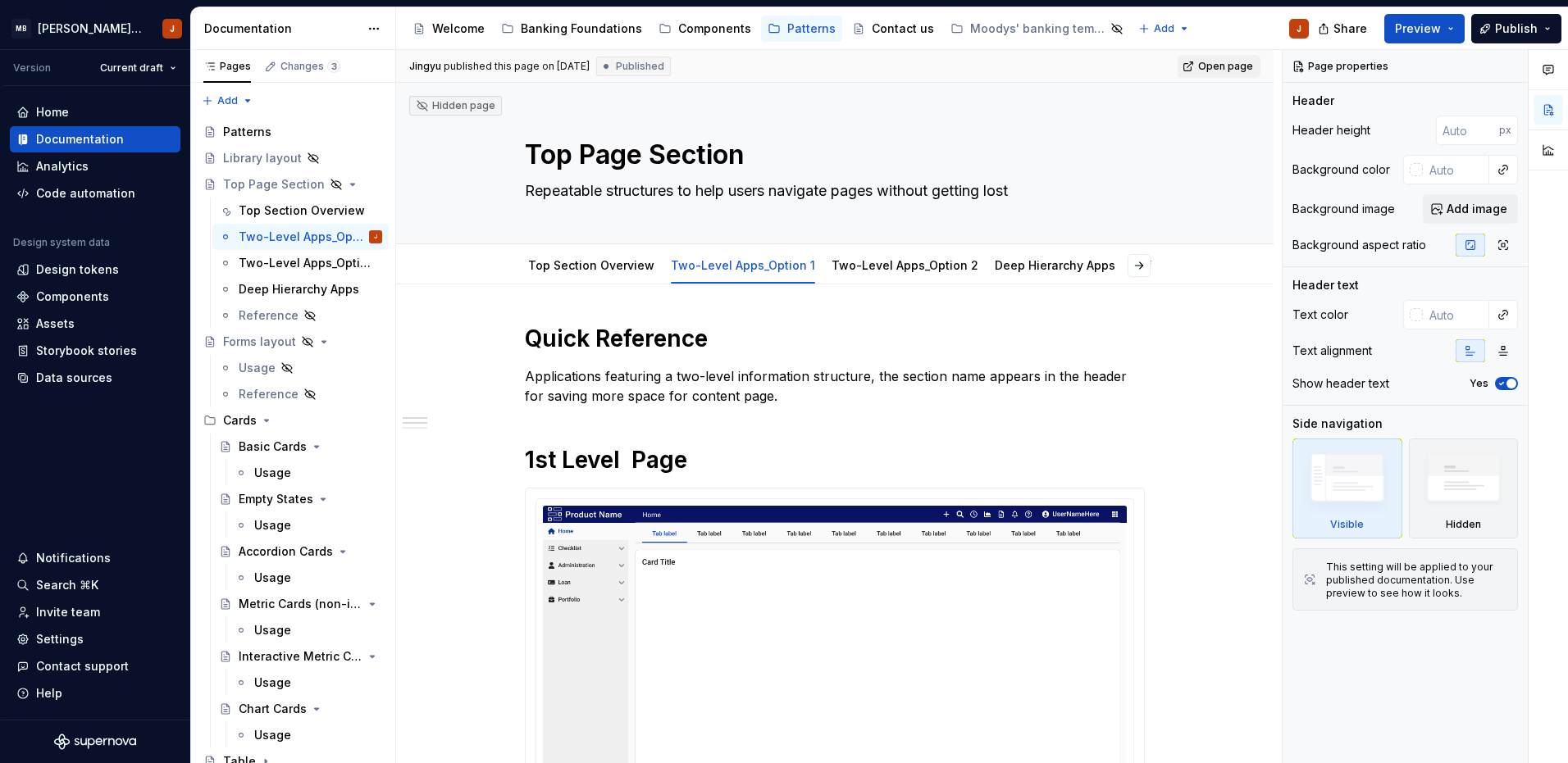
click at [1219, 56] on link "Open page" at bounding box center [1218, 65] width 83 height 23
click at [886, 265] on link "Two-Level Apps_Option 2" at bounding box center [904, 265] width 146 height 14
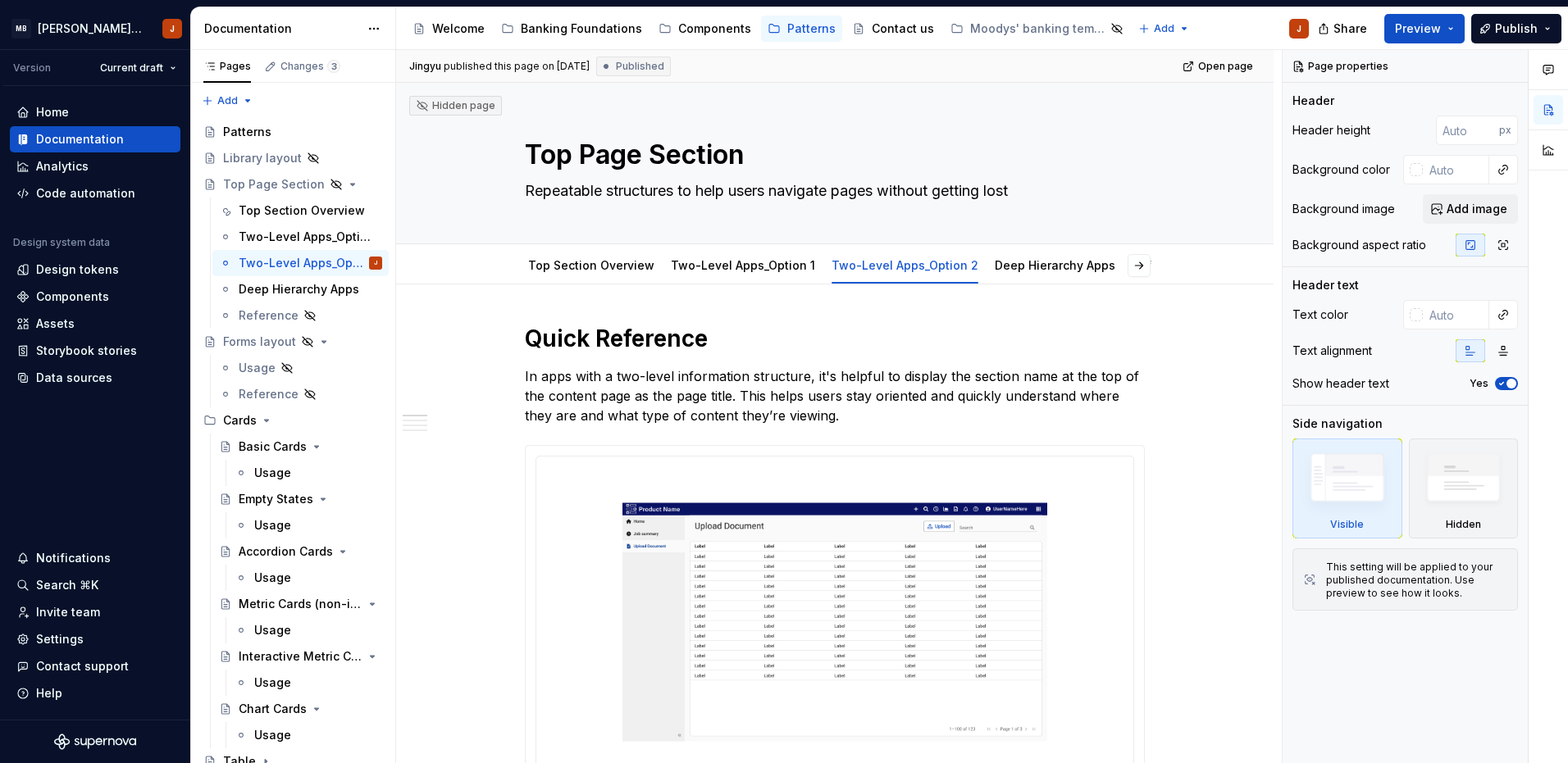
click at [1268, 65] on div "[PERSON_NAME] published this page on [DATE] Published Open page" at bounding box center [834, 66] width 878 height 33
click at [1232, 65] on span "Open page" at bounding box center [1225, 66] width 55 height 13
click at [1007, 270] on link "Deep Hierarchy Apps" at bounding box center [1054, 265] width 121 height 14
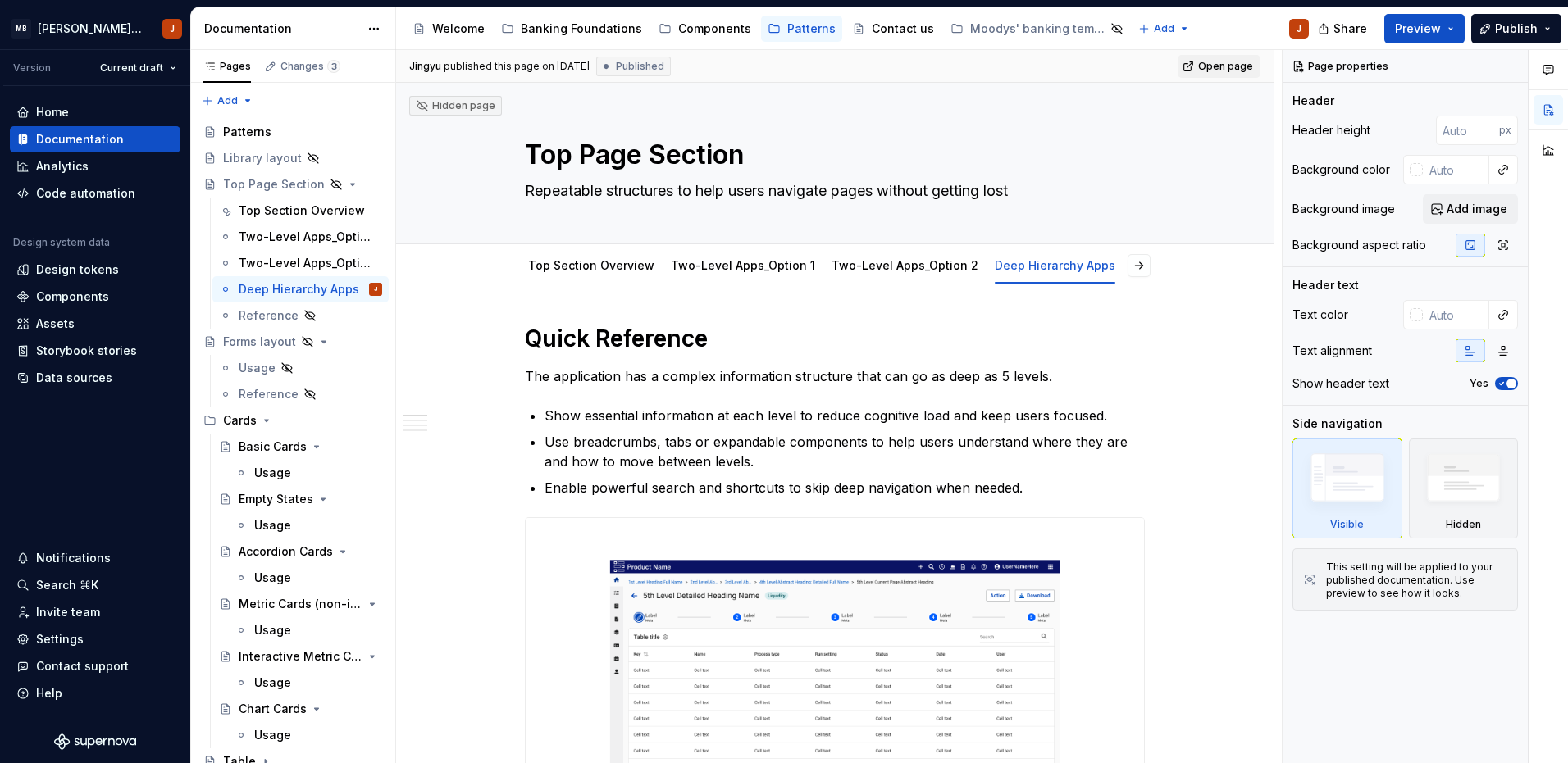
click at [1213, 70] on span "Open page" at bounding box center [1225, 66] width 55 height 13
type textarea "*"
